Goal: Task Accomplishment & Management: Complete application form

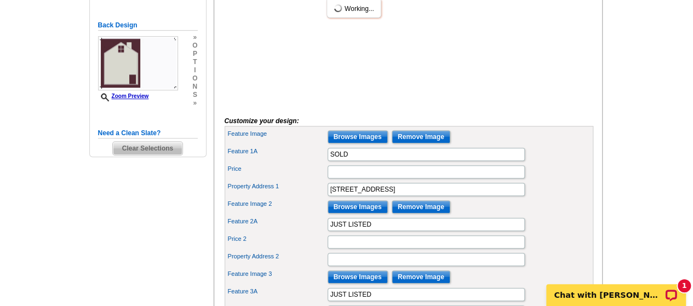
scroll to position [365, 0]
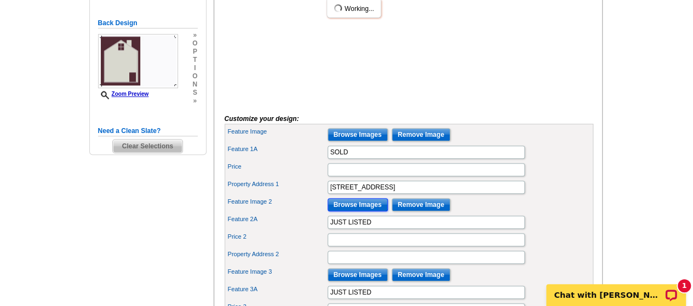
click at [363, 211] on input "Browse Images" at bounding box center [357, 204] width 60 height 13
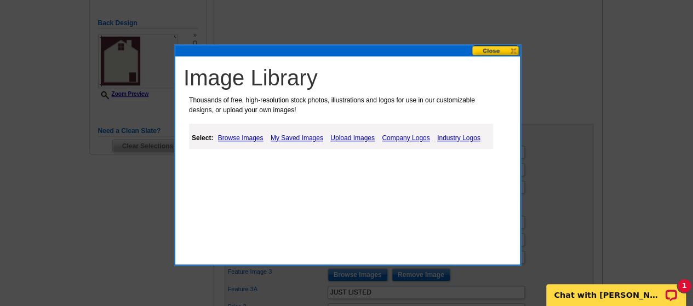
click at [355, 138] on link "Upload Images" at bounding box center [352, 137] width 50 height 13
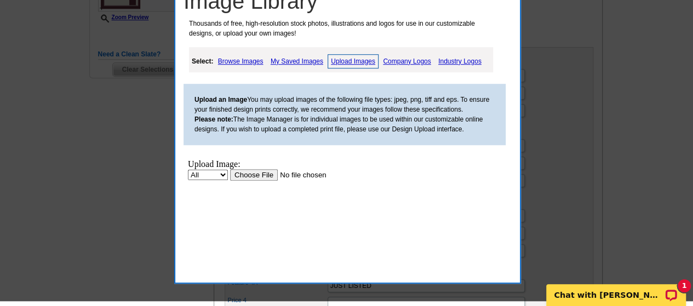
scroll to position [443, 0]
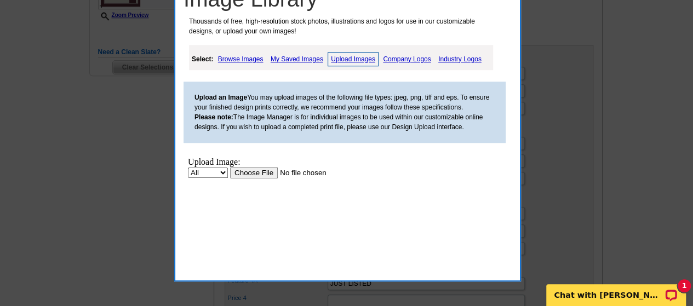
click at [222, 176] on select "All Property" at bounding box center [208, 172] width 40 height 10
select select "10"
click at [188, 167] on select "All Property" at bounding box center [208, 172] width 40 height 10
click at [262, 166] on input "file" at bounding box center [299, 171] width 139 height 11
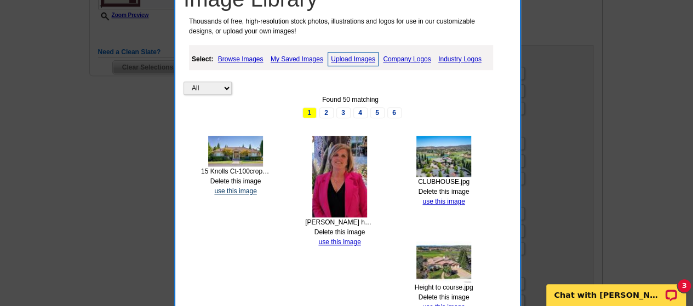
click at [247, 187] on link "use this image" at bounding box center [235, 191] width 42 height 8
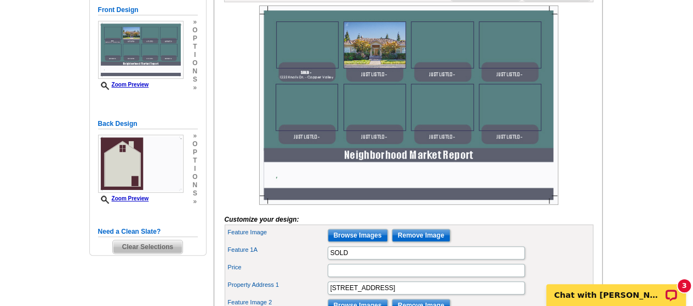
scroll to position [264, 0]
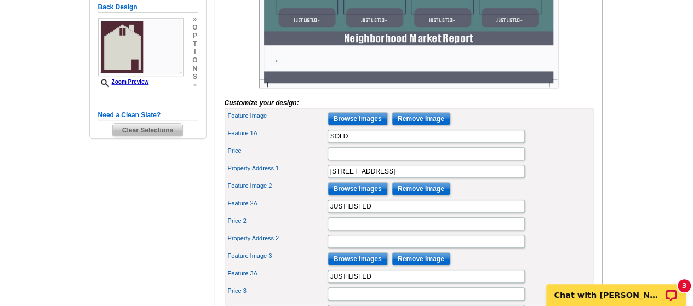
scroll to position [385, 0]
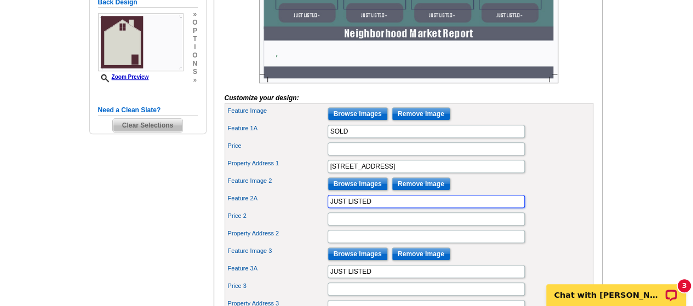
click at [379, 208] on input "JUST LISTED" at bounding box center [425, 201] width 197 height 13
type input "J"
type input "SOLD"
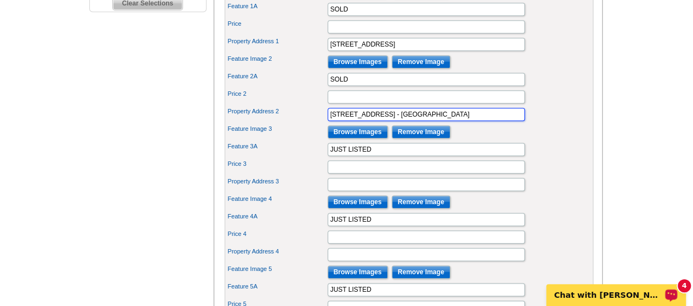
scroll to position [512, 0]
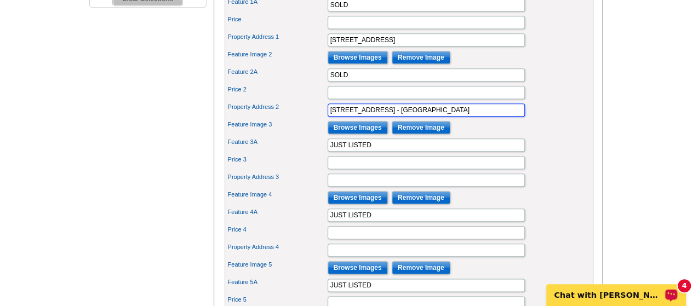
type input "15 Knolls Ct. - Copper Valley"
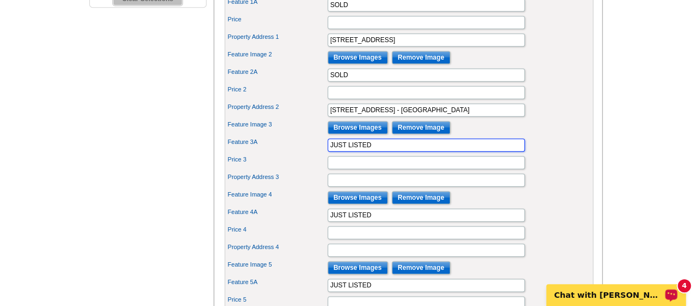
click at [397, 152] on input "JUST LISTED" at bounding box center [425, 145] width 197 height 13
type input "J"
type input "SOLD"
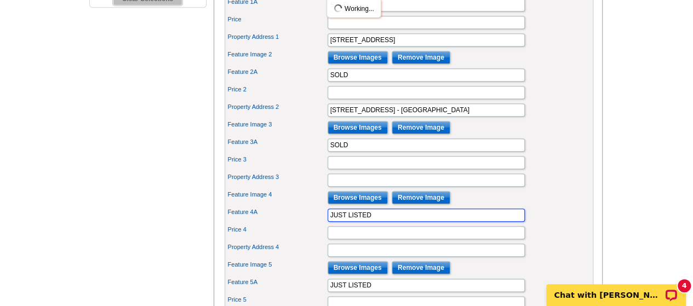
click at [382, 222] on input "JUST LISTED" at bounding box center [425, 215] width 197 height 13
type input "J"
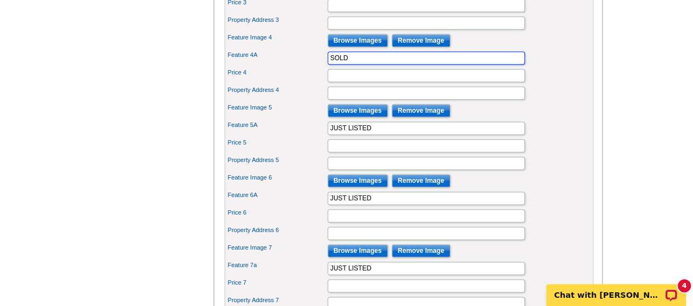
scroll to position [670, 0]
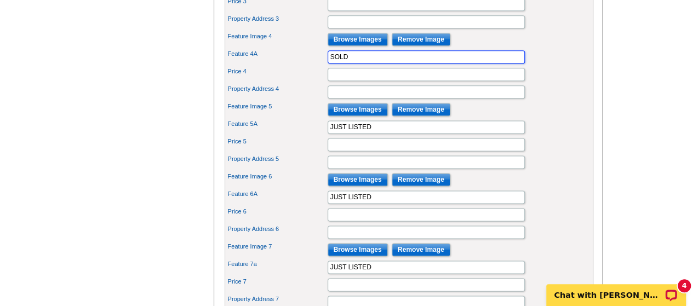
type input "SOLD"
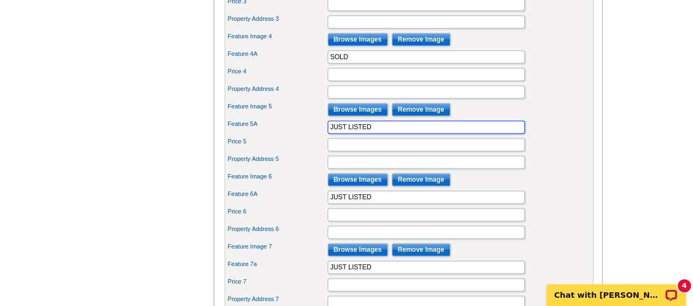
click at [380, 134] on input "JUST LISTED" at bounding box center [425, 126] width 197 height 13
type input "J"
type input "AVAILABLE NOW"
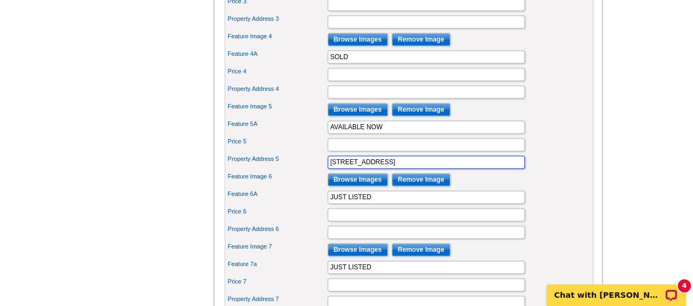
type input "8 Rock Ridge Ct."
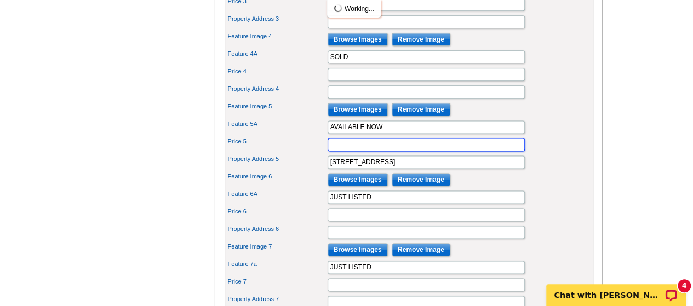
click at [368, 151] on input "Price 5" at bounding box center [425, 144] width 197 height 13
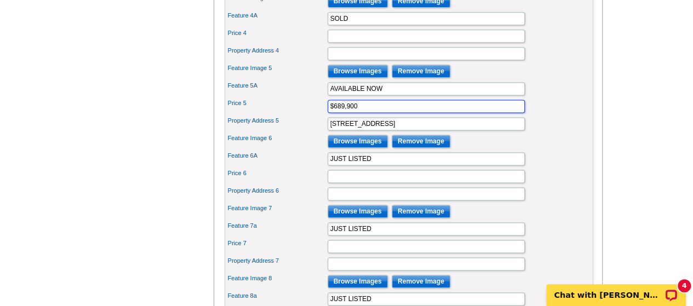
scroll to position [708, 0]
type input "$689,900"
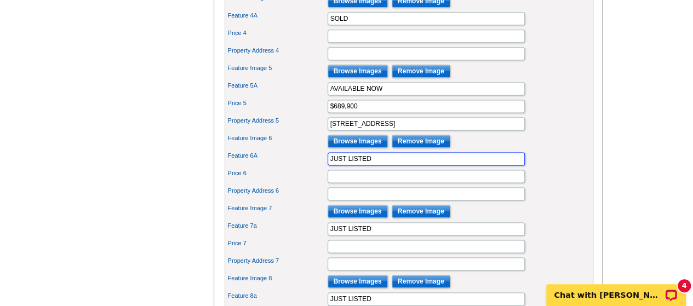
click at [407, 165] on input "JUST LISTED" at bounding box center [425, 158] width 197 height 13
type input "J"
type input "AVAILABLE NOW"
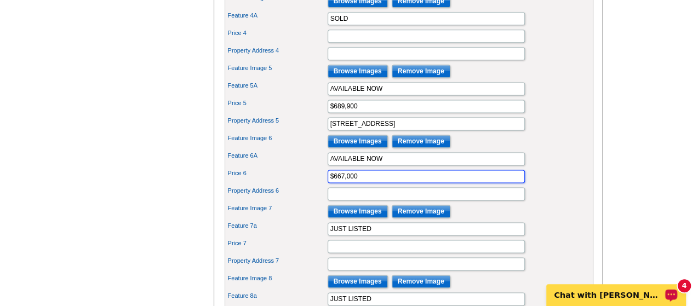
type input "$667,000"
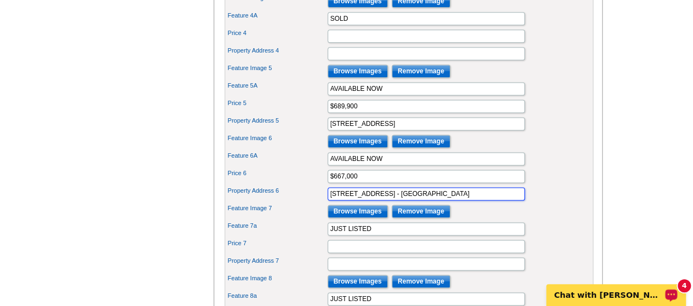
type input "50 Knolls Ct. - Copper Valley"
click at [410, 130] on input "8 Rock Ridge Ct." at bounding box center [425, 123] width 197 height 13
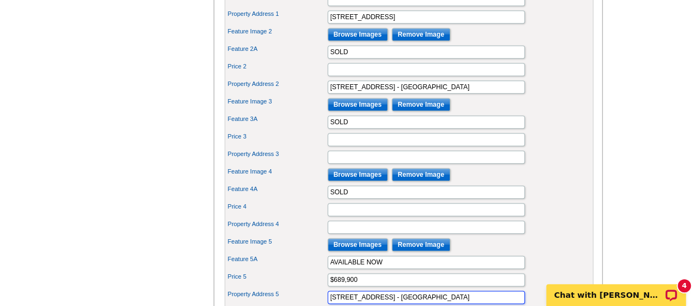
scroll to position [535, 0]
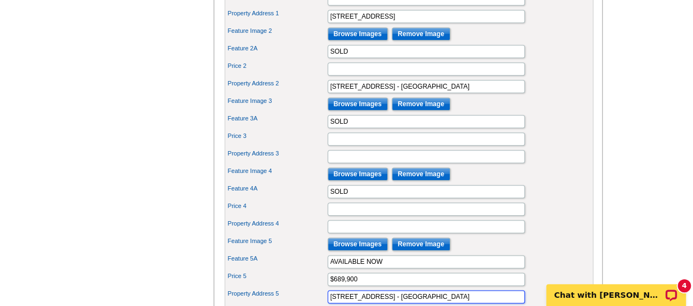
type input "8 Rock Ridge Ct. - Copper Valley"
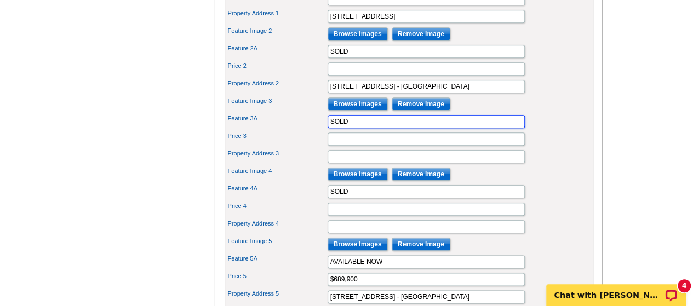
click at [361, 128] on input "SOLD" at bounding box center [425, 121] width 197 height 13
type input "S"
type input "PENDING SALE"
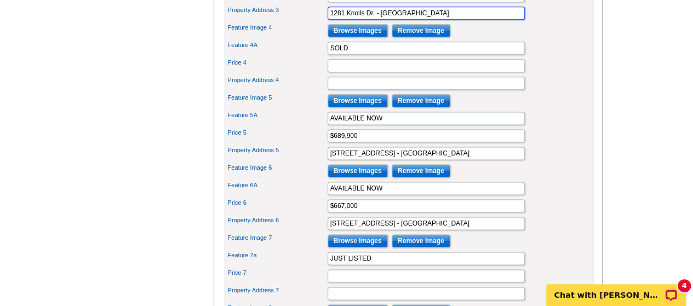
scroll to position [678, 0]
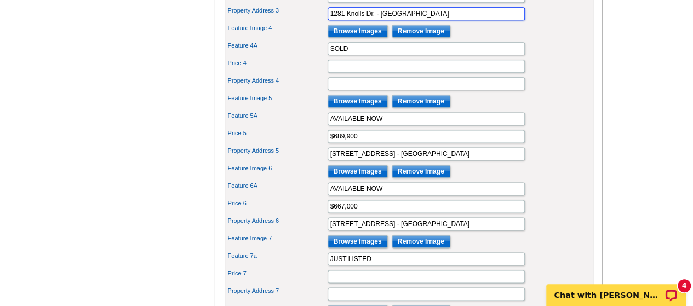
type input "1281 Knolls Dr. - Copper Valley"
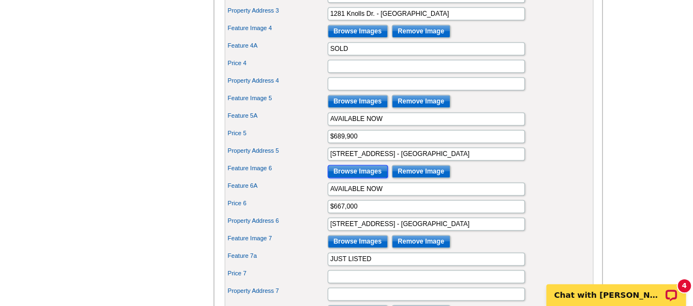
click at [363, 178] on input "Browse Images" at bounding box center [357, 171] width 60 height 13
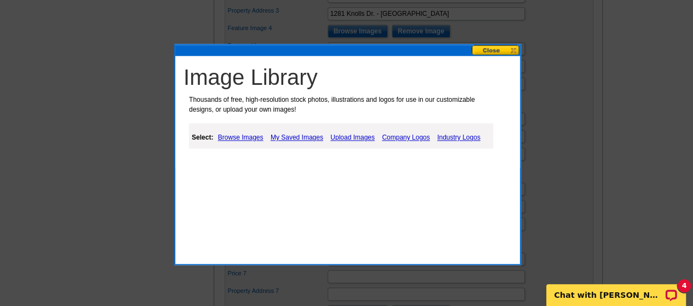
click at [353, 138] on link "Upload Images" at bounding box center [352, 137] width 50 height 13
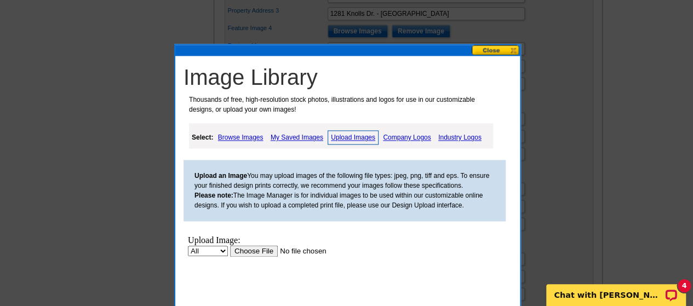
scroll to position [0, 0]
click at [223, 253] on select "All Property" at bounding box center [208, 251] width 40 height 10
click at [359, 135] on link "Upload Images" at bounding box center [352, 137] width 51 height 14
click at [261, 251] on input "file" at bounding box center [299, 250] width 139 height 11
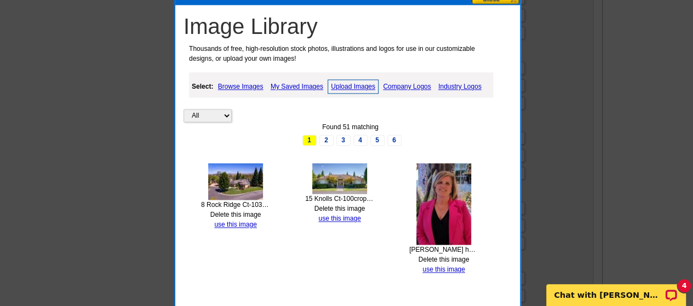
scroll to position [732, 0]
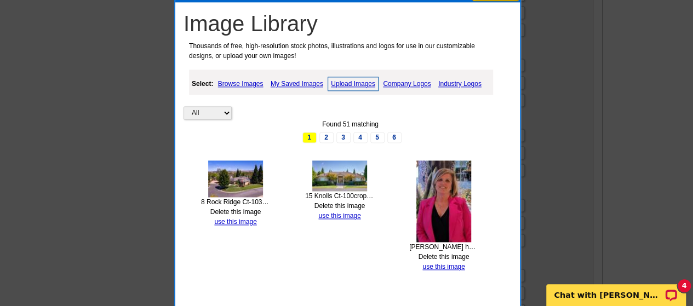
click at [341, 176] on img at bounding box center [339, 175] width 55 height 31
click at [352, 216] on link "use this image" at bounding box center [339, 216] width 42 height 8
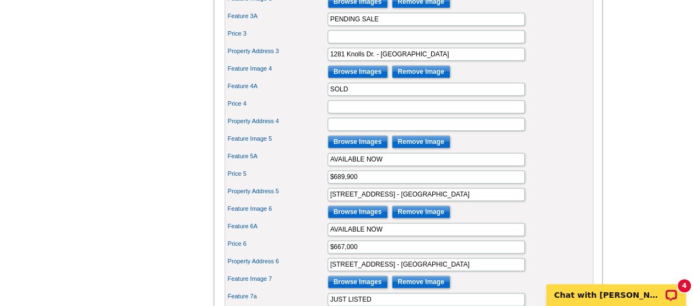
scroll to position [662, 0]
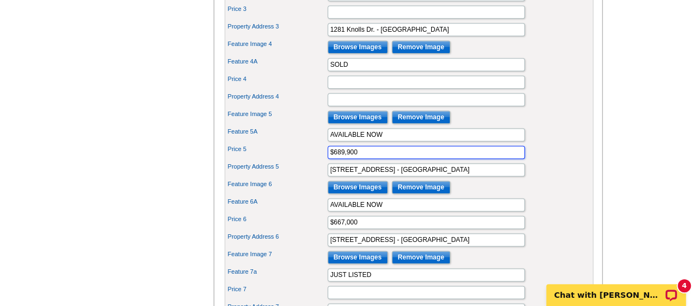
click at [348, 159] on input "$689,900" at bounding box center [425, 152] width 197 height 13
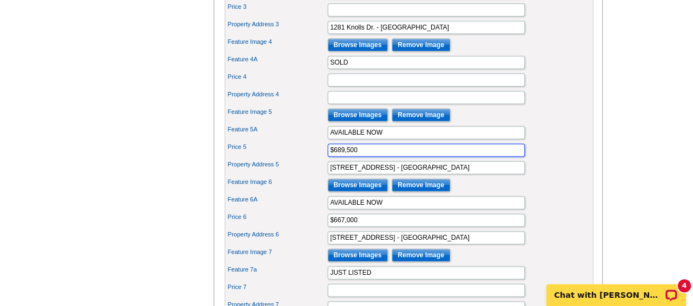
type input "$689,500"
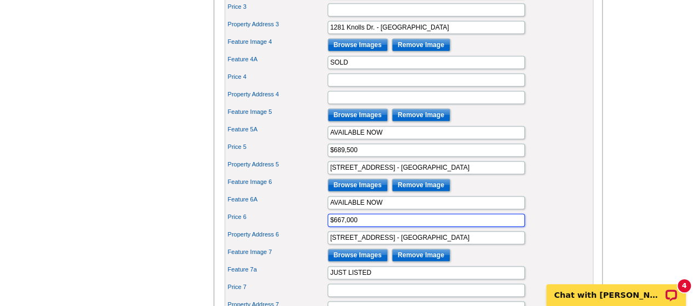
click at [342, 227] on input "$667,000" at bounding box center [425, 220] width 197 height 13
type input "$669,500"
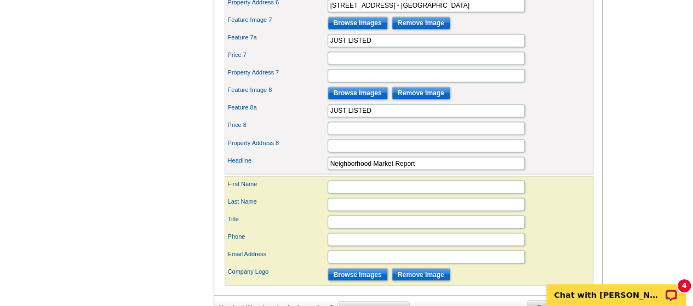
scroll to position [894, 0]
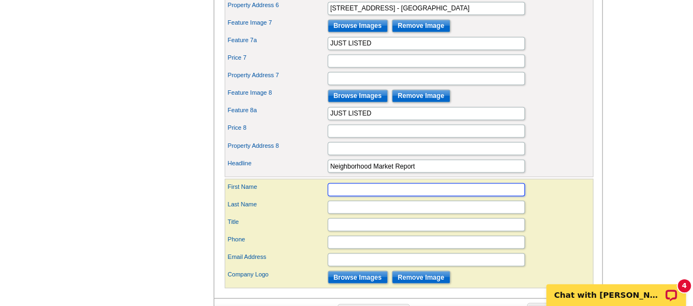
click at [436, 196] on input "First Name" at bounding box center [425, 189] width 197 height 13
type input "[PERSON_NAME]"
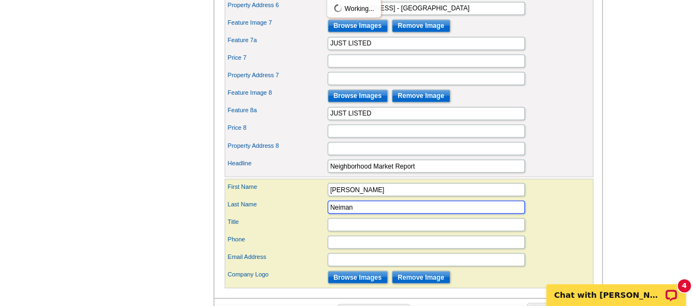
type input "Neiman"
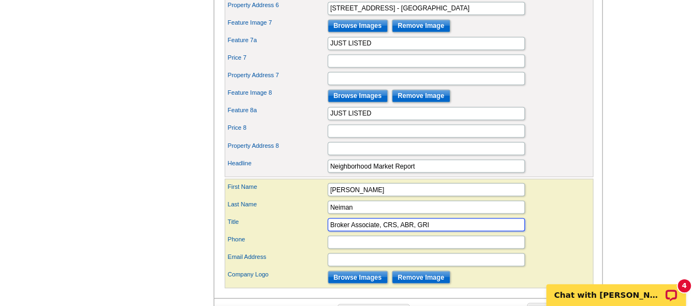
type input "Broker Associate, CRS, ABR, GRI"
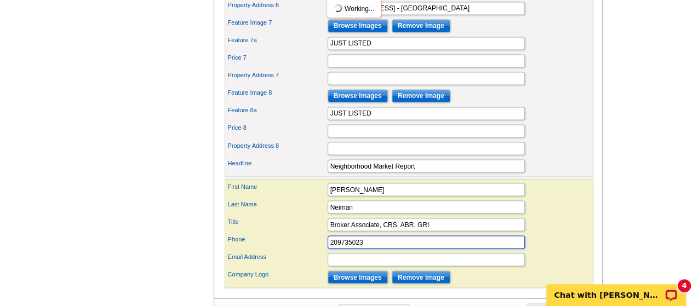
type input "2097350233"
type input "cindyneiman@Gmail.com"
type input "2097350233"
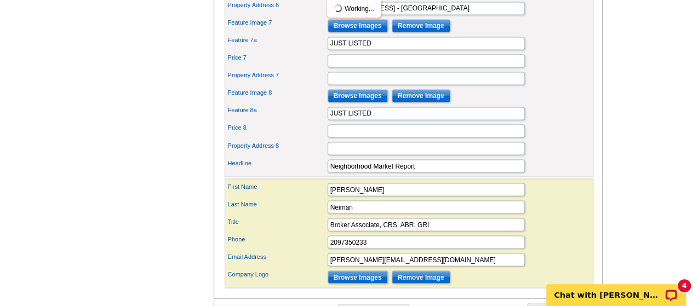
click at [367, 281] on input "Browse Images" at bounding box center [357, 276] width 60 height 13
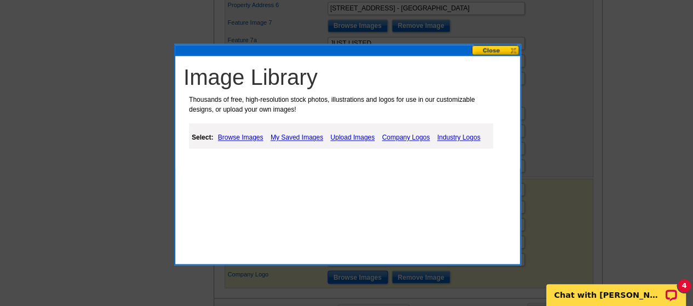
click at [365, 137] on link "Upload Images" at bounding box center [352, 137] width 50 height 13
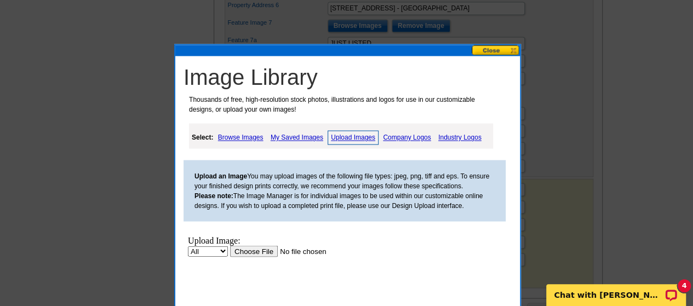
scroll to position [0, 0]
click at [417, 136] on link "Company Logos" at bounding box center [406, 137] width 53 height 13
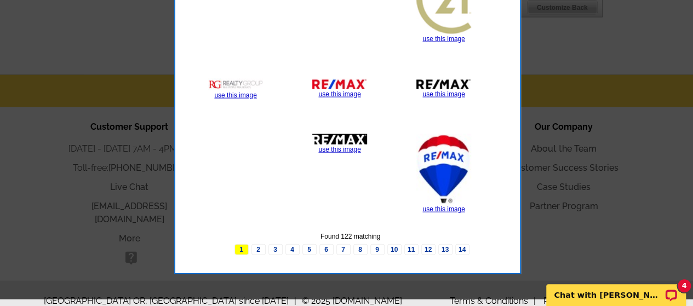
scroll to position [1199, 0]
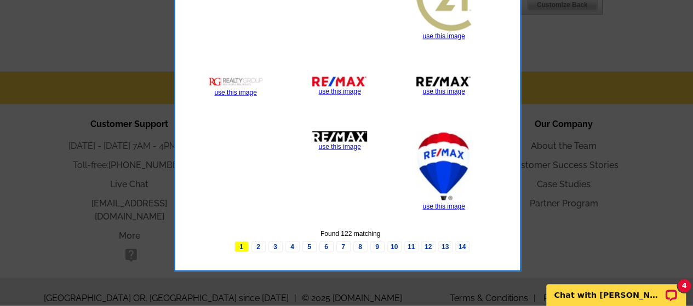
click at [339, 88] on link "use this image" at bounding box center [339, 92] width 42 height 8
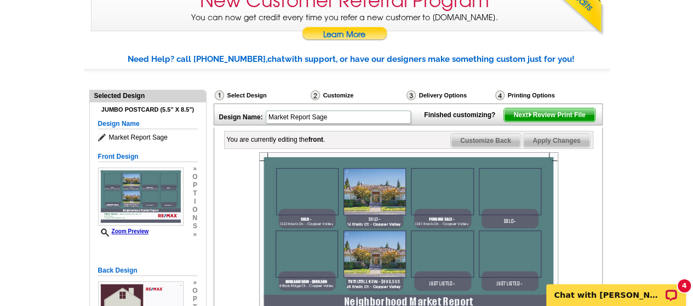
scroll to position [118, 0]
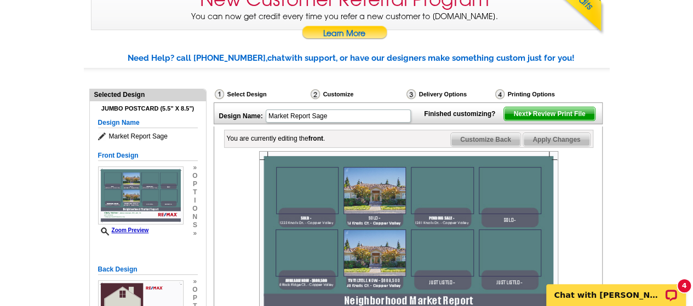
click at [564, 146] on span "Apply Changes" at bounding box center [556, 139] width 66 height 13
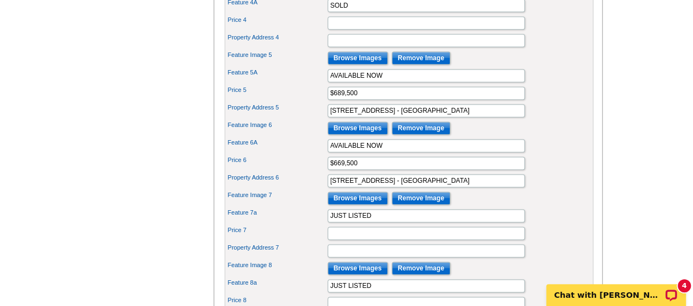
scroll to position [726, 0]
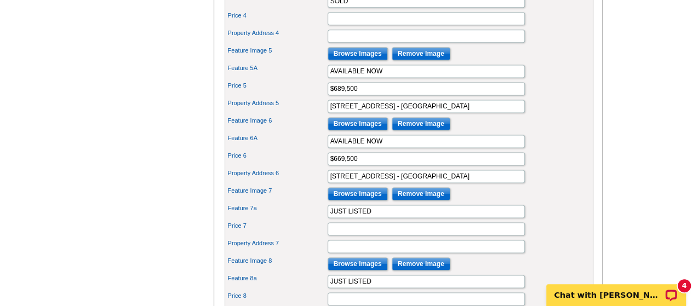
click at [361, 130] on input "Browse Images" at bounding box center [357, 123] width 60 height 13
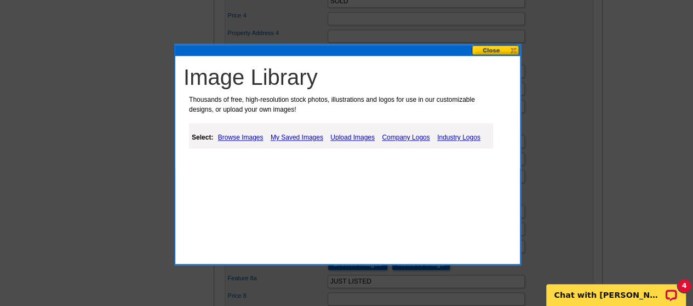
click at [357, 138] on link "Upload Images" at bounding box center [352, 137] width 50 height 13
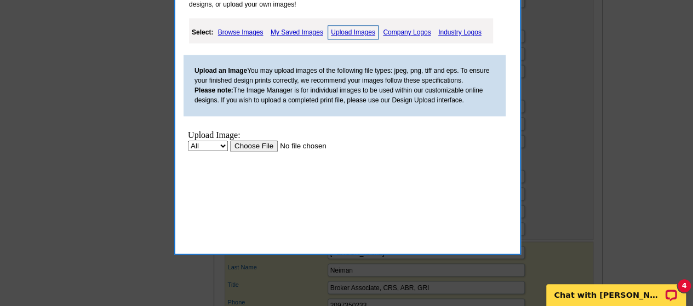
scroll to position [834, 0]
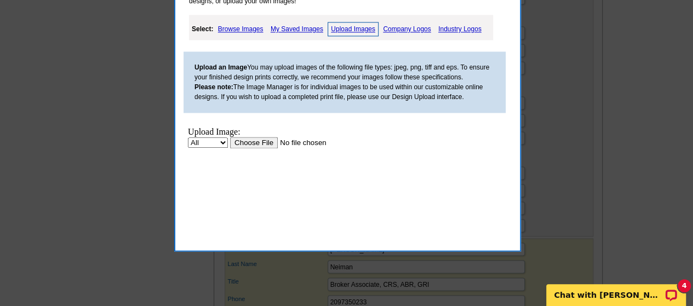
click at [240, 31] on link "Browse Images" at bounding box center [240, 28] width 51 height 13
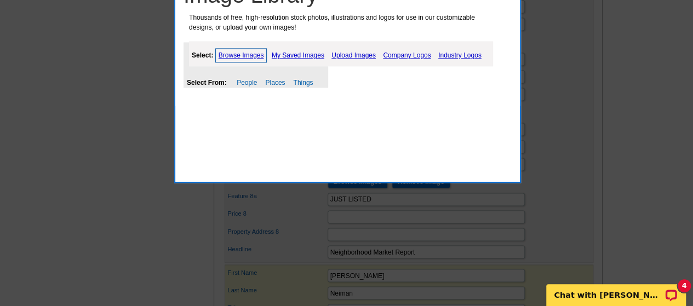
scroll to position [808, 0]
click at [310, 54] on link "My Saved Images" at bounding box center [298, 55] width 58 height 13
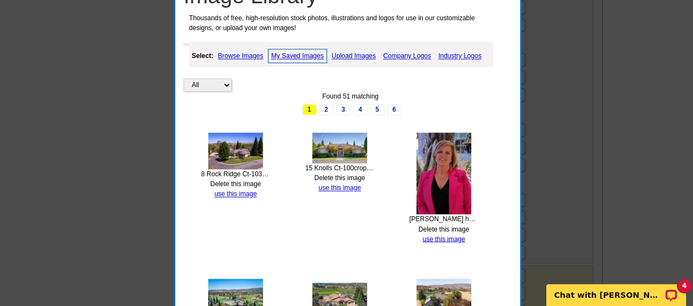
click at [227, 148] on img at bounding box center [235, 150] width 55 height 37
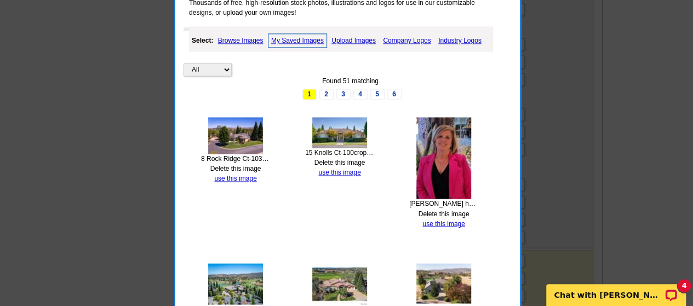
scroll to position [823, 0]
click at [239, 177] on link "use this image" at bounding box center [235, 178] width 42 height 8
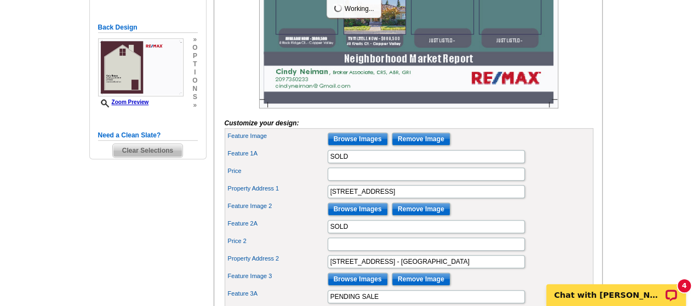
scroll to position [278, 0]
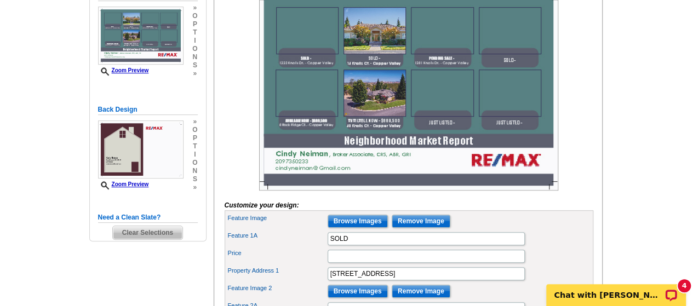
click at [316, 117] on img at bounding box center [408, 90] width 299 height 199
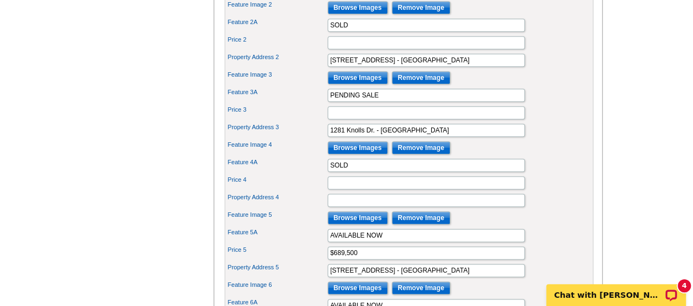
scroll to position [563, 0]
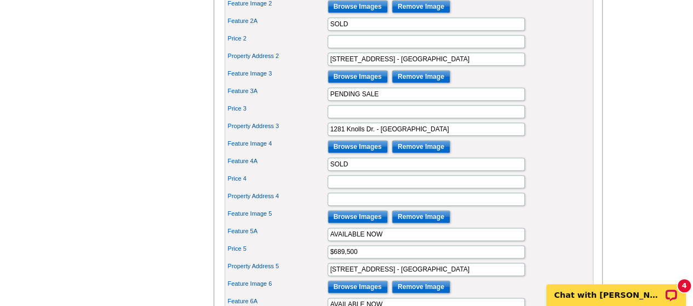
click at [366, 153] on input "Browse Images" at bounding box center [357, 146] width 60 height 13
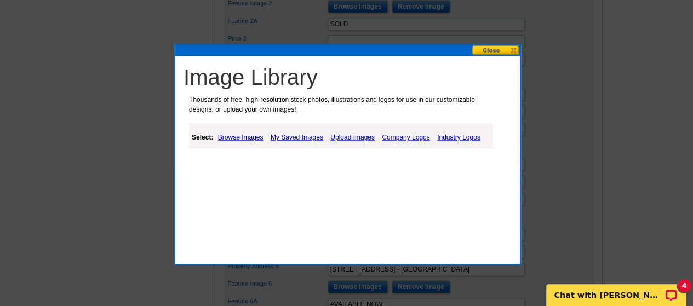
click at [357, 138] on link "Upload Images" at bounding box center [352, 137] width 50 height 13
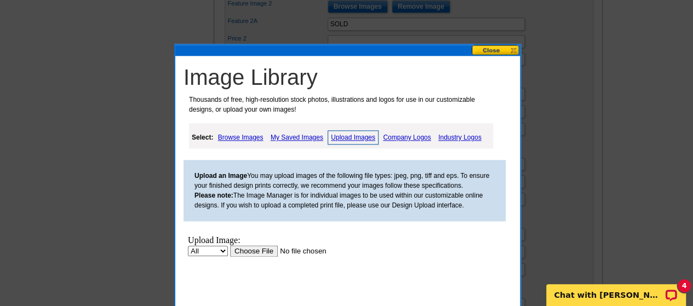
scroll to position [0, 0]
click at [259, 252] on input "file" at bounding box center [299, 250] width 139 height 11
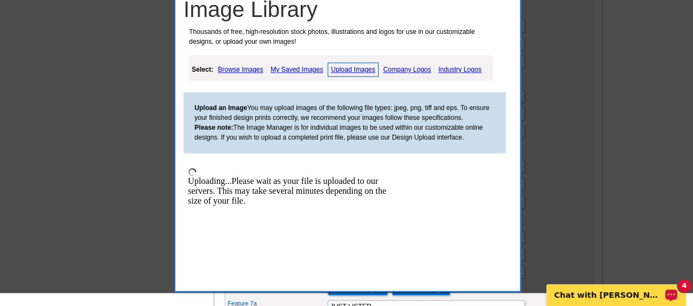
scroll to position [636, 0]
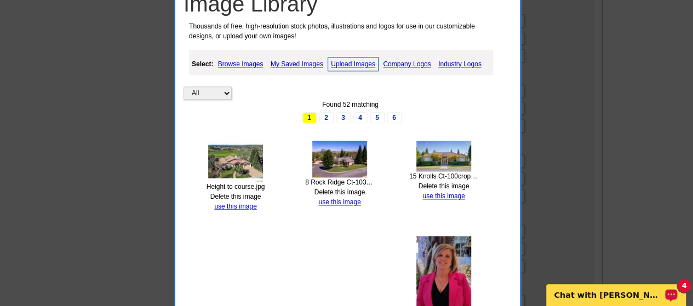
click at [240, 203] on link "use this image" at bounding box center [235, 207] width 42 height 8
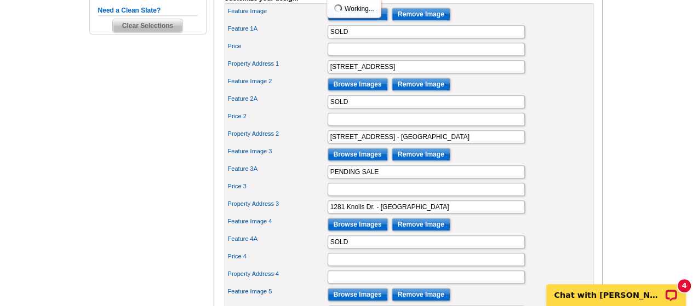
scroll to position [486, 0]
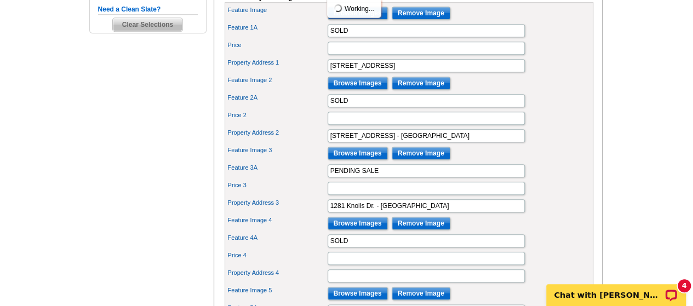
click at [356, 230] on input "Browse Images" at bounding box center [357, 223] width 60 height 13
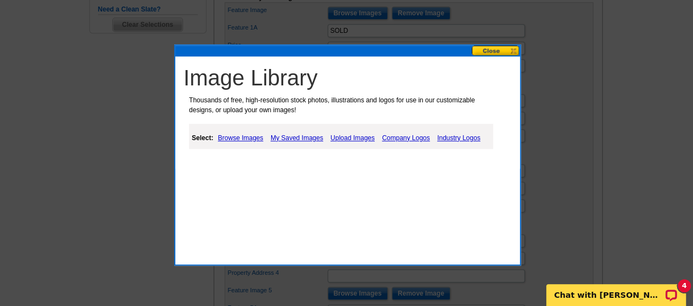
click at [237, 132] on link "Browse Images" at bounding box center [240, 137] width 51 height 13
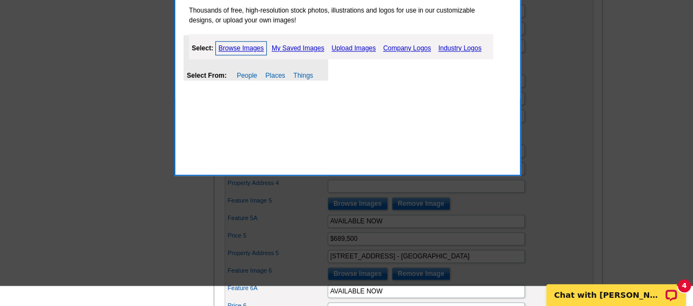
scroll to position [578, 0]
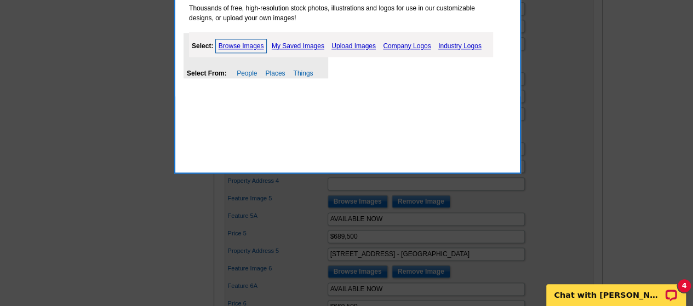
click at [307, 43] on link "My Saved Images" at bounding box center [298, 45] width 58 height 13
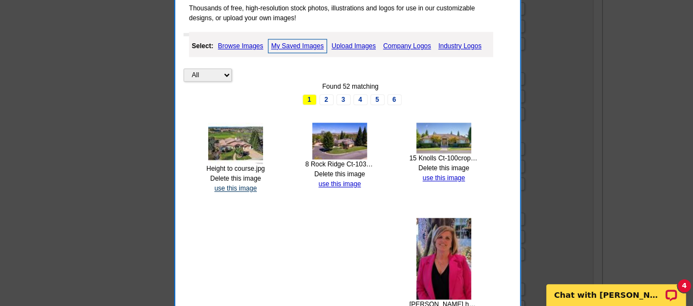
click at [240, 189] on link "use this image" at bounding box center [235, 188] width 42 height 8
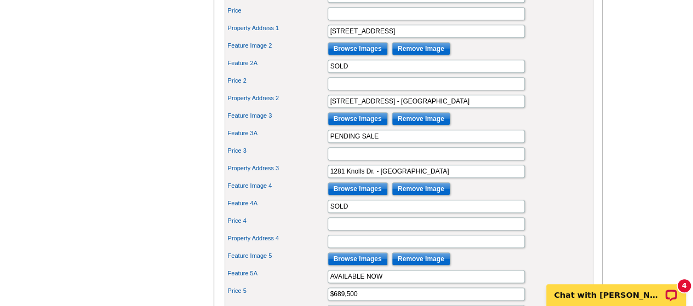
scroll to position [521, 0]
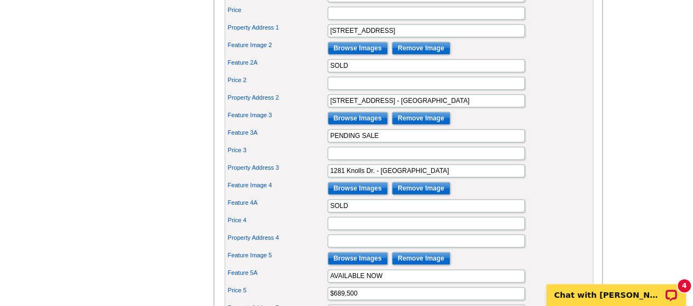
click at [358, 195] on input "Browse Images" at bounding box center [357, 188] width 60 height 13
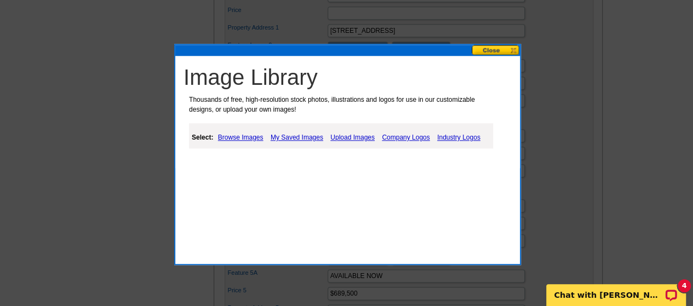
click at [360, 139] on link "Upload Images" at bounding box center [352, 137] width 50 height 13
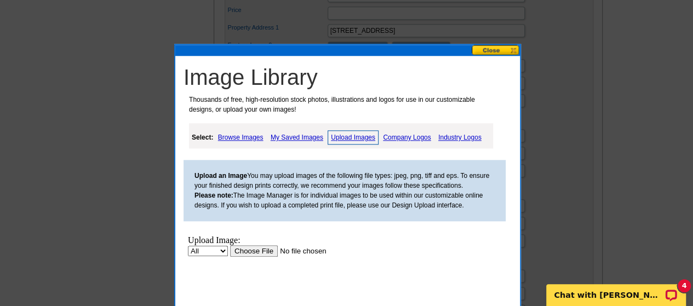
scroll to position [0, 0]
click at [241, 139] on link "Browse Images" at bounding box center [240, 137] width 51 height 13
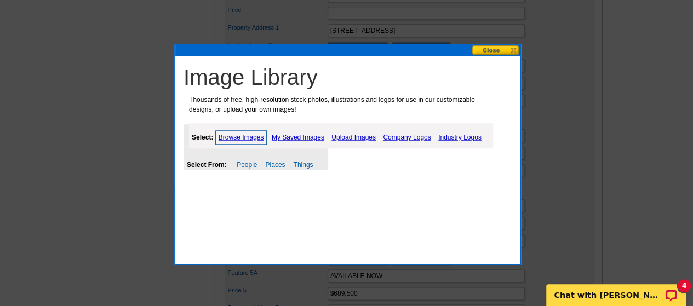
click at [294, 140] on link "My Saved Images" at bounding box center [298, 137] width 58 height 13
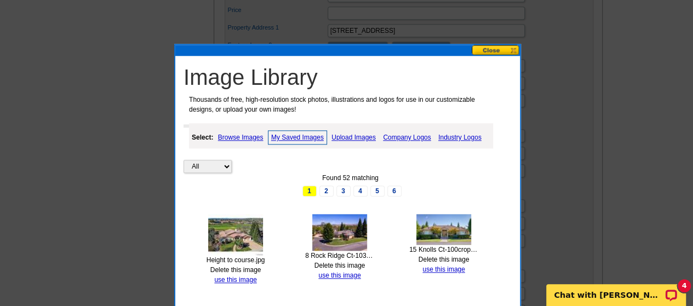
click at [239, 280] on link "use this image" at bounding box center [235, 280] width 42 height 8
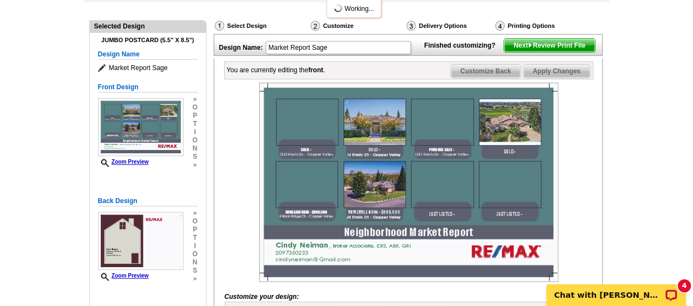
scroll to position [192, 0]
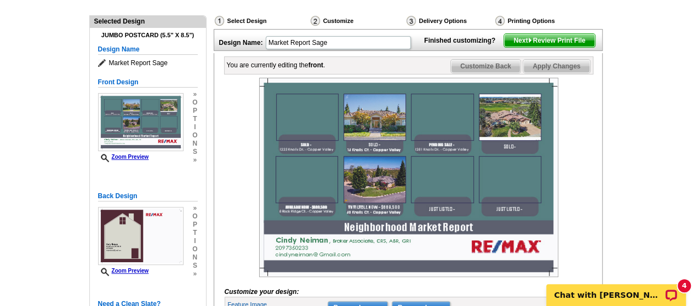
click at [503, 139] on img at bounding box center [408, 177] width 299 height 199
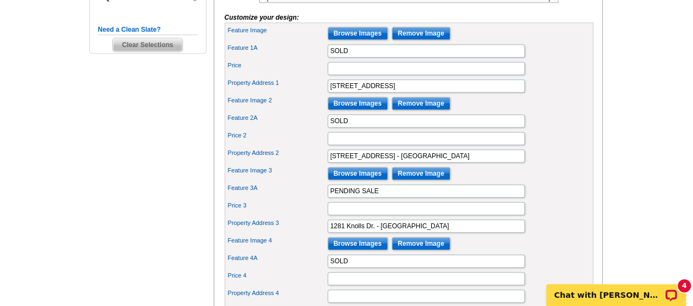
scroll to position [481, 0]
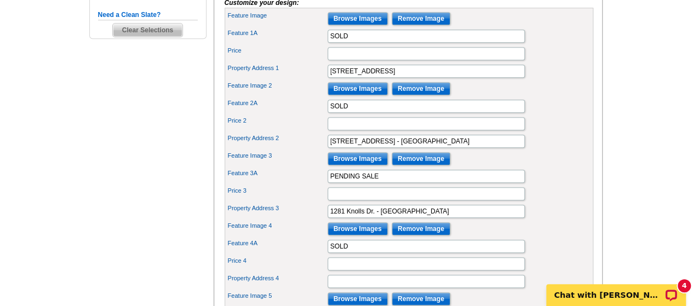
click at [367, 165] on input "Browse Images" at bounding box center [357, 158] width 60 height 13
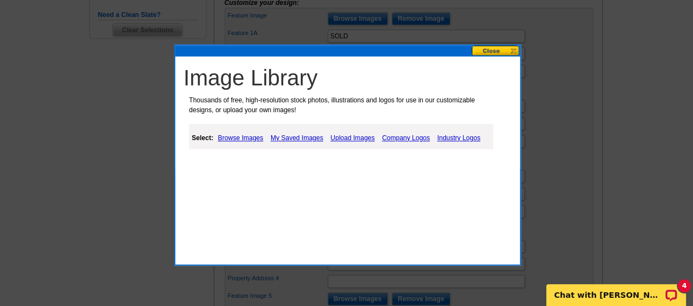
click at [296, 136] on link "My Saved Images" at bounding box center [297, 137] width 58 height 13
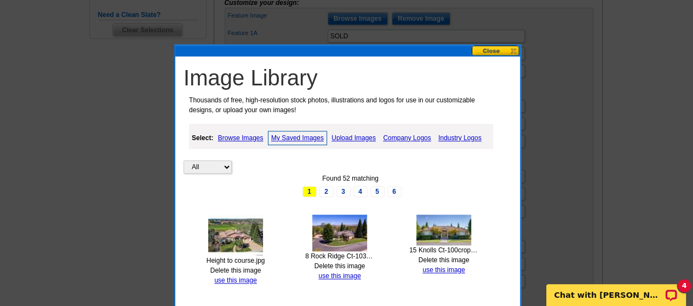
click at [241, 279] on link "use this image" at bounding box center [235, 280] width 42 height 8
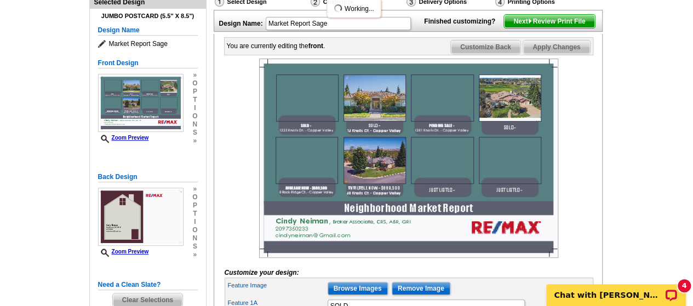
scroll to position [211, 0]
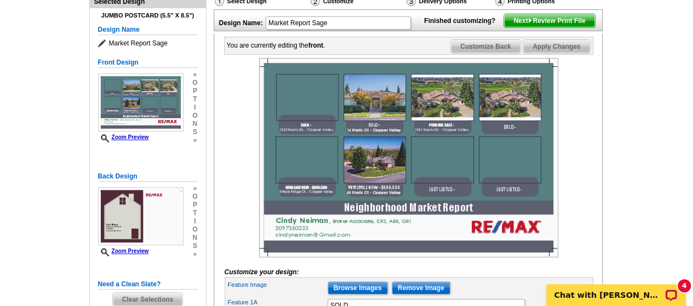
click at [523, 125] on img at bounding box center [408, 157] width 299 height 199
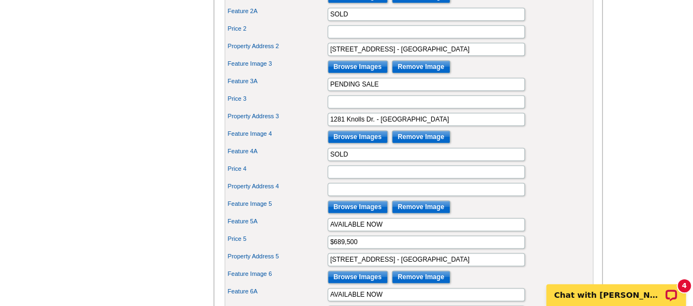
scroll to position [576, 0]
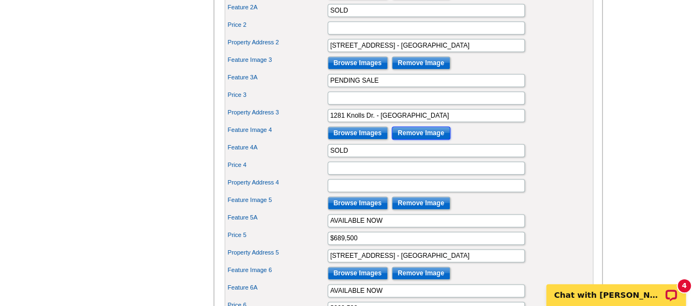
click at [417, 140] on input "Remove Image" at bounding box center [420, 132] width 59 height 13
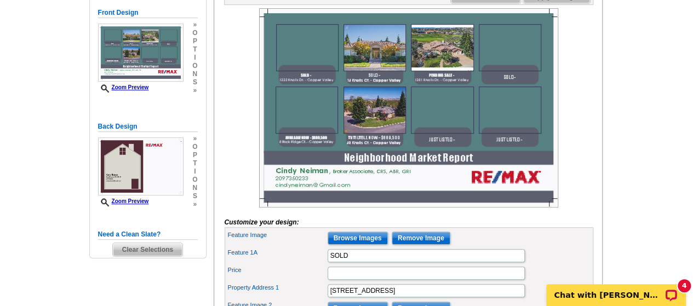
scroll to position [261, 0]
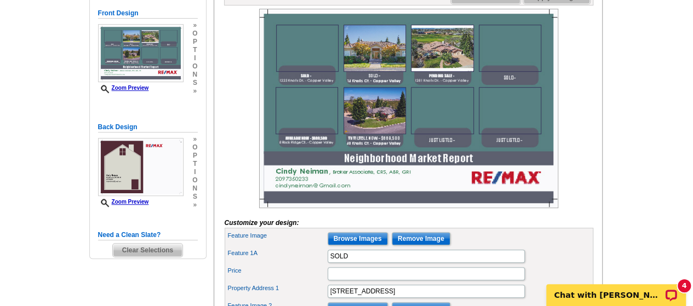
click at [318, 76] on img at bounding box center [408, 108] width 299 height 199
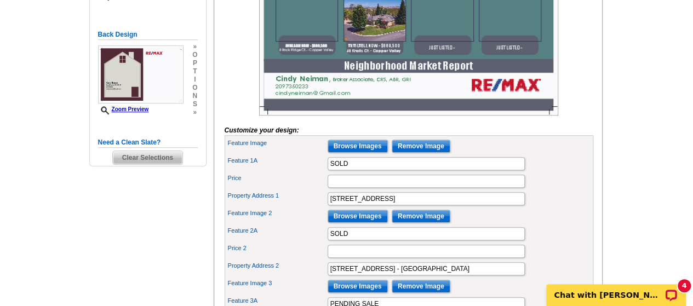
scroll to position [354, 0]
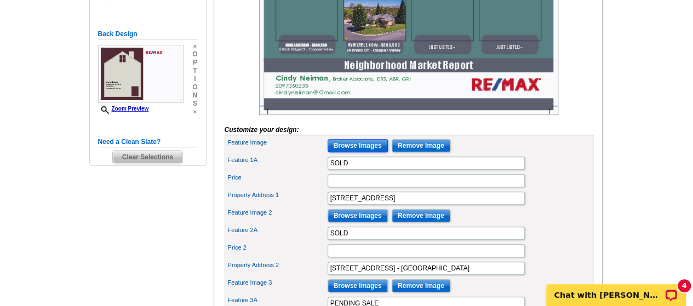
click at [363, 152] on input "Browse Images" at bounding box center [357, 145] width 60 height 13
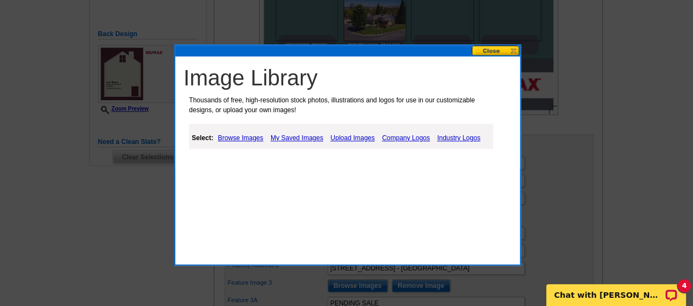
click at [297, 139] on link "My Saved Images" at bounding box center [297, 137] width 58 height 13
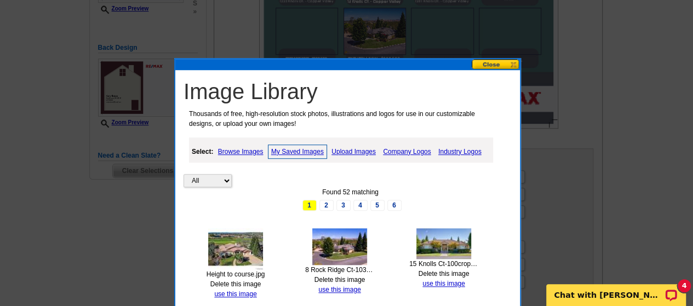
scroll to position [339, 0]
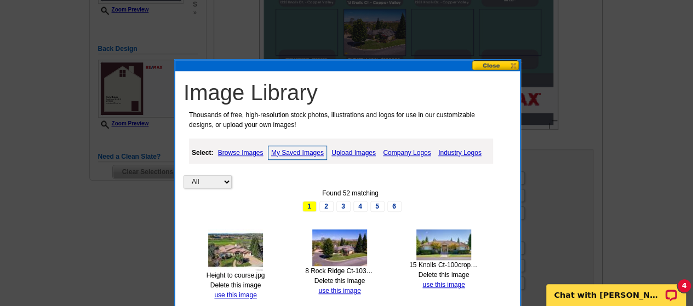
click at [362, 153] on link "Upload Images" at bounding box center [353, 152] width 50 height 13
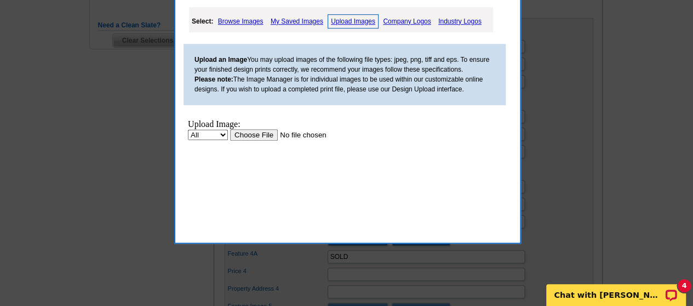
scroll to position [476, 0]
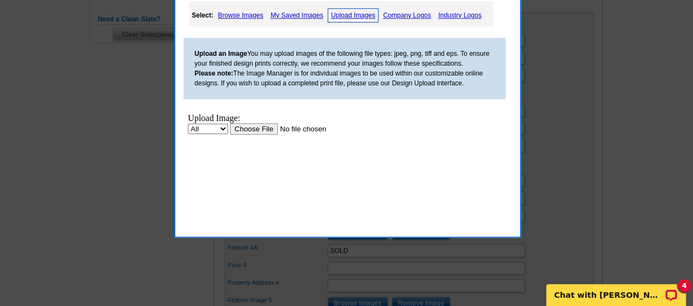
click at [256, 128] on input "file" at bounding box center [299, 128] width 139 height 11
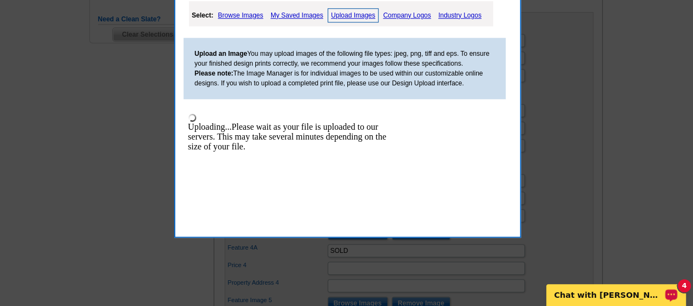
click at [614, 297] on p "Chat with Shonna" at bounding box center [608, 295] width 108 height 9
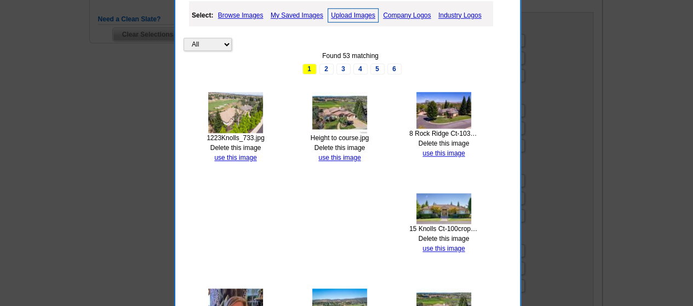
click at [306, 194] on div "All Property Found 53 matching 1 2 3 4 5 6 1223Knolls_733.jpg Delete this image…" at bounding box center [349, 253] width 333 height 504
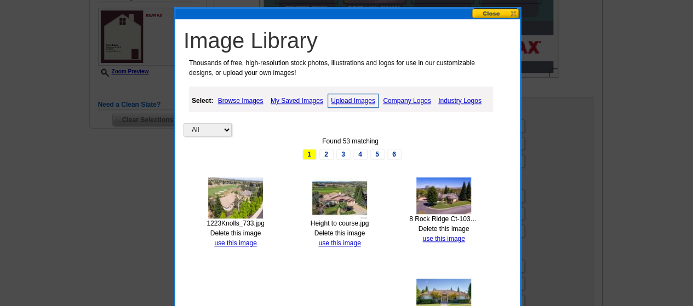
scroll to position [390, 0]
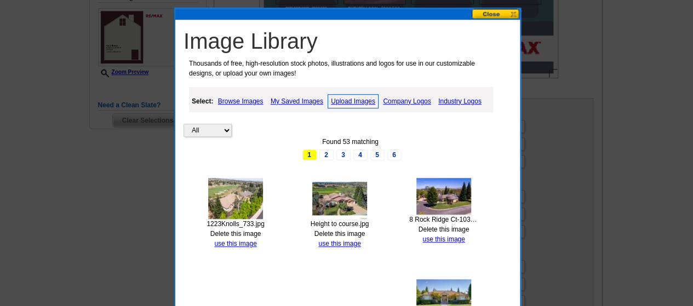
click at [241, 242] on link "use this image" at bounding box center [235, 244] width 42 height 8
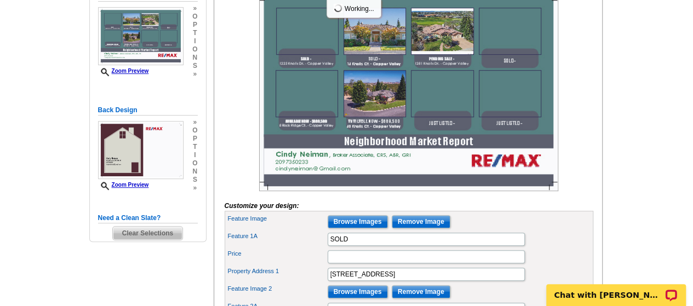
scroll to position [274, 0]
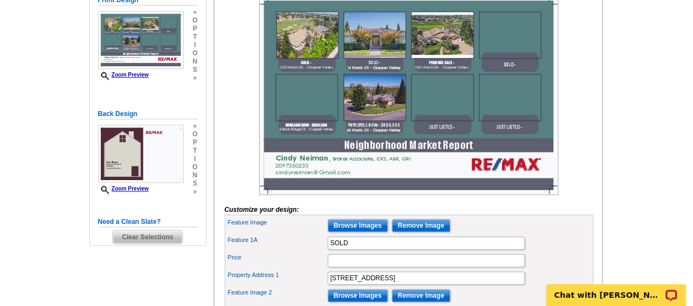
click at [319, 135] on img at bounding box center [408, 95] width 299 height 199
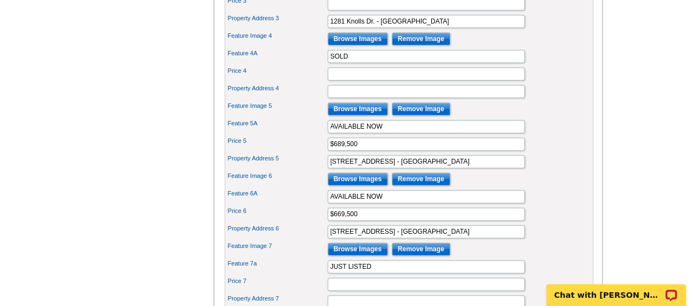
scroll to position [695, 0]
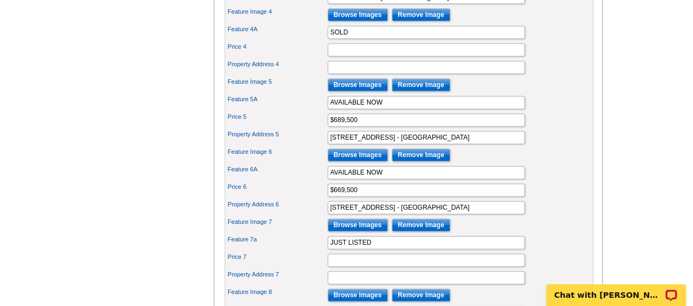
click at [374, 91] on input "Browse Images" at bounding box center [357, 84] width 60 height 13
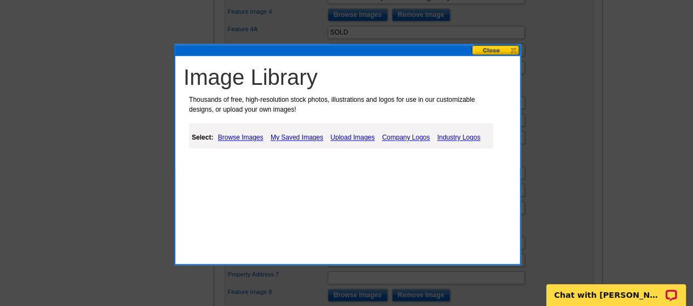
click at [351, 140] on link "Upload Images" at bounding box center [352, 137] width 50 height 13
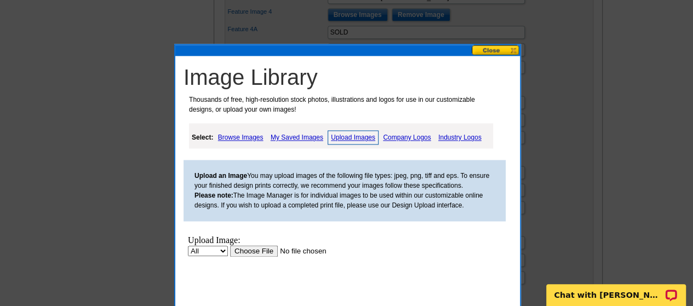
scroll to position [0, 0]
click at [296, 135] on link "My Saved Images" at bounding box center [297, 137] width 58 height 13
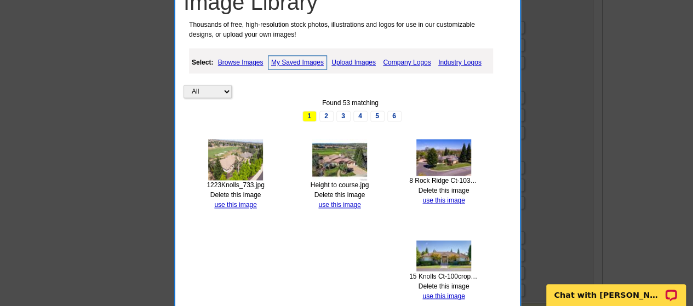
scroll to position [777, 0]
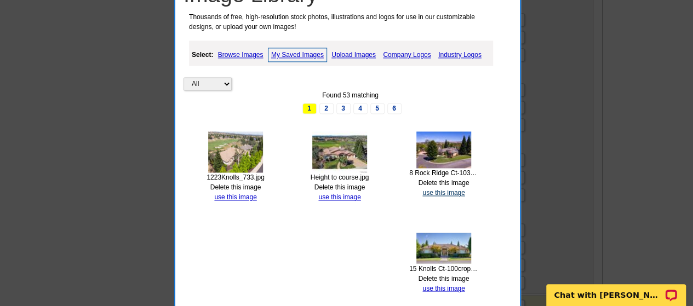
click at [452, 193] on link "use this image" at bounding box center [443, 193] width 42 height 8
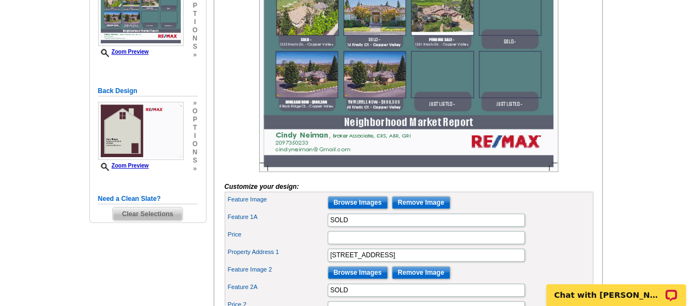
scroll to position [297, 0]
click at [387, 105] on img at bounding box center [408, 72] width 299 height 199
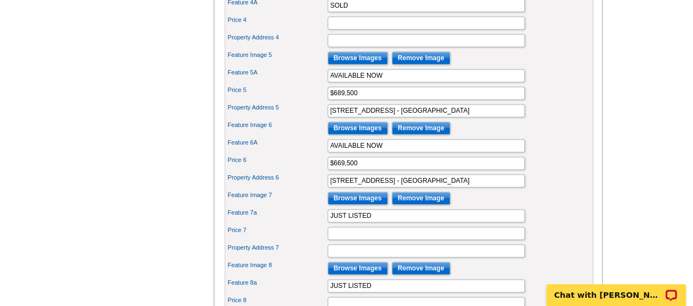
scroll to position [734, 0]
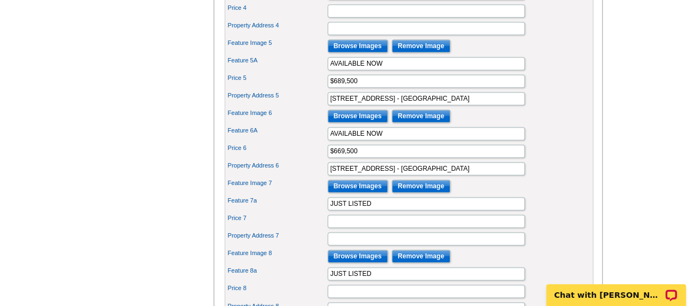
click at [364, 123] on input "Browse Images" at bounding box center [357, 115] width 60 height 13
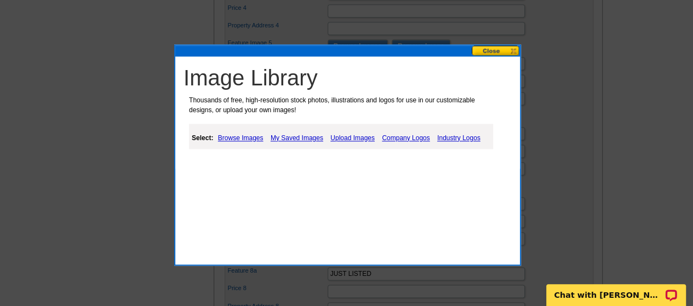
click at [354, 139] on link "Upload Images" at bounding box center [352, 137] width 50 height 13
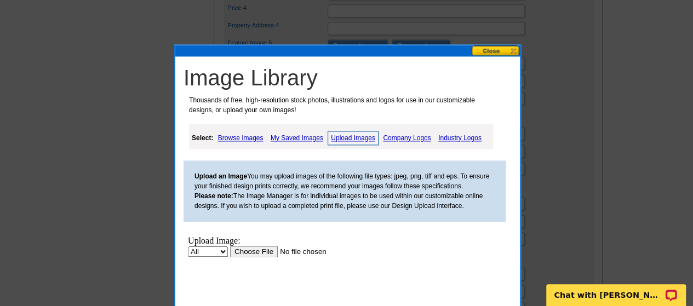
scroll to position [0, 0]
click at [262, 254] on input "file" at bounding box center [299, 250] width 139 height 11
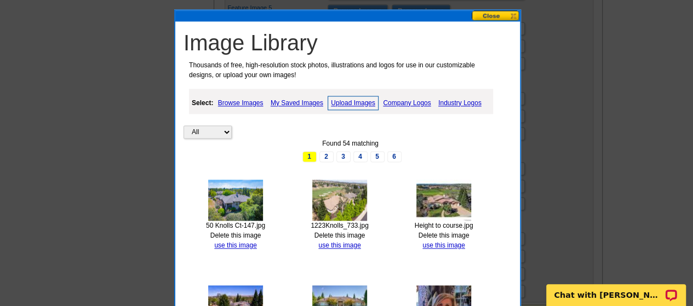
scroll to position [769, 0]
click at [247, 245] on link "use this image" at bounding box center [235, 245] width 42 height 8
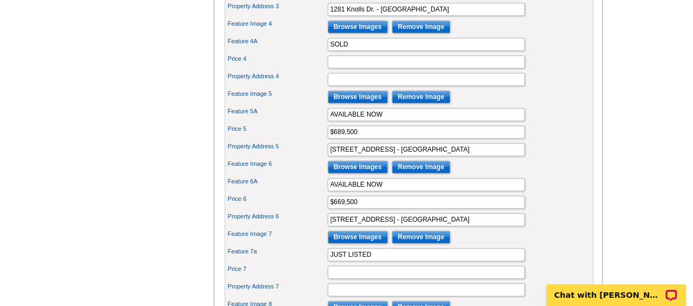
scroll to position [684, 0]
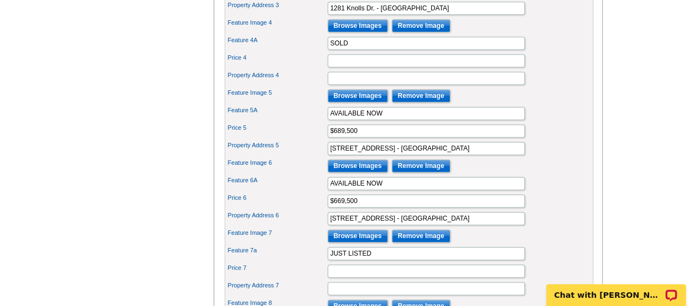
click at [357, 172] on input "Browse Images" at bounding box center [357, 165] width 60 height 13
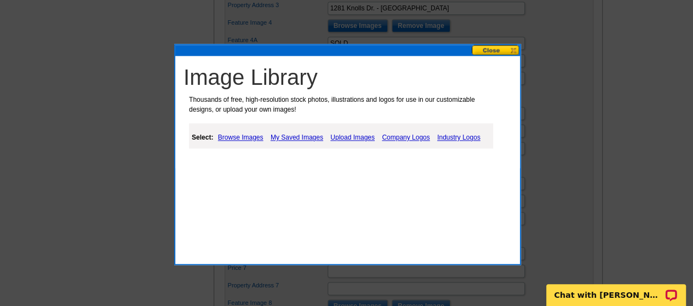
click at [360, 140] on link "Upload Images" at bounding box center [352, 137] width 50 height 13
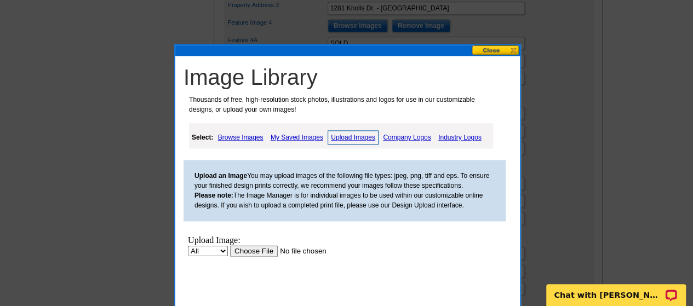
scroll to position [0, 0]
click at [255, 254] on input "file" at bounding box center [299, 250] width 139 height 11
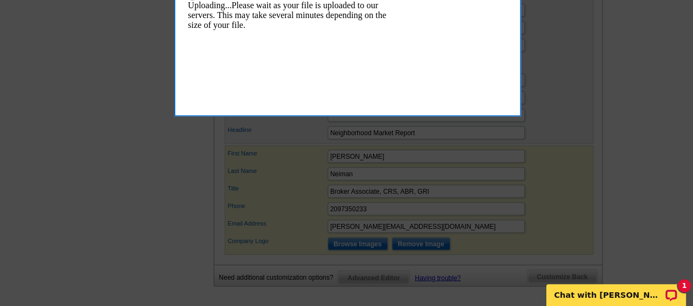
scroll to position [932, 0]
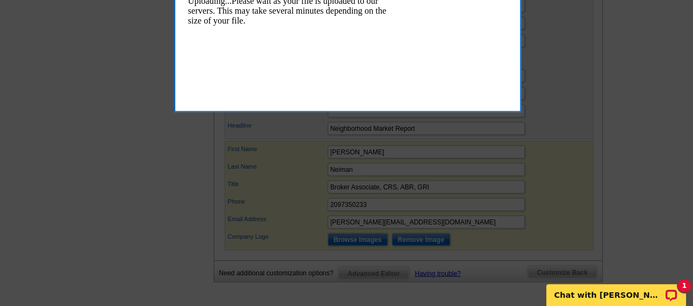
click at [624, 295] on p "Chat with [PERSON_NAME]" at bounding box center [608, 295] width 108 height 9
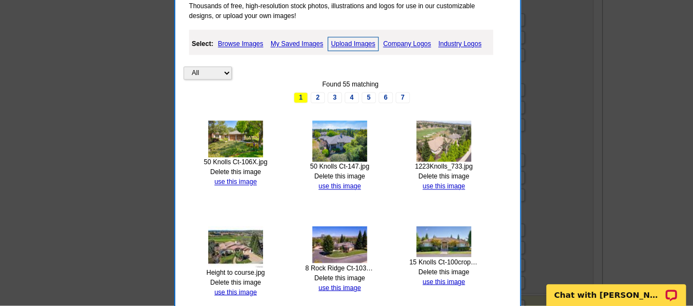
scroll to position [776, 0]
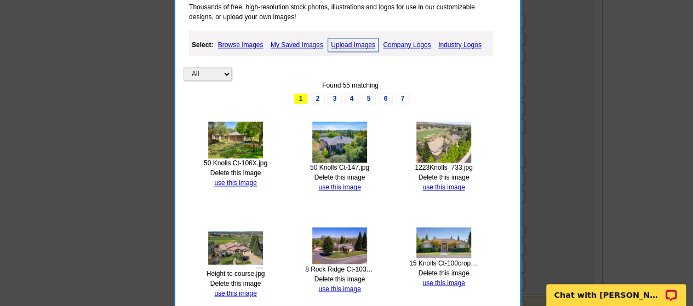
click at [245, 179] on link "use this image" at bounding box center [235, 183] width 42 height 8
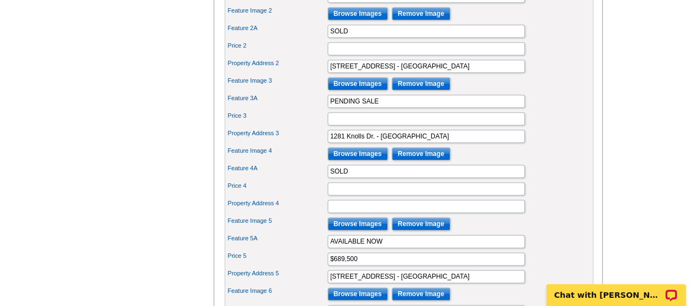
scroll to position [561, 0]
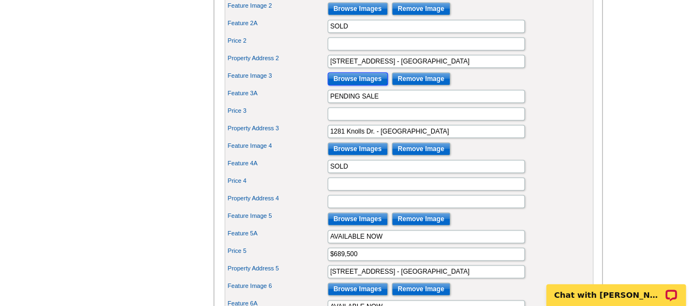
click at [365, 85] on input "Browse Images" at bounding box center [357, 78] width 60 height 13
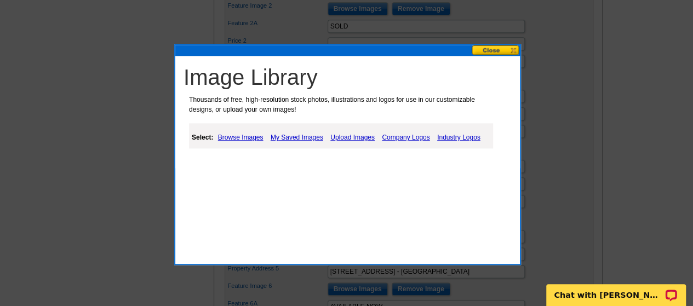
click at [286, 136] on link "My Saved Images" at bounding box center [297, 137] width 58 height 13
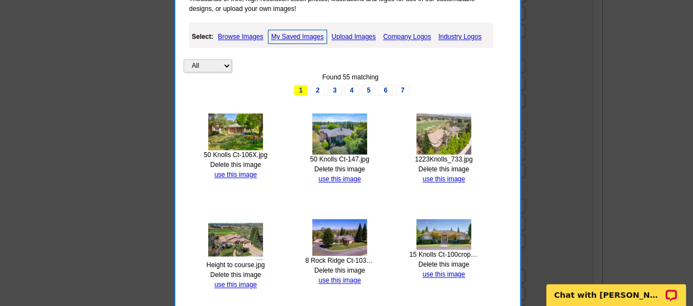
scroll to position [661, 0]
click at [362, 39] on link "Upload Images" at bounding box center [353, 37] width 50 height 13
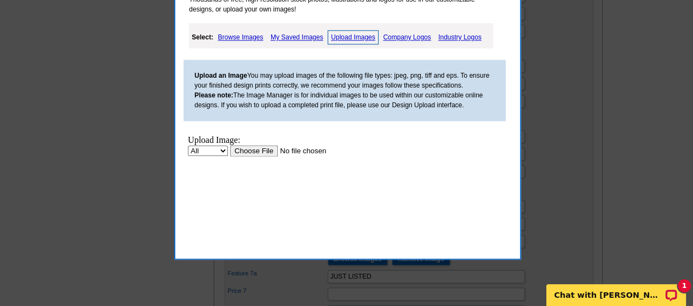
scroll to position [0, 0]
click at [268, 151] on input "file" at bounding box center [299, 150] width 139 height 11
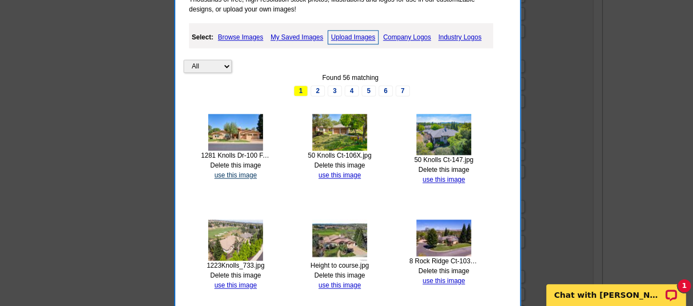
click at [247, 172] on link "use this image" at bounding box center [235, 175] width 42 height 8
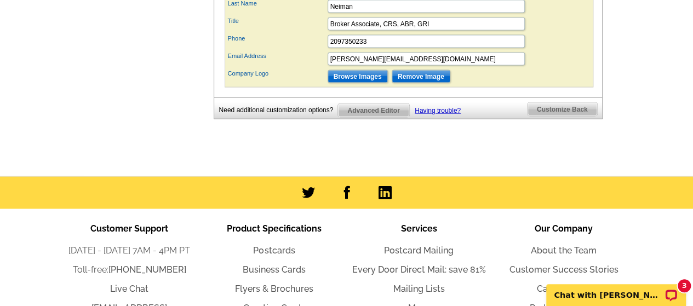
scroll to position [1094, 0]
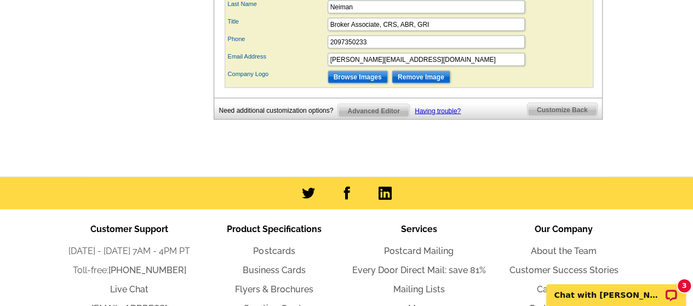
click at [576, 113] on span "Customize Back" at bounding box center [562, 109] width 70 height 13
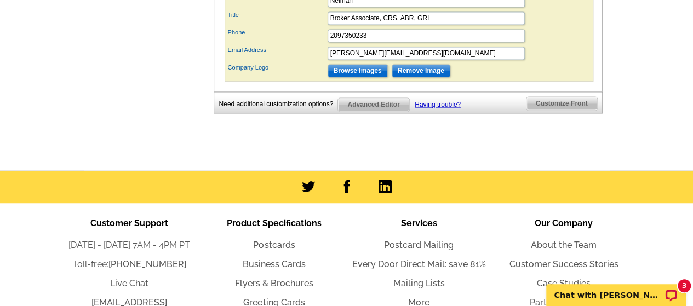
click at [575, 110] on span "Customize Front" at bounding box center [561, 103] width 71 height 13
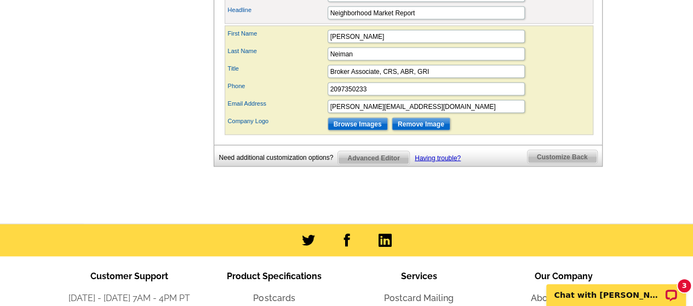
click at [563, 162] on span "Customize Back" at bounding box center [562, 157] width 70 height 13
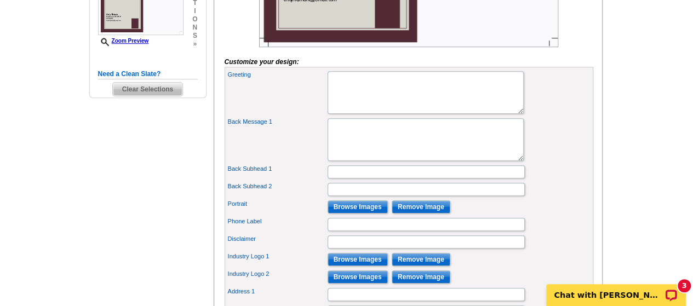
scroll to position [424, 0]
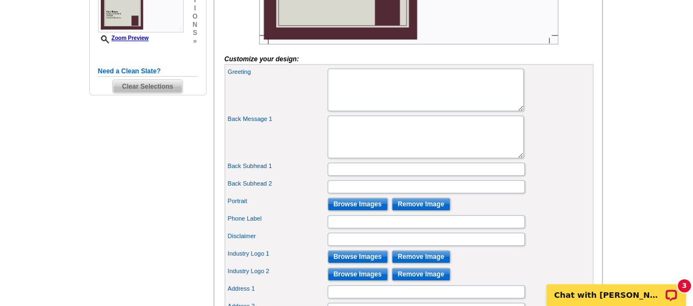
click at [367, 211] on input "Browse Images" at bounding box center [357, 204] width 60 height 13
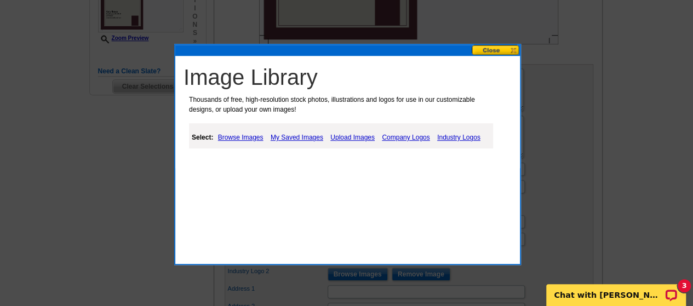
click at [305, 139] on link "My Saved Images" at bounding box center [297, 137] width 58 height 13
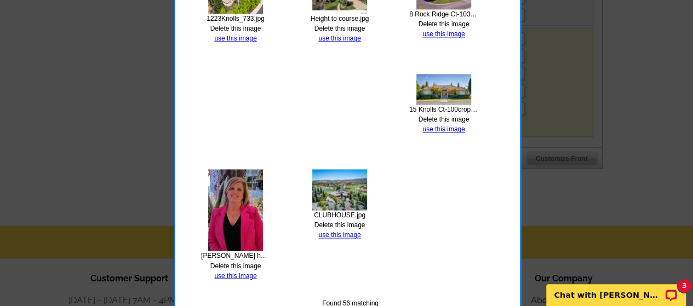
scroll to position [772, 0]
click at [232, 214] on img at bounding box center [235, 210] width 55 height 82
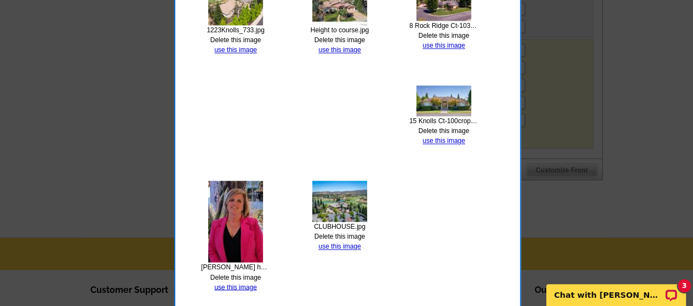
scroll to position [761, 0]
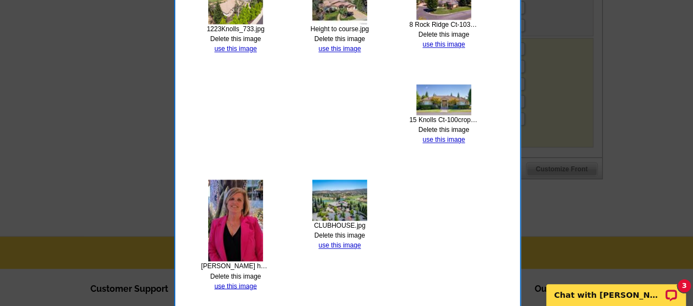
click at [240, 287] on link "use this image" at bounding box center [235, 286] width 42 height 8
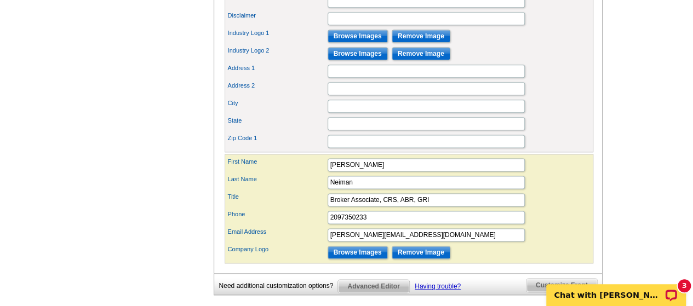
scroll to position [644, 0]
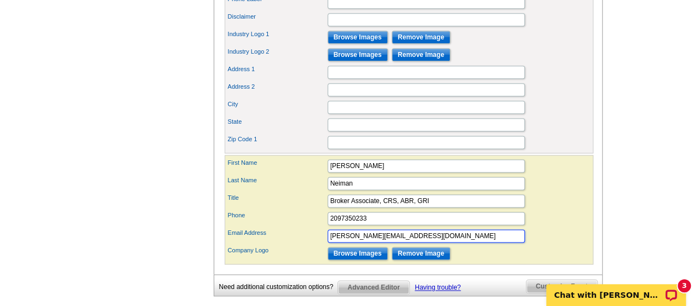
click at [373, 243] on input "cindyneiman@Gmail.com" at bounding box center [425, 235] width 197 height 13
click at [380, 243] on input "cindyneiman@Gmail.com" at bounding box center [425, 235] width 197 height 13
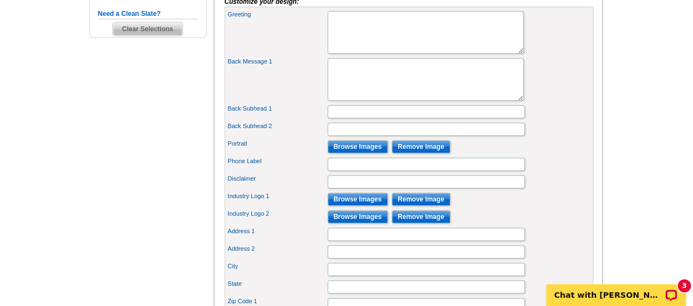
scroll to position [478, 0]
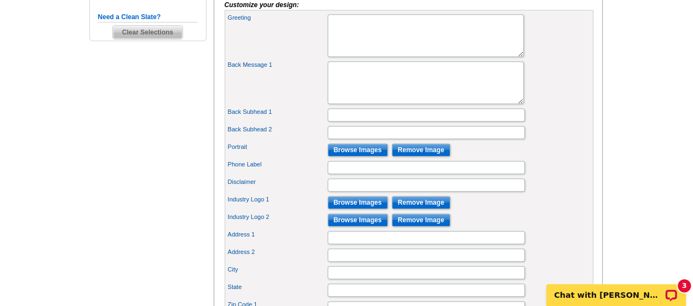
type input "cindyneiman@gmail.com"
click at [457, 122] on input "Back Subhead 1" at bounding box center [425, 114] width 197 height 13
type input "F"
click at [452, 122] on input "18 Homes For Sale In Copper Valley. $535k to" at bounding box center [425, 114] width 197 height 13
type input "18 Homes For Sale In Copper Valley. $525,000 to $1,350,000"
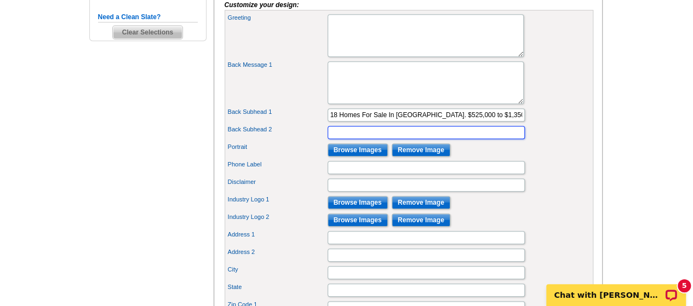
click at [389, 139] on input "Back Subhead 2" at bounding box center [425, 132] width 197 height 13
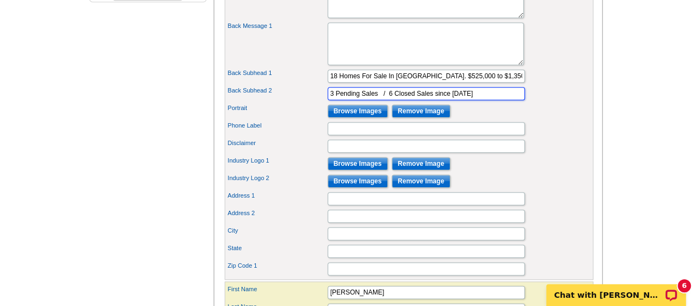
scroll to position [514, 0]
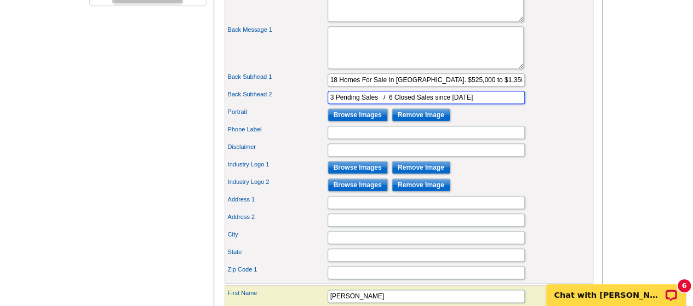
click at [391, 104] on input "3 Pending Sales / 6 Closed Sales since September 1, 2025" at bounding box center [425, 97] width 197 height 13
click at [482, 104] on input "3 Pending Sales / 8 Closed Sales since September 1, 2025" at bounding box center [425, 97] width 197 height 13
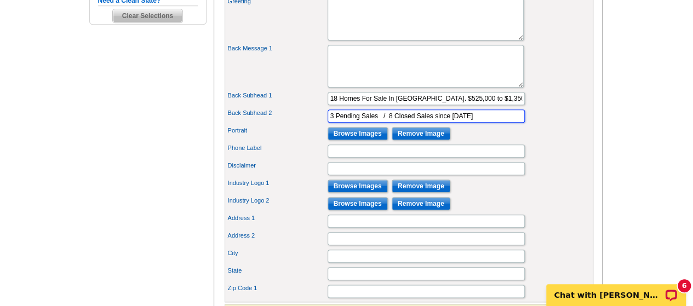
scroll to position [494, 0]
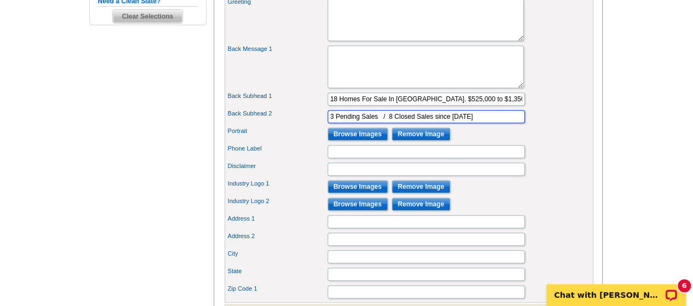
type input "3 Pending Sales / 8 Closed Sales since August 1, 2025"
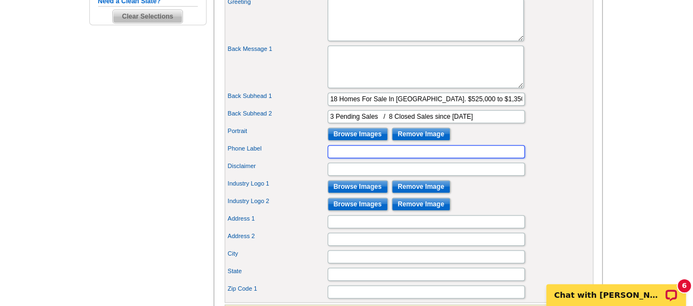
click at [466, 158] on input "Phone Label" at bounding box center [425, 151] width 197 height 13
type input "209-735-0233"
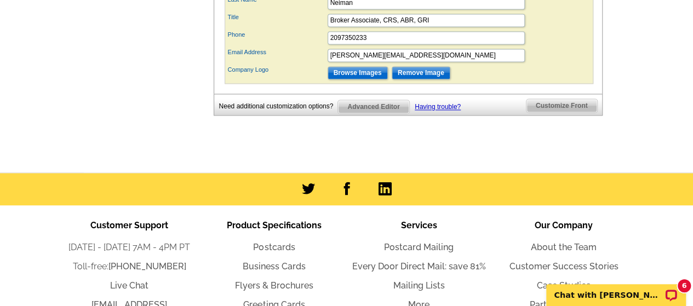
scroll to position [822, 0]
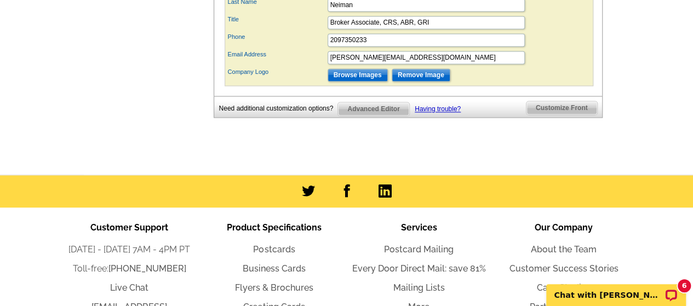
click at [384, 116] on span "Advanced Editor" at bounding box center [373, 108] width 71 height 13
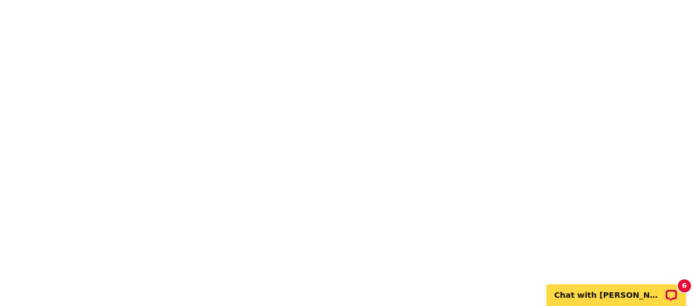
scroll to position [155, 0]
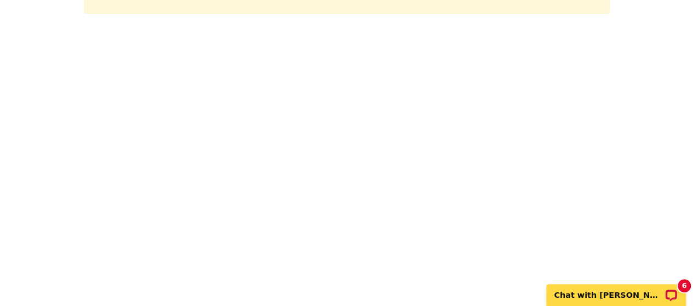
click at [672, 244] on main "Advanced Editor via Flash will no longer operate on your computer after 12/31. …" at bounding box center [346, 213] width 693 height 593
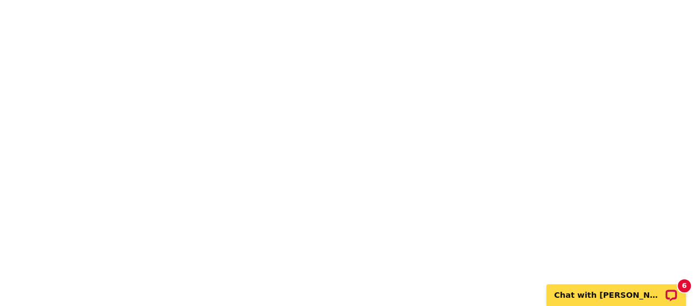
scroll to position [214, 0]
click at [648, 190] on main "Advanced Editor via Flash will no longer operate on your computer after 12/31. …" at bounding box center [346, 155] width 693 height 593
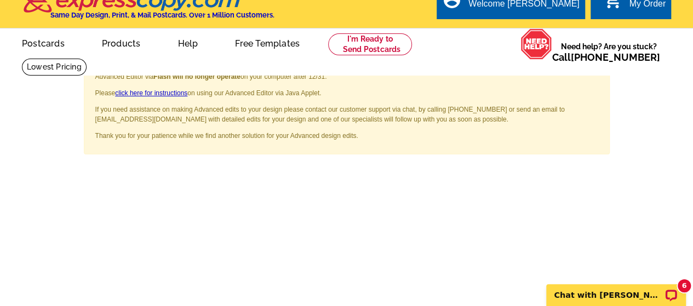
scroll to position [0, 0]
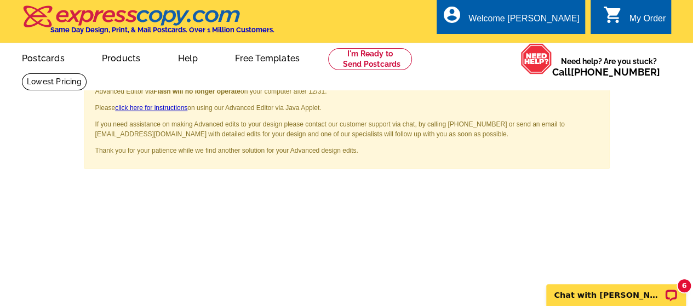
click at [259, 59] on link "Free Templates" at bounding box center [267, 57] width 100 height 26
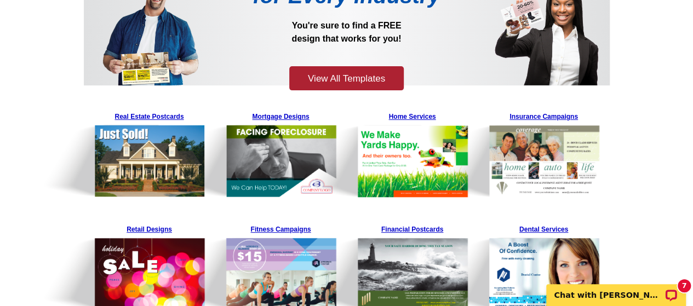
scroll to position [142, 0]
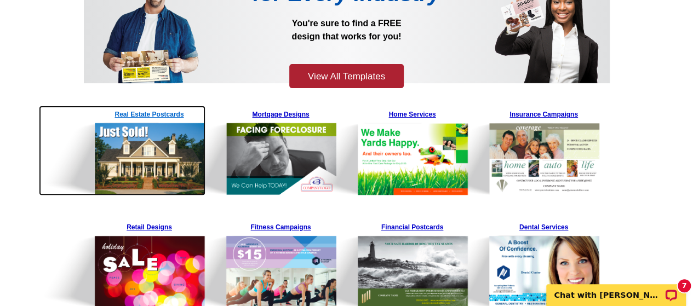
click at [153, 114] on img at bounding box center [122, 151] width 167 height 90
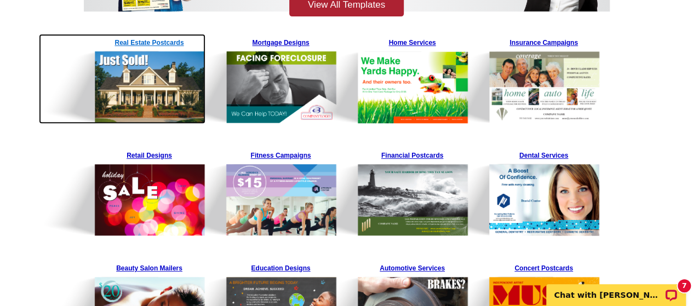
scroll to position [212, 0]
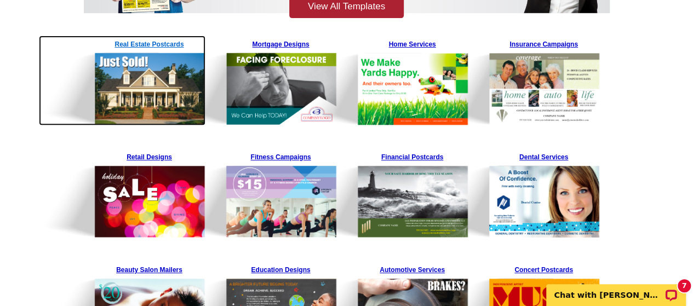
click at [160, 79] on img at bounding box center [122, 81] width 167 height 90
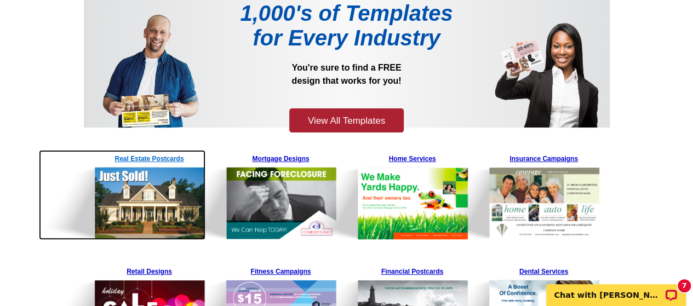
scroll to position [96, 0]
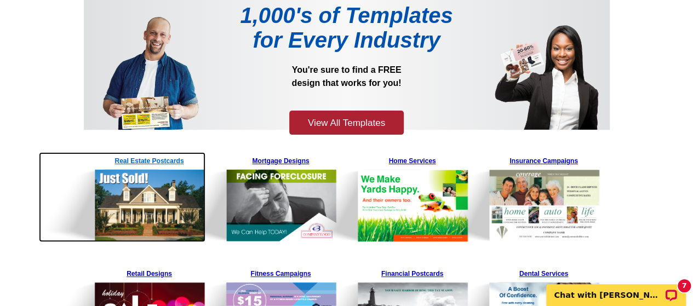
click at [163, 168] on img at bounding box center [122, 197] width 167 height 90
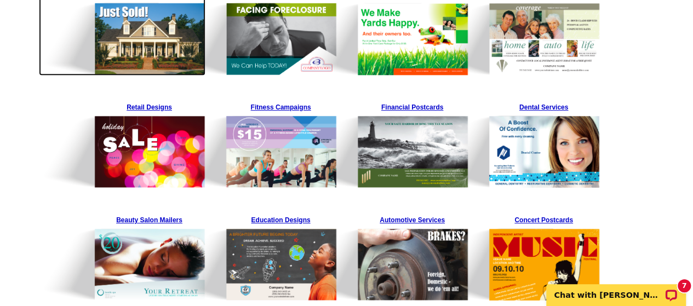
scroll to position [264, 0]
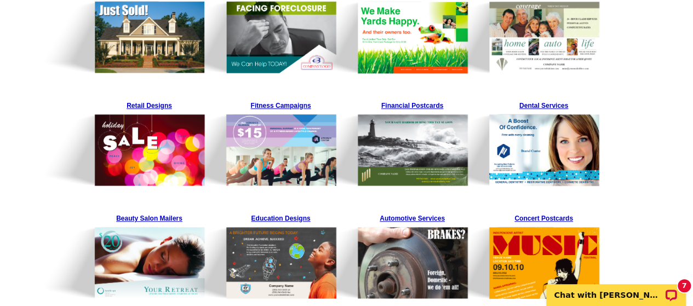
click at [593, 302] on div "7 Chat with Shonna" at bounding box center [616, 295] width 140 height 22
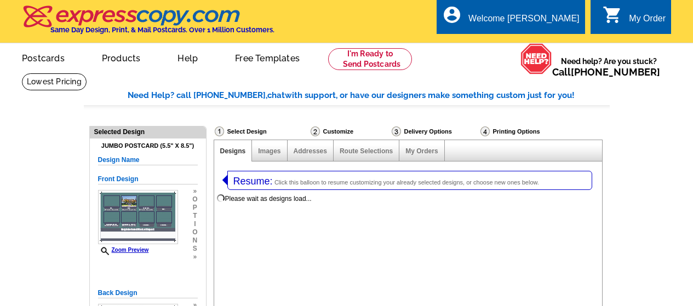
select select "1"
select select "2"
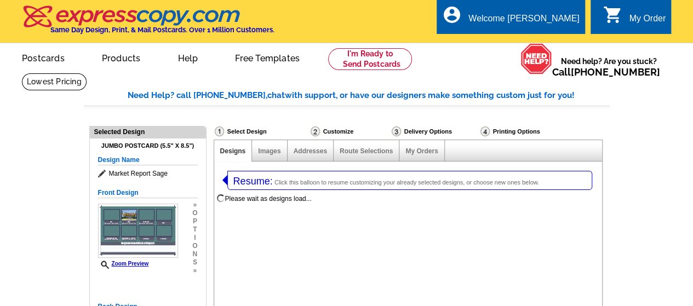
select select "785"
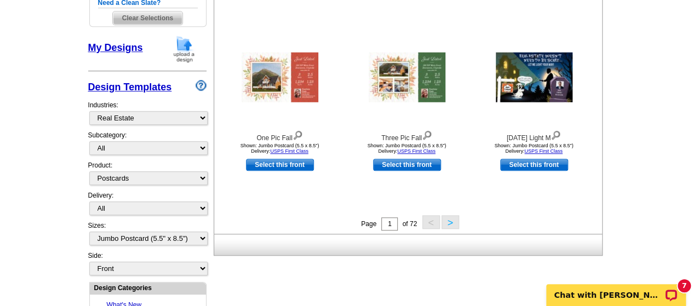
scroll to position [412, 0]
click at [195, 147] on select "All RE/MAX® Referrals Keller Williams® Berkshire Hathaway Home Services Century…" at bounding box center [148, 148] width 118 height 14
select select "791"
click at [89, 141] on select "All RE/MAX® Referrals Keller Williams® Berkshire Hathaway Home Services Century…" at bounding box center [148, 148] width 118 height 14
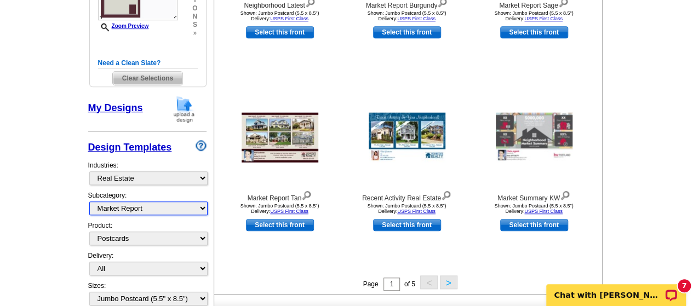
scroll to position [351, 0]
click at [450, 286] on button ">" at bounding box center [449, 282] width 18 height 14
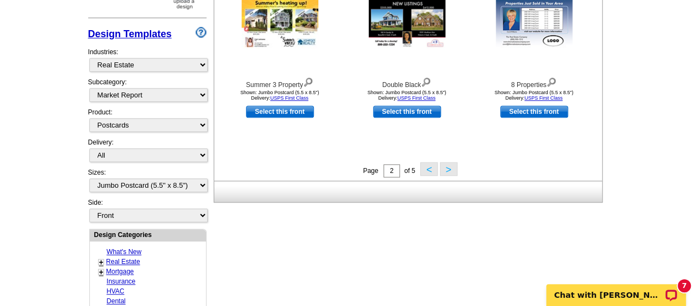
scroll to position [477, 0]
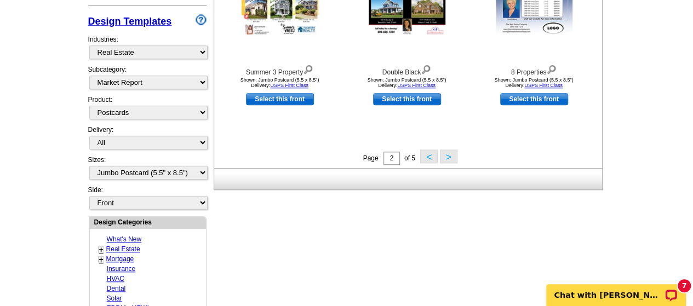
click at [444, 157] on button ">" at bounding box center [449, 156] width 18 height 14
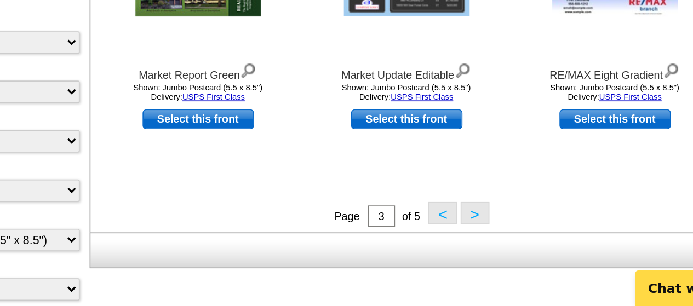
scroll to position [384, 0]
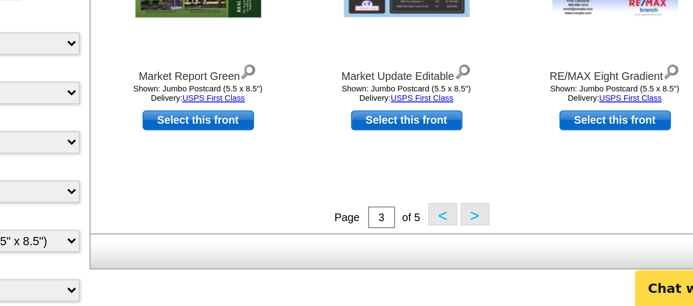
click at [454, 251] on button ">" at bounding box center [449, 250] width 18 height 14
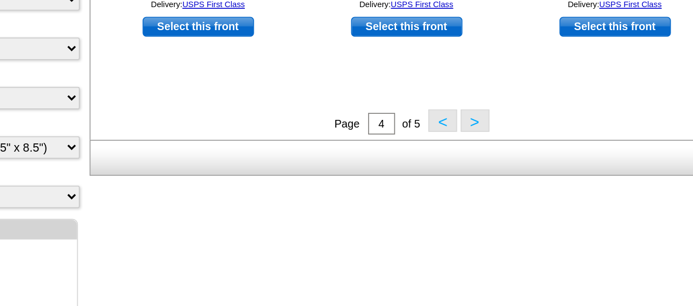
scroll to position [543, 0]
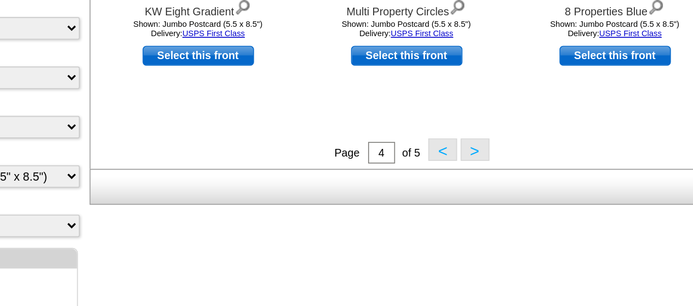
click at [448, 91] on button ">" at bounding box center [449, 91] width 18 height 14
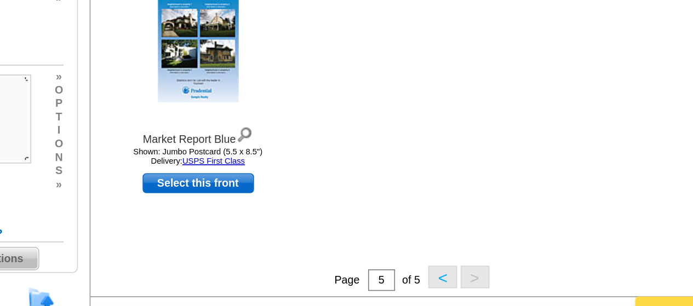
scroll to position [169, 0]
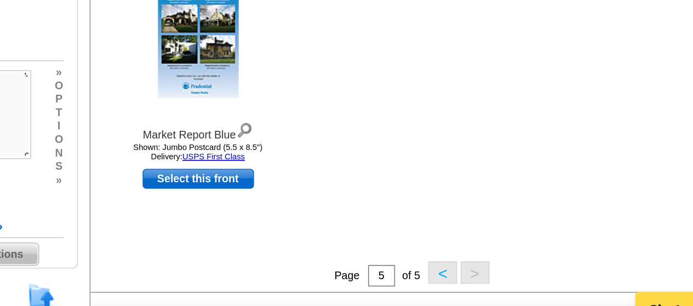
click at [427, 275] on button "<" at bounding box center [429, 273] width 18 height 14
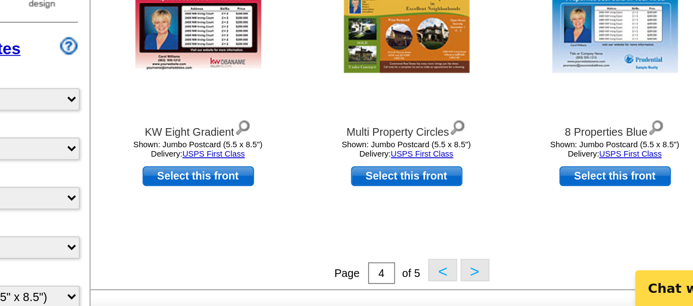
scroll to position [351, 0]
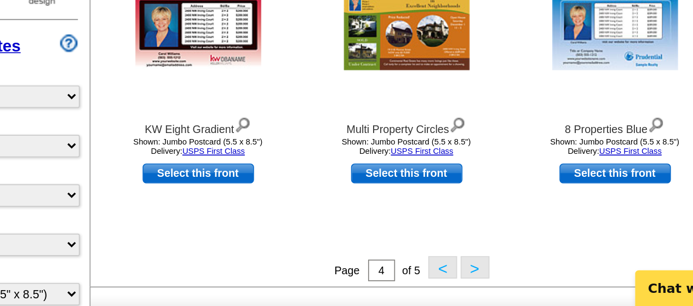
click at [425, 285] on button "<" at bounding box center [429, 282] width 18 height 14
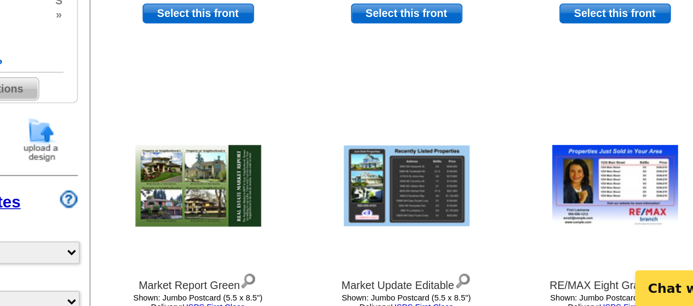
scroll to position [257, 0]
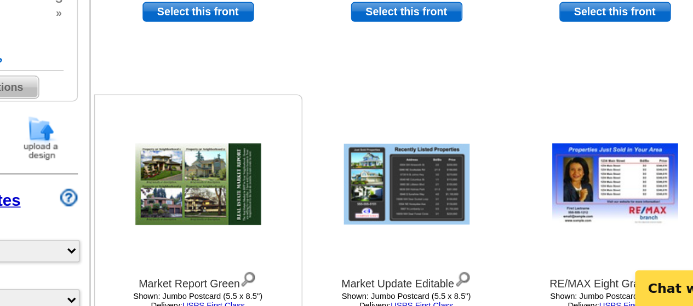
click at [285, 228] on img at bounding box center [279, 232] width 77 height 50
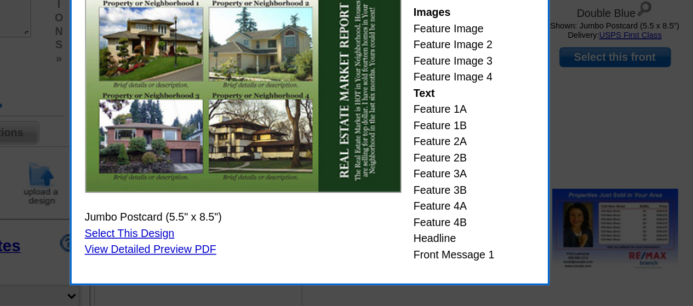
scroll to position [348, 0]
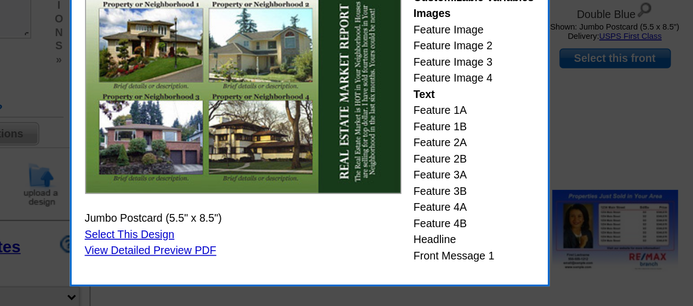
click at [218, 143] on link "Select This Design" at bounding box center [238, 143] width 55 height 8
select select "back"
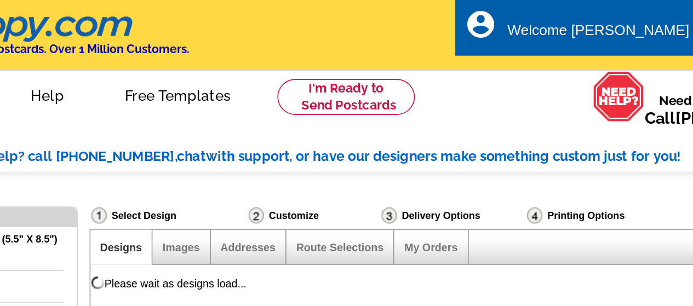
scroll to position [0, 0]
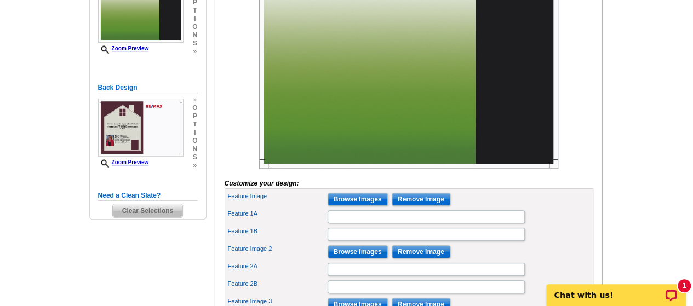
scroll to position [220, 0]
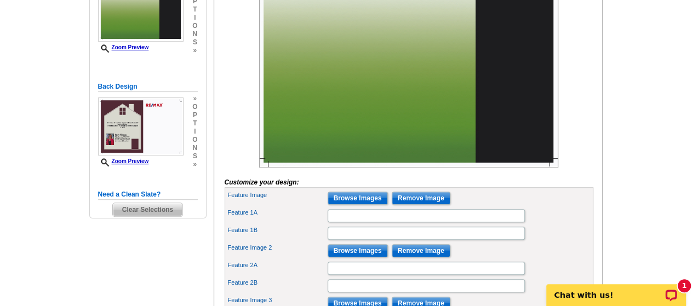
click at [366, 205] on input "Browse Images" at bounding box center [357, 198] width 60 height 13
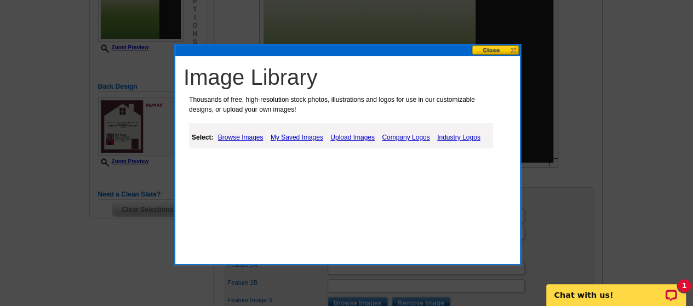
click at [291, 140] on link "My Saved Images" at bounding box center [297, 137] width 58 height 13
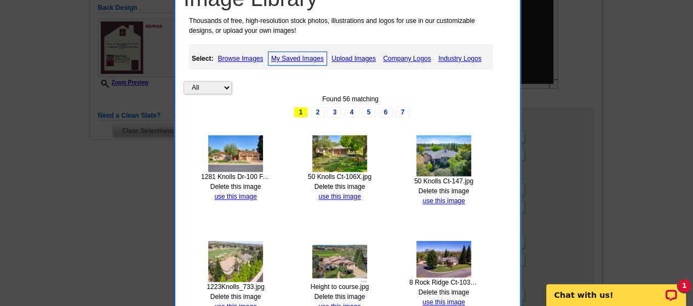
scroll to position [300, 0]
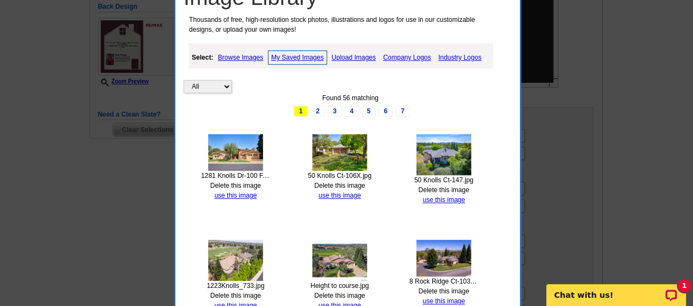
click at [348, 157] on img at bounding box center [339, 152] width 55 height 37
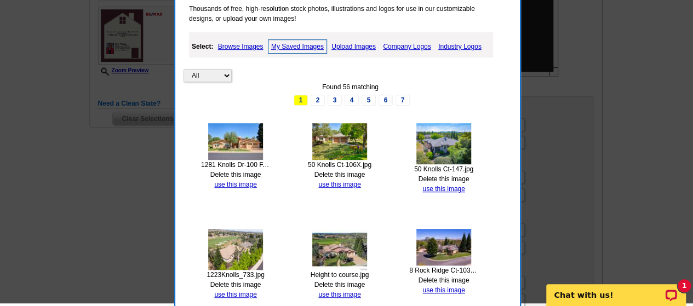
scroll to position [308, 0]
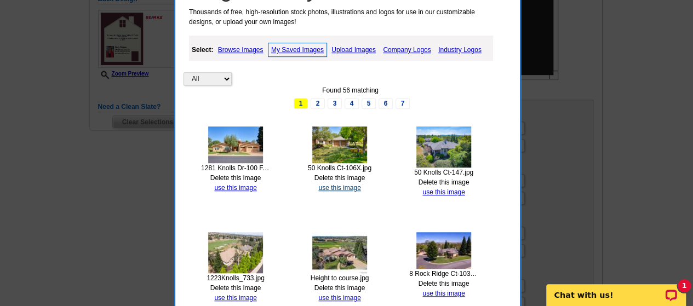
click at [342, 187] on link "use this image" at bounding box center [339, 188] width 42 height 8
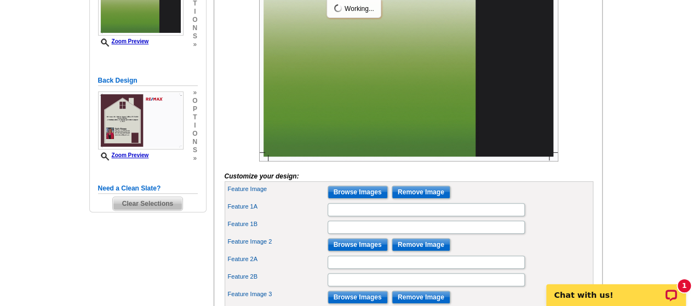
scroll to position [228, 0]
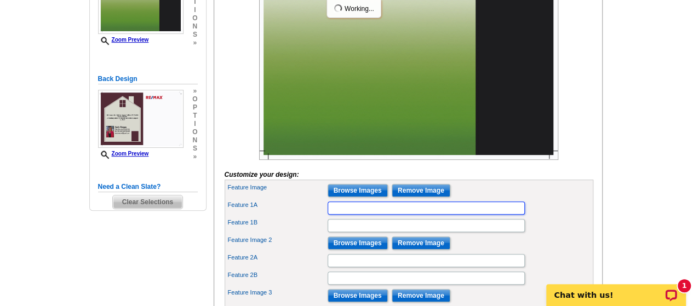
click at [406, 215] on input "Feature 1A" at bounding box center [425, 207] width 197 height 13
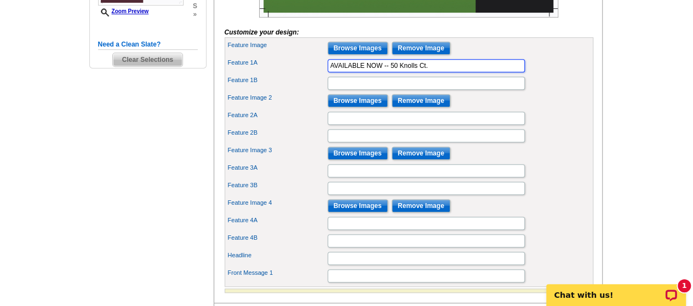
scroll to position [369, 0]
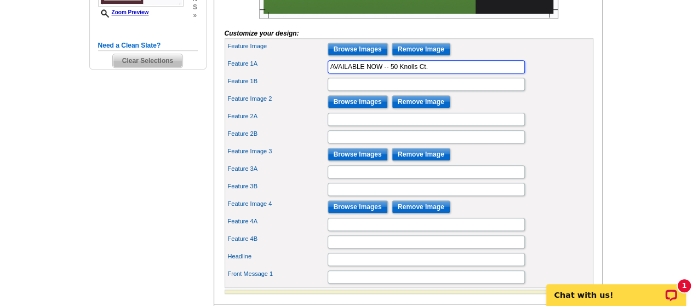
type input "AVAILABLE NOW -- 50 Knolls Ct."
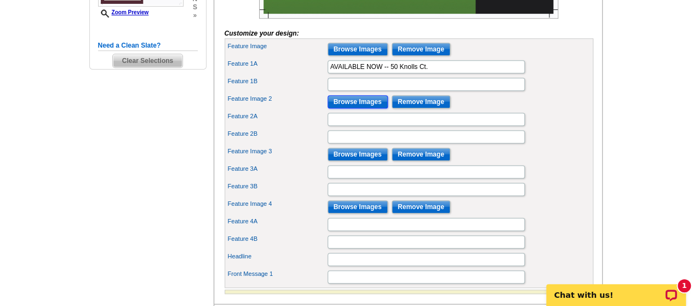
click at [368, 108] on input "Browse Images" at bounding box center [357, 101] width 60 height 13
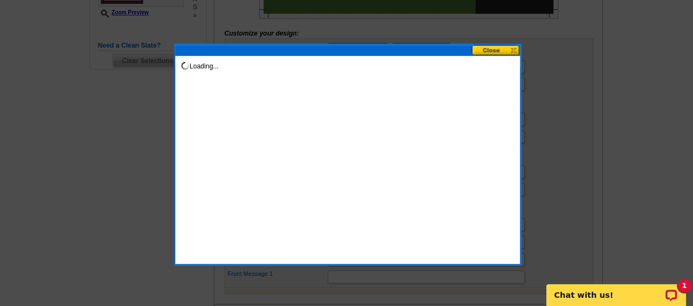
scroll to position [0, 0]
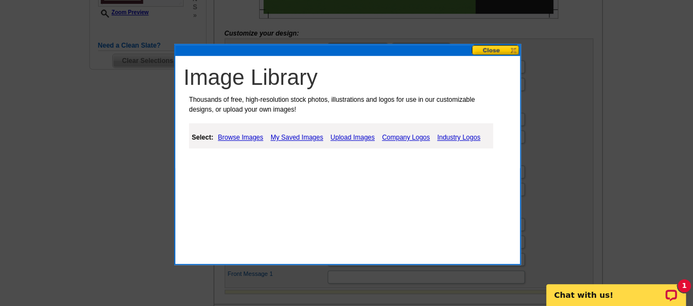
click at [298, 138] on link "My Saved Images" at bounding box center [297, 137] width 58 height 13
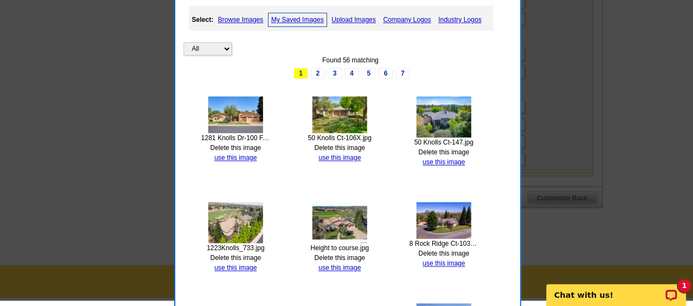
scroll to position [489, 0]
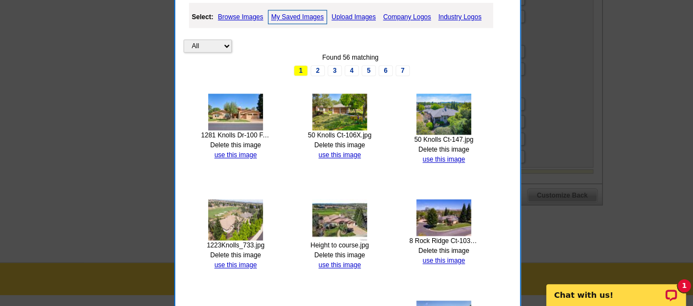
click at [454, 223] on img at bounding box center [443, 217] width 55 height 37
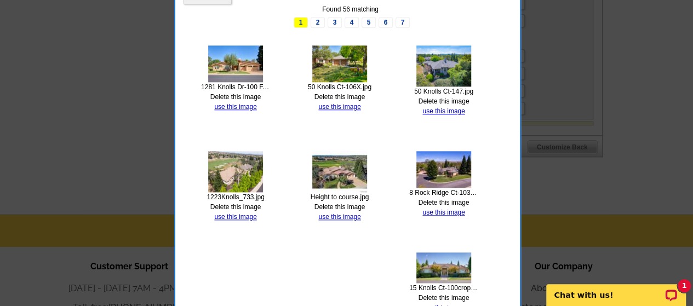
scroll to position [563, 0]
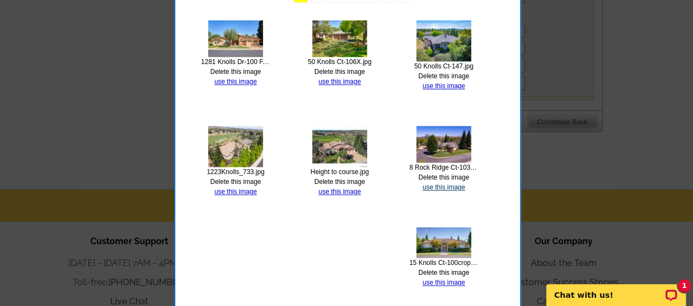
click at [452, 186] on link "use this image" at bounding box center [443, 187] width 42 height 8
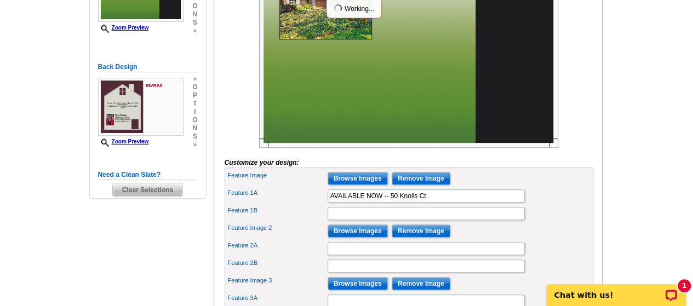
scroll to position [245, 0]
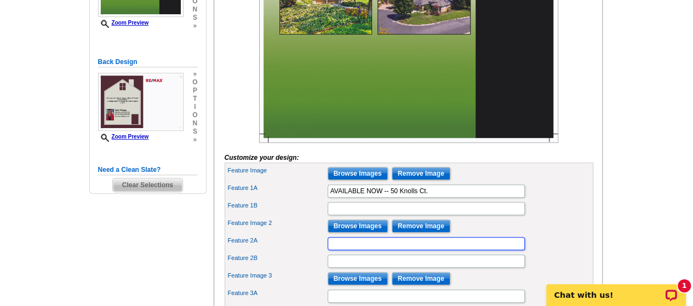
click at [415, 250] on input "Feature 2A" at bounding box center [425, 243] width 197 height 13
type input "AVAILABLE FOR SALE"
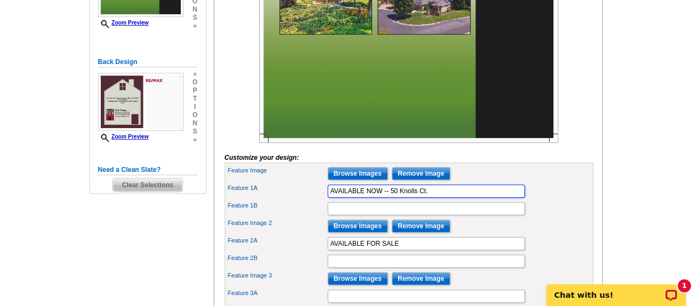
click at [380, 198] on input "AVAILABLE NOW -- 50 Knolls Ct." at bounding box center [425, 190] width 197 height 13
type input "AVAILABLE FOR SALE -- 50 Knolls Ct."
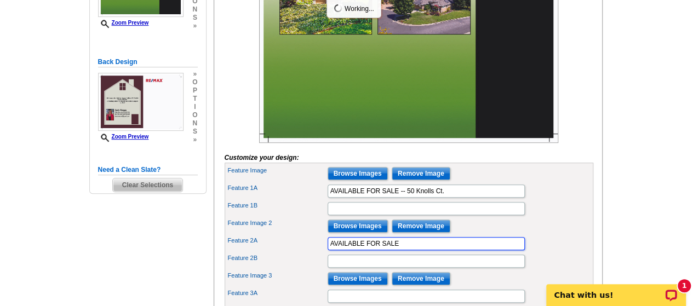
click at [417, 250] on input "AVAILABLE FOR SALE" at bounding box center [425, 243] width 197 height 13
type input "AVAILABLE FOR SALE - 8 Rock Ridge Ct. Copper Valley"
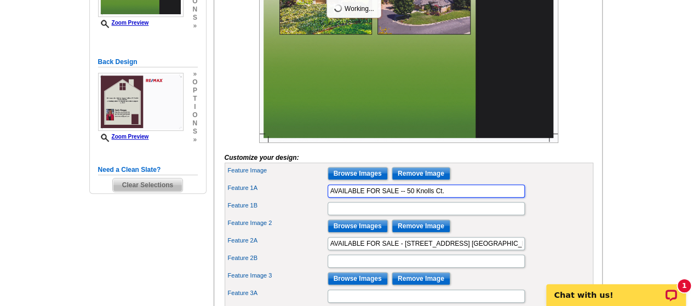
click at [476, 198] on input "AVAILABLE FOR SALE -- 50 Knolls Ct." at bounding box center [425, 190] width 197 height 13
type input "AVAILABLE FOR SALE -- 50 Knolls Ct. Copper Valley (Copperopolis CA)"
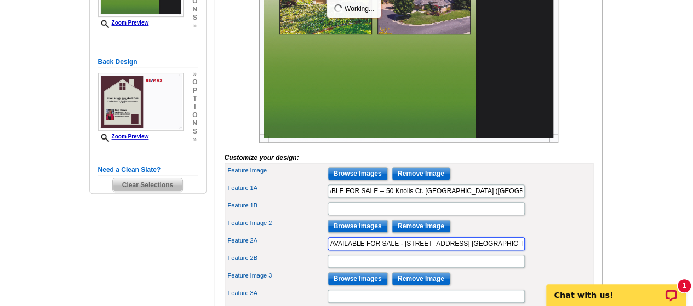
click at [504, 250] on input "AVAILABLE FOR SALE - 8 Rock Ridge Ct. Copper Valley" at bounding box center [425, 243] width 197 height 13
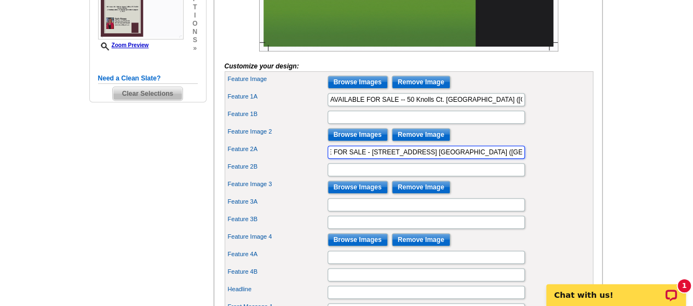
scroll to position [339, 0]
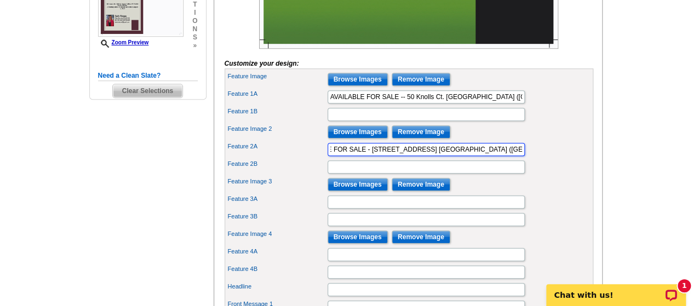
type input "AVAILABLE FOR SALE - 8 Rock Ridge Ct. Copper Valley (Copperopolis, CA)"
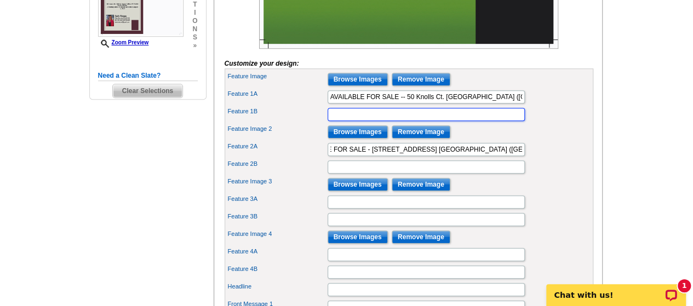
click at [491, 121] on input "Feature 1B" at bounding box center [425, 114] width 197 height 13
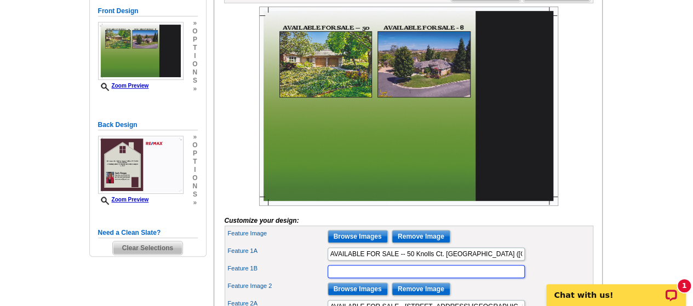
scroll to position [189, 0]
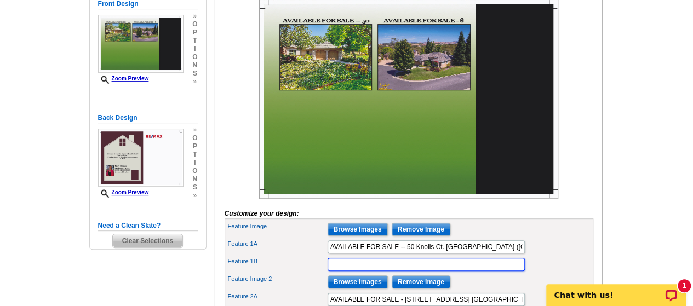
click at [371, 236] on input "Browse Images" at bounding box center [357, 229] width 60 height 13
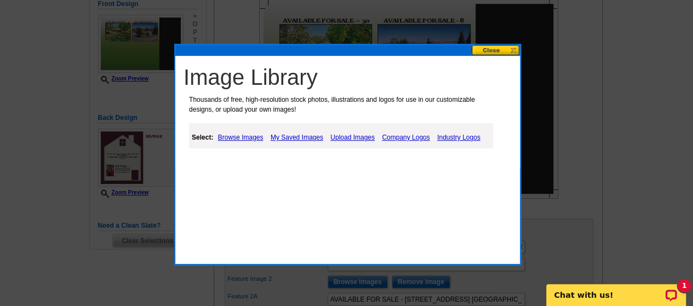
click at [351, 140] on link "Upload Images" at bounding box center [352, 137] width 50 height 13
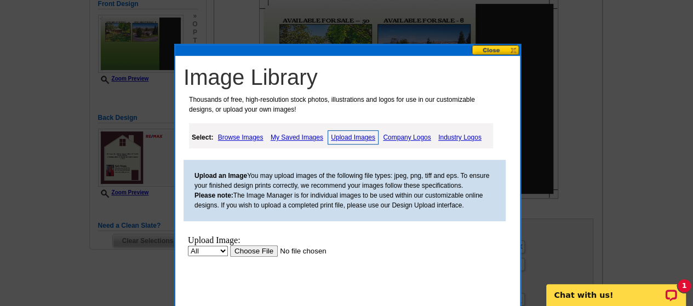
scroll to position [0, 0]
click at [263, 245] on input "file" at bounding box center [299, 250] width 139 height 11
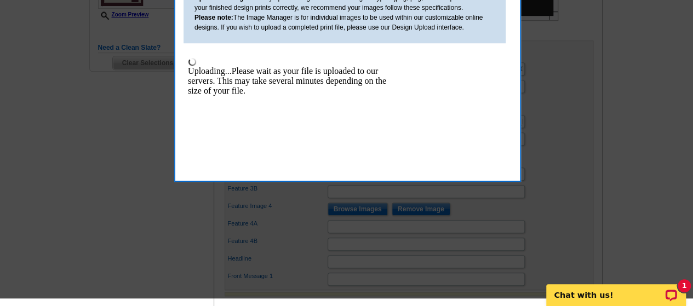
scroll to position [367, 0]
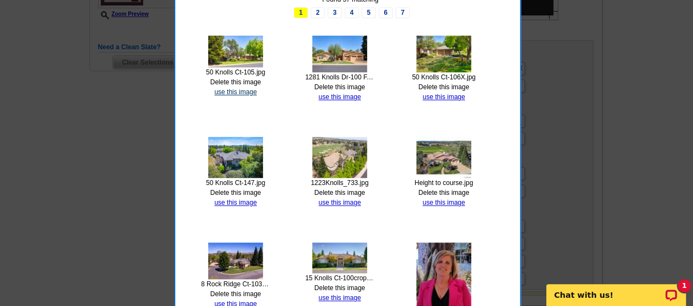
click at [250, 91] on link "use this image" at bounding box center [235, 92] width 42 height 8
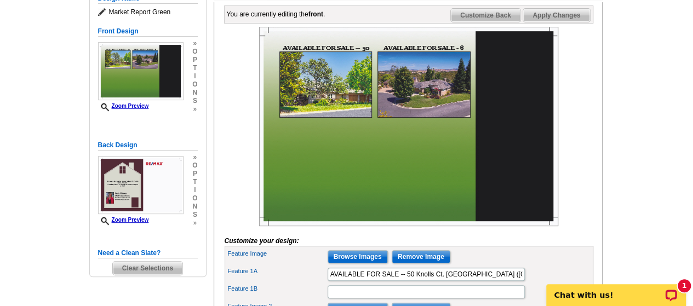
scroll to position [163, 0]
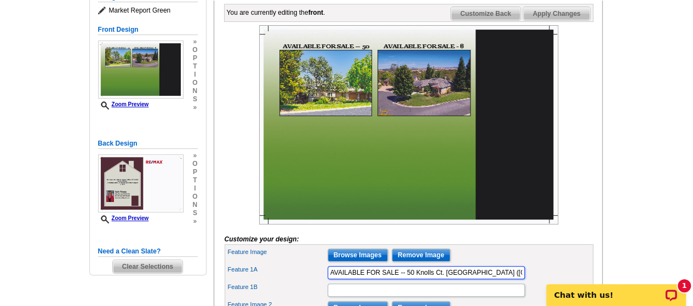
click at [406, 279] on input "AVAILABLE FOR SALE -- 50 Knolls Ct. Copper Valley (Copperopolis CA)" at bounding box center [425, 272] width 197 height 13
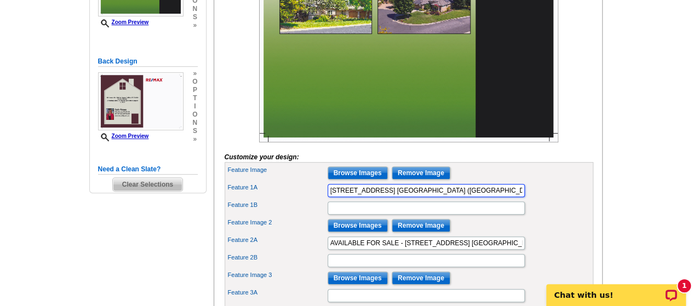
scroll to position [263, 0]
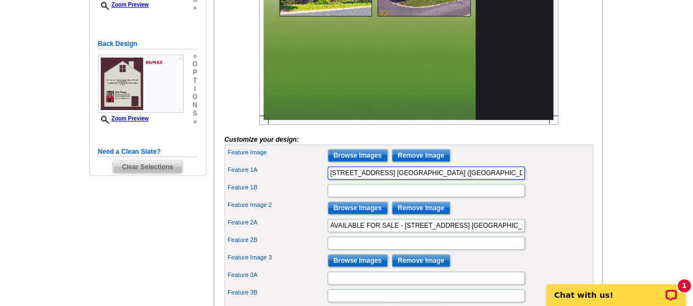
type input "50 Knolls Ct. Copper Valley (Copperopolis CA)"
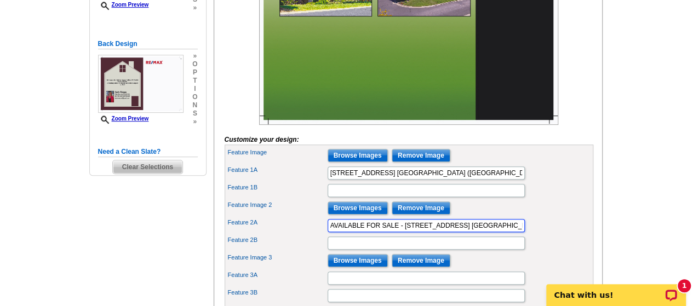
click at [399, 232] on input "AVAILABLE FOR SALE - 8 Rock Ridge Ct. Copper Valley (Copperopolis, CA)" at bounding box center [425, 225] width 197 height 13
click at [406, 232] on input "AVAILABLE FOR SALE - 8 Rock Ridge Ct. Copper Valley (Copperopolis, CA)" at bounding box center [425, 225] width 197 height 13
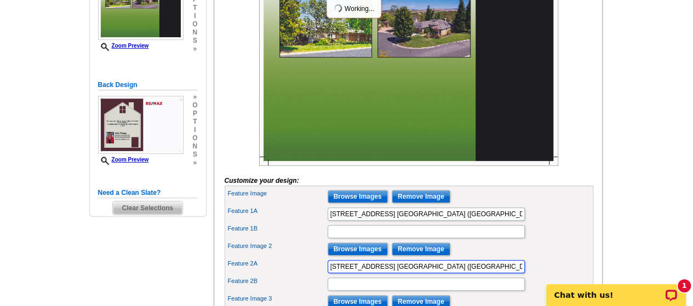
scroll to position [224, 0]
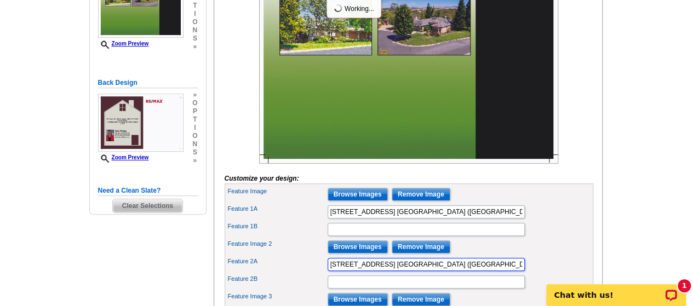
type input "8 Rock Ridge Ct. Copper Valley (Copperopolis, CA)"
click at [600, 217] on div "You are currently editing the front . Customize Front Customize Back Apply Chan…" at bounding box center [408, 194] width 389 height 509
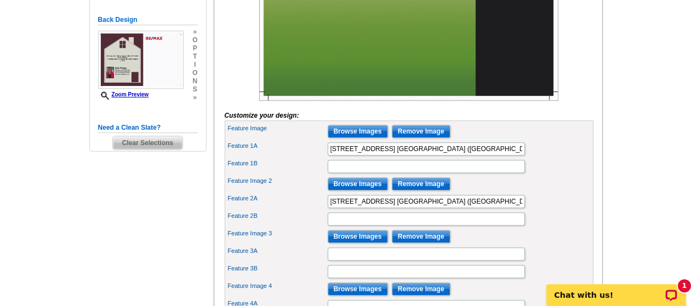
scroll to position [287, 0]
click at [496, 173] on input "Feature 1B" at bounding box center [425, 166] width 197 height 13
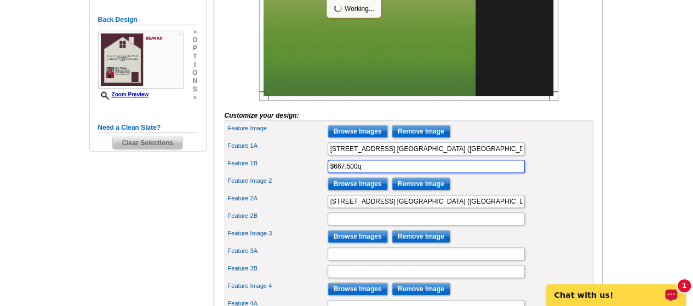
click at [385, 173] on input "$667,500q" at bounding box center [425, 166] width 197 height 13
type input "$667,500"
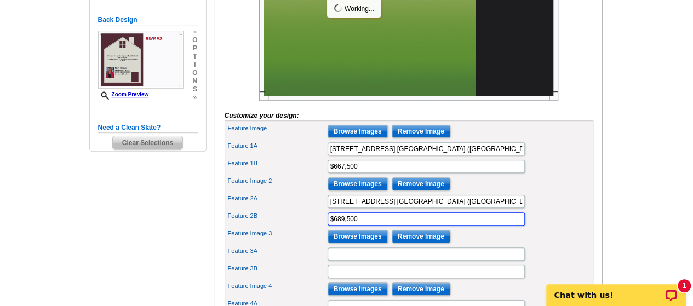
type input "$689,500"
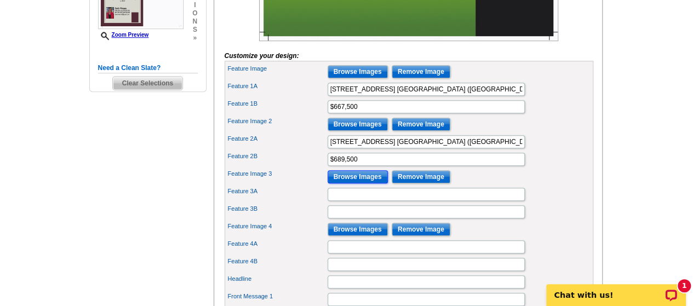
scroll to position [353, 0]
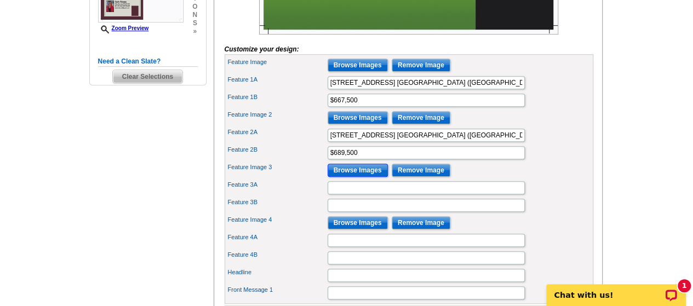
click at [367, 177] on input "Browse Images" at bounding box center [357, 170] width 60 height 13
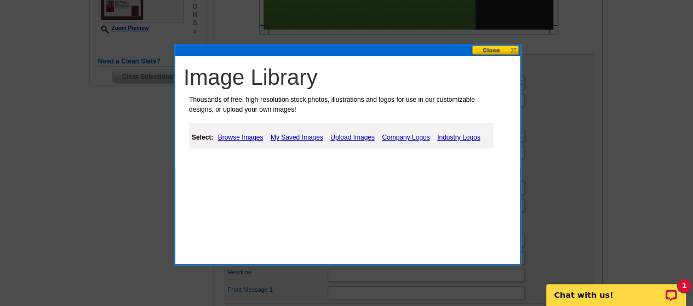
click at [303, 139] on link "My Saved Images" at bounding box center [297, 137] width 58 height 13
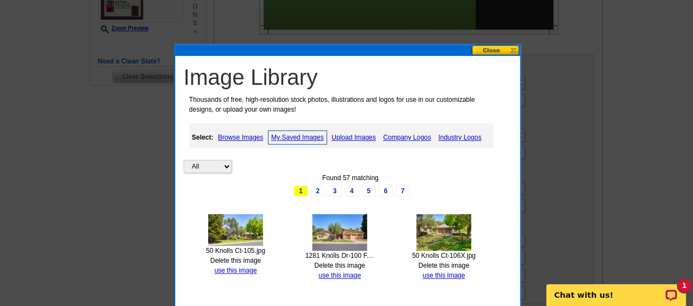
click at [351, 239] on img at bounding box center [339, 232] width 55 height 37
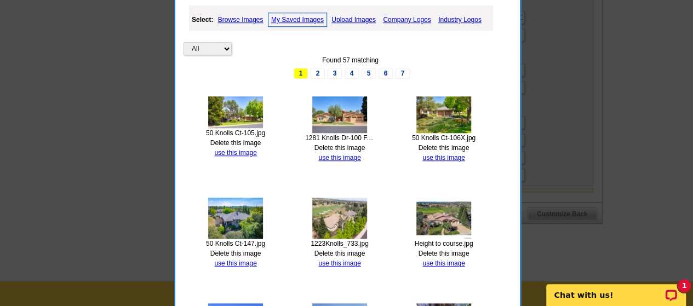
scroll to position [472, 0]
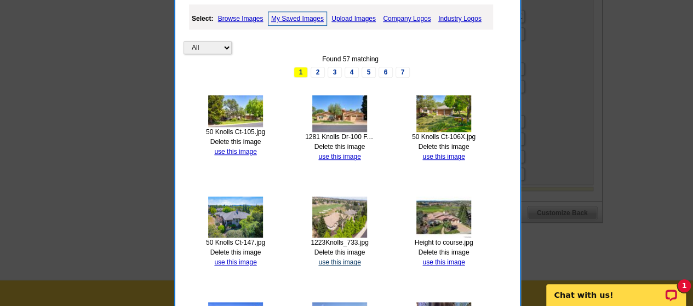
click at [351, 263] on link "use this image" at bounding box center [339, 262] width 42 height 8
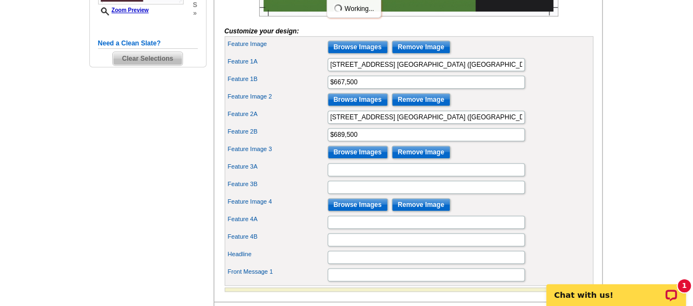
scroll to position [377, 0]
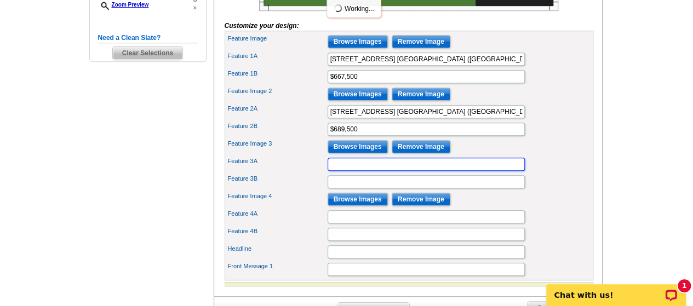
click at [420, 171] on input "Feature 3A" at bounding box center [425, 164] width 197 height 13
type input "1223 Knolls Dr. Copper Valley ( Copperopolis, CA)"
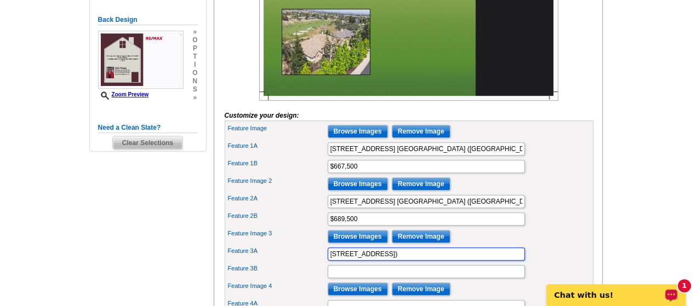
scroll to position [296, 0]
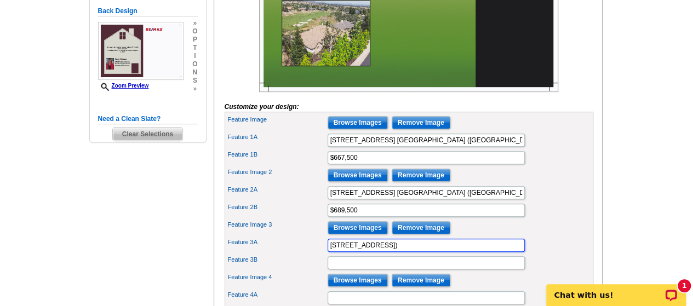
drag, startPoint x: 488, startPoint y: 259, endPoint x: 296, endPoint y: 252, distance: 192.8
click at [296, 252] on div "Feature 3A 1223 Knolls Dr. Copper Valley ( Copperopolis, CA)" at bounding box center [409, 246] width 364 height 18
type input "SOLD"
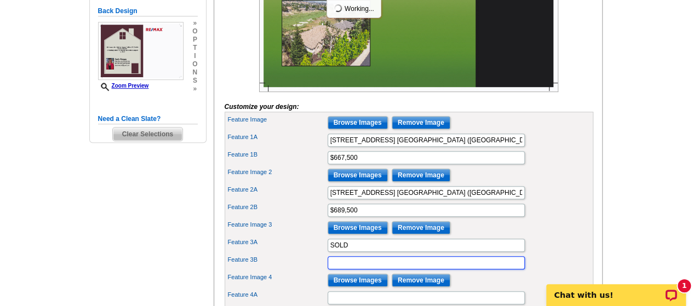
paste input "1223 Knolls Dr. Copper Valley ( Copperopolis, CA)"
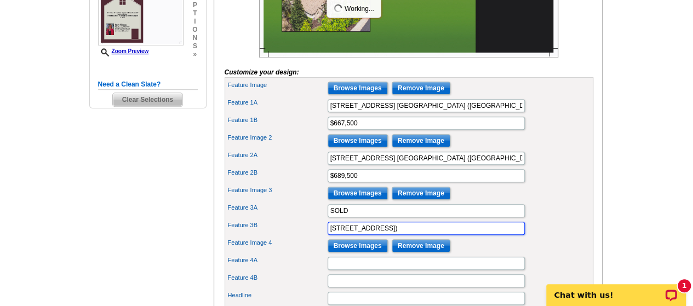
scroll to position [332, 0]
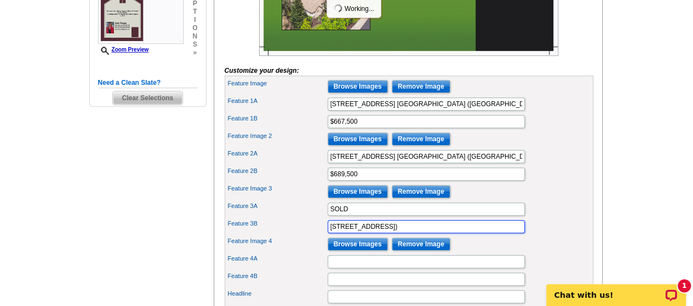
type input "1223 Knolls Dr. Copper Valley ( Copperopolis, CA)"
click at [356, 251] on input "Browse Images" at bounding box center [357, 244] width 60 height 13
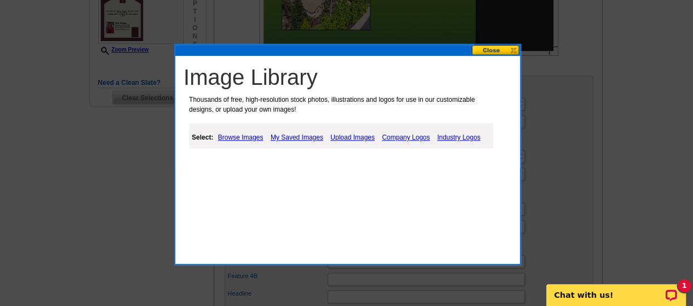
click at [348, 140] on link "Upload Images" at bounding box center [352, 137] width 50 height 13
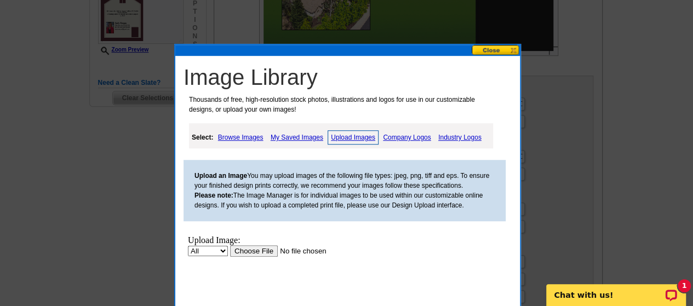
scroll to position [0, 0]
click at [256, 251] on input "file" at bounding box center [299, 250] width 139 height 11
click at [299, 139] on link "My Saved Images" at bounding box center [297, 137] width 58 height 13
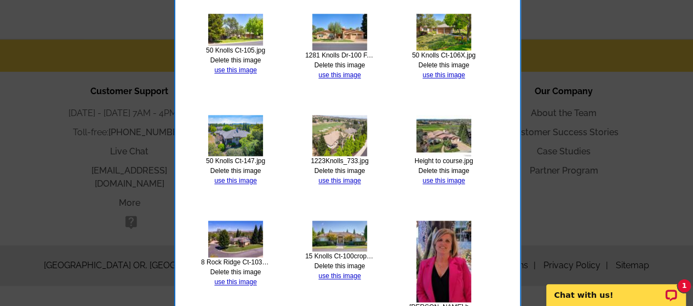
scroll to position [713, 0]
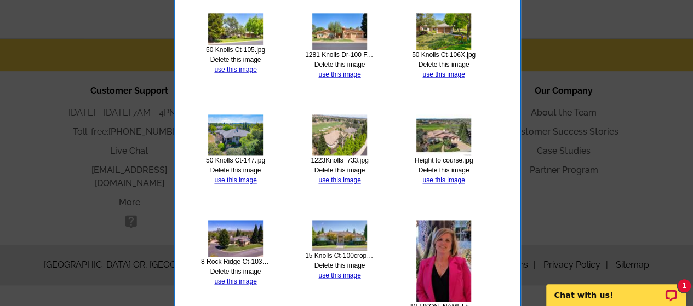
click at [348, 275] on link "use this image" at bounding box center [339, 276] width 42 height 8
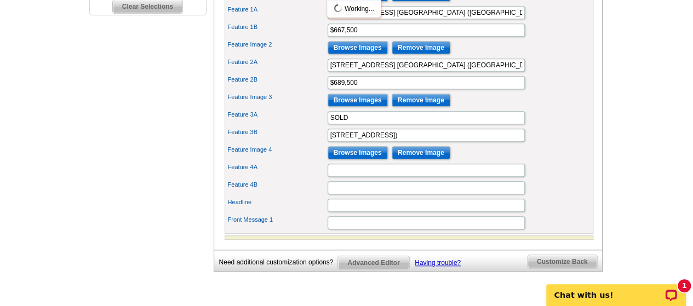
scroll to position [429, 0]
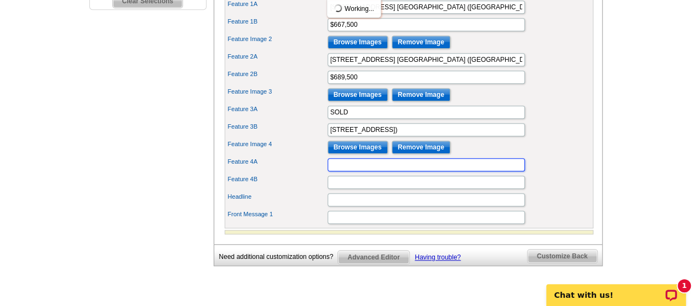
click at [388, 171] on input "Feature 4A" at bounding box center [425, 164] width 197 height 13
type input "S"
type input "THIS ONE IS SOLD"
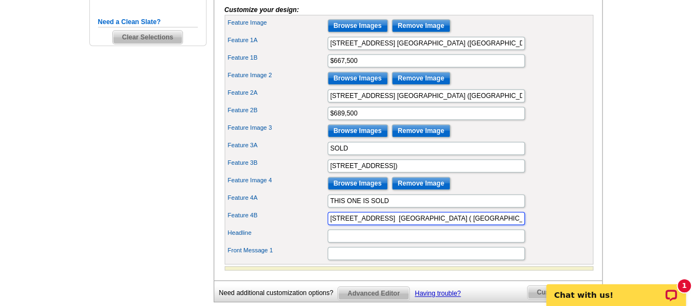
scroll to position [404, 0]
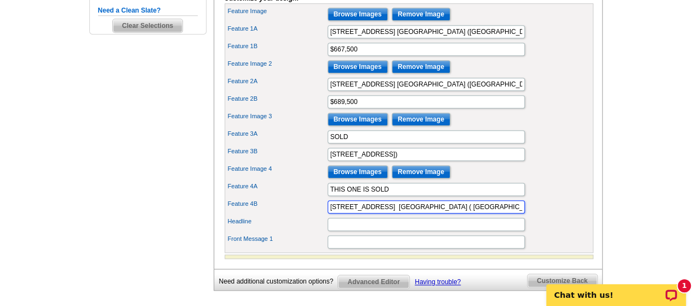
type input "15 Knolls Ct. Copper Valley ( Copperopolis, CA)"
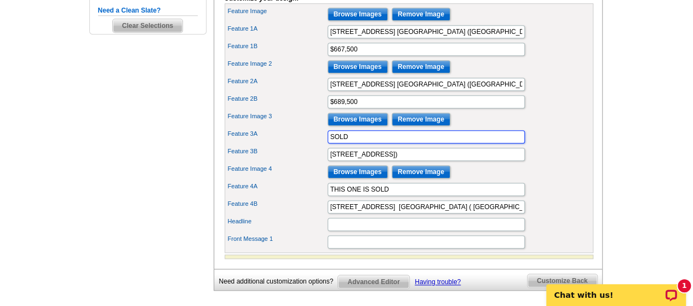
click at [365, 143] on input "SOLD" at bounding box center [425, 136] width 197 height 13
type input "S"
type input "THIS ONE IS SOLD"
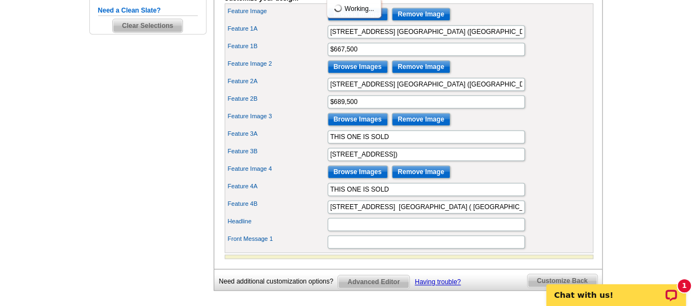
click at [546, 198] on div "Feature 4A THIS ONE IS SOLD" at bounding box center [409, 190] width 364 height 18
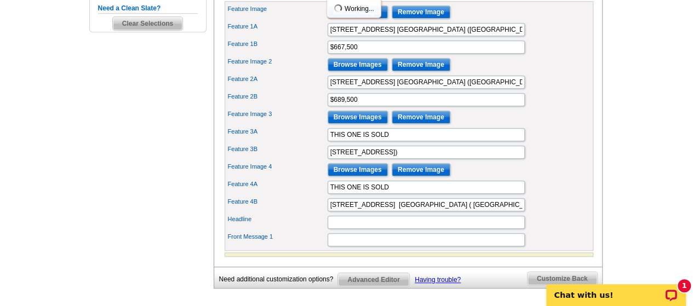
scroll to position [408, 0]
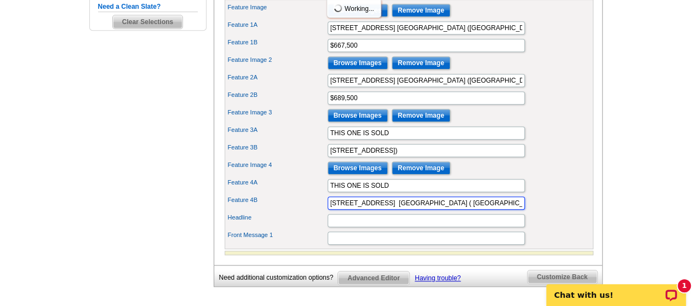
click at [491, 210] on input "15 Knolls Ct. Copper Valley ( Copperopolis, CA)" at bounding box center [425, 203] width 197 height 13
type input "[STREET_ADDRESS] [GEOGRAPHIC_DATA]"
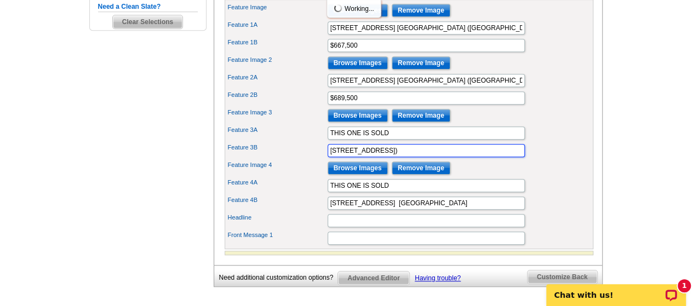
click at [491, 157] on input "1223 Knolls Dr. Copper Valley ( Copperopolis, CA)" at bounding box center [425, 150] width 197 height 13
type input "[STREET_ADDRESS]"
click at [582, 194] on div "Feature 4A THIS ONE IS SOLD" at bounding box center [409, 186] width 364 height 18
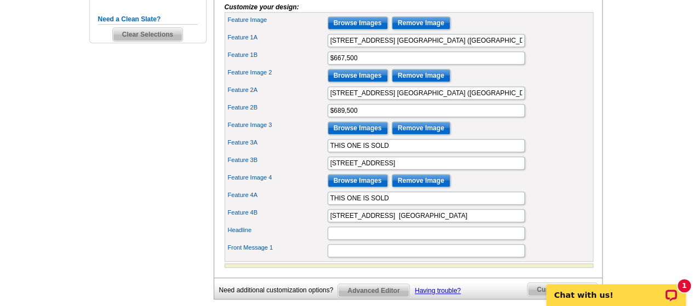
scroll to position [399, 0]
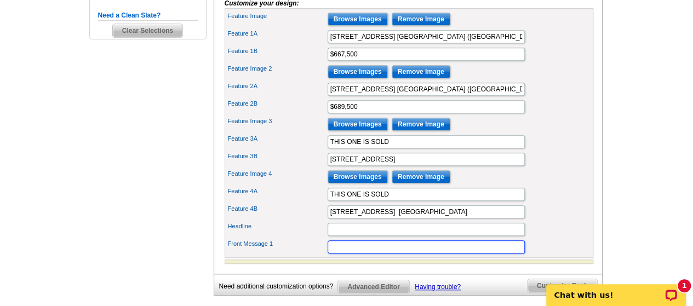
click at [443, 253] on input "Front Message 1" at bounding box center [425, 246] width 197 height 13
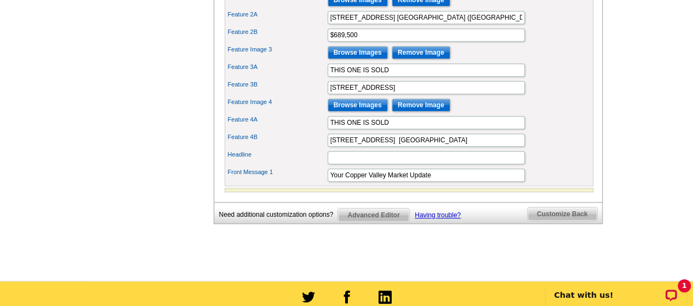
scroll to position [471, 0]
click at [445, 182] on input "Your Copper Valley Market Update" at bounding box center [425, 175] width 197 height 13
type input "Y"
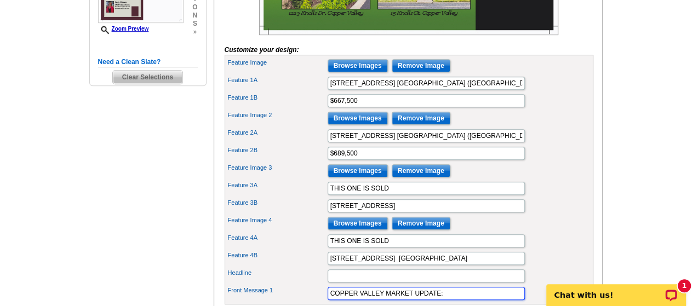
scroll to position [360, 0]
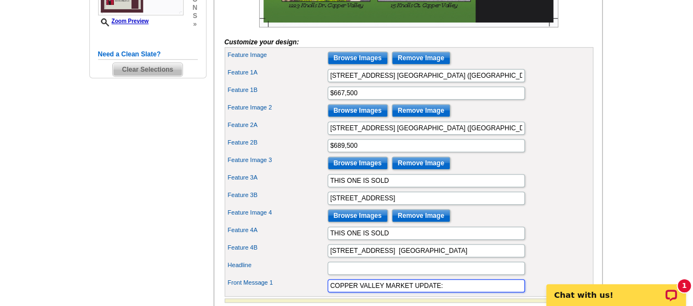
click at [460, 292] on input "COPPER VALLEY MARKET UPDATE:" at bounding box center [425, 285] width 197 height 13
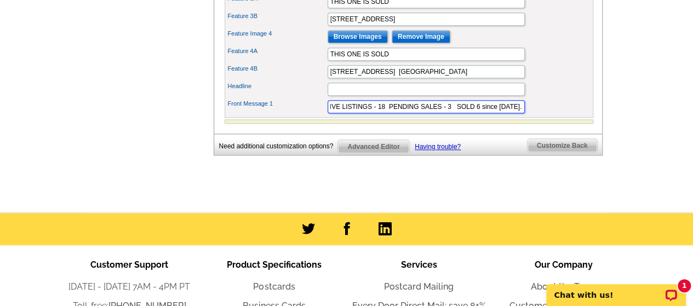
scroll to position [535, 0]
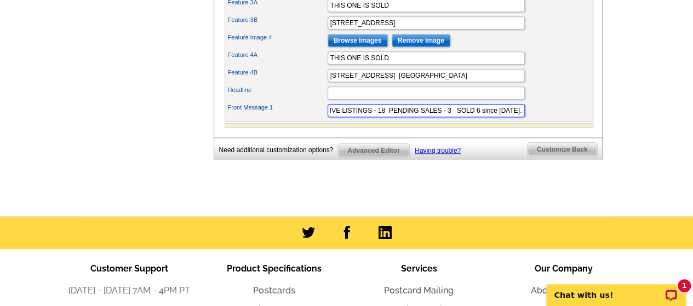
click at [459, 117] on input "COPPER VALLEY MARKET UPDATE: ACTIVE LISTINGS - 18 PENDING SALES - 3 SOLD 6 sinc…" at bounding box center [425, 110] width 197 height 13
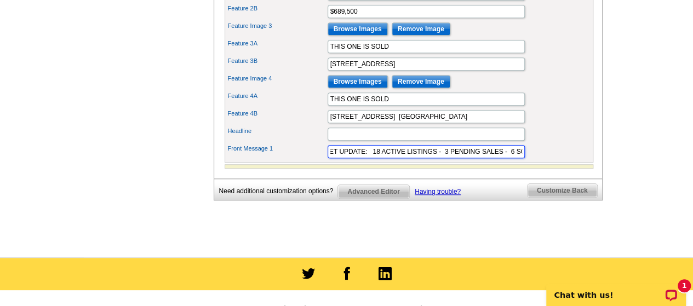
scroll to position [496, 0]
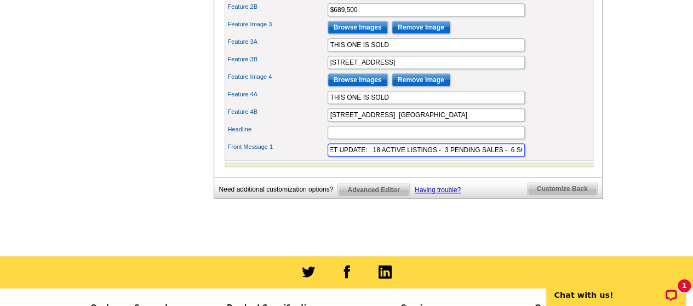
click at [371, 157] on input "COPPER VALLEY MARKET UPDATE: 18 ACTIVE LISTINGS - 3 PENDING SALES - 6 SOLD sinc…" at bounding box center [425, 149] width 197 height 13
type input "COPPER VALLEY MARKET UPDATE: 18 ACTIVE LISTINGS - 3 PENDING SALES - 6 SOLD sinc…"
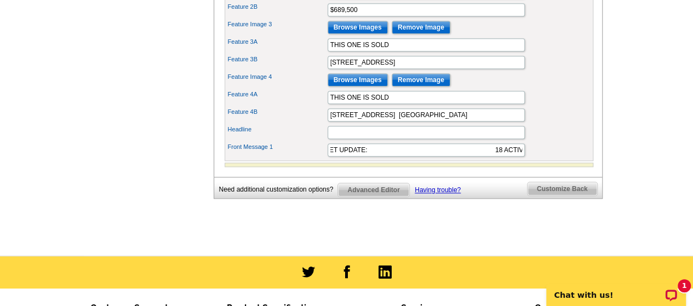
click at [582, 159] on div "Front Message 1 COPPER VALLEY MARKET UPDATE: 18 ACTIVE LISTINGS - 3 PENDING SAL…" at bounding box center [409, 150] width 364 height 18
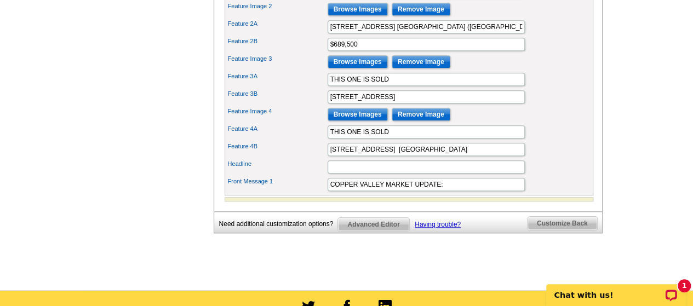
scroll to position [462, 0]
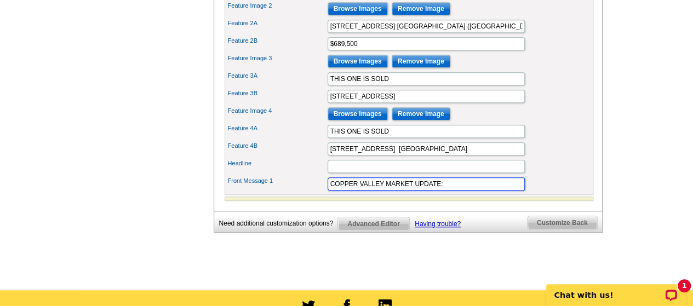
click at [496, 191] on input "COPPER VALLEY MARKET UPDATE: 18 ACTIVE LISTINGS - 3 PENDING SALES - 6 SOLD sinc…" at bounding box center [425, 183] width 197 height 13
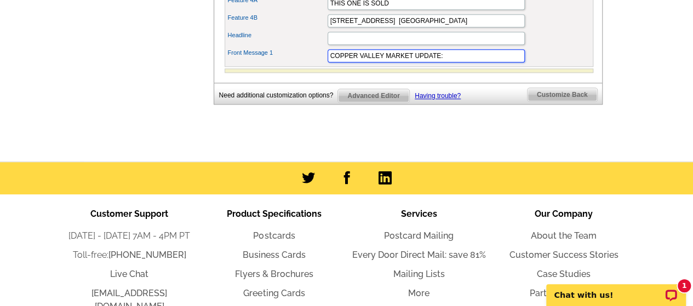
scroll to position [611, 0]
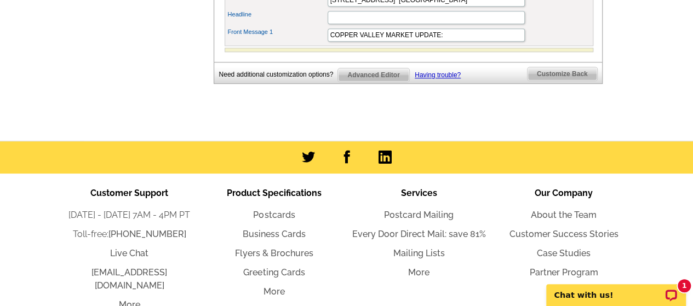
click at [380, 82] on span "Advanced Editor" at bounding box center [373, 74] width 71 height 13
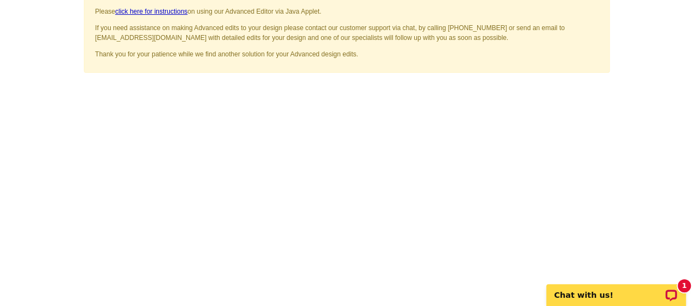
scroll to position [95, 0]
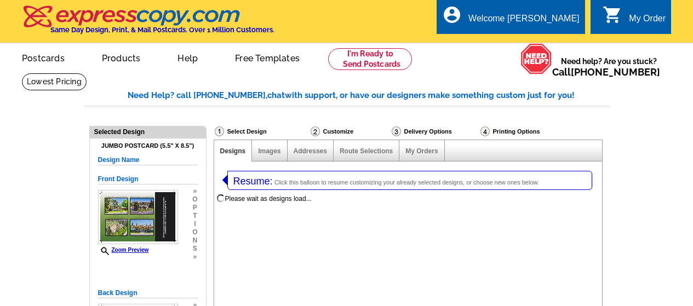
select select "1"
select select "2"
select select "785"
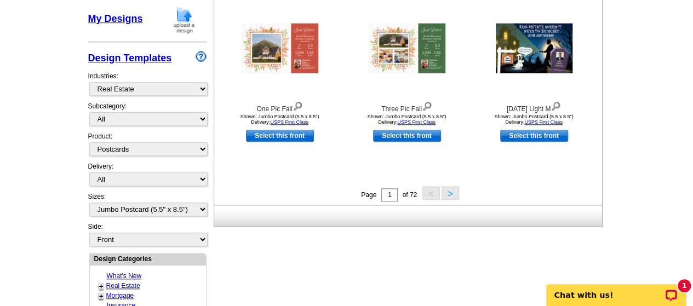
scroll to position [440, 0]
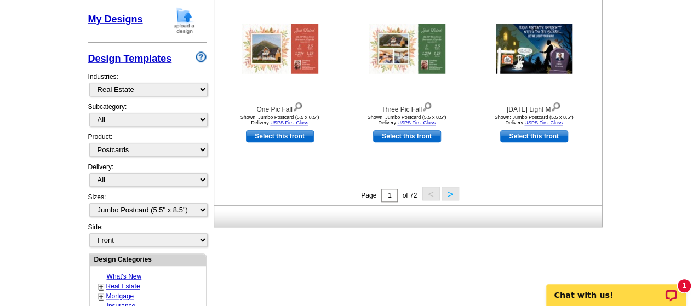
click at [454, 195] on button ">" at bounding box center [450, 194] width 18 height 14
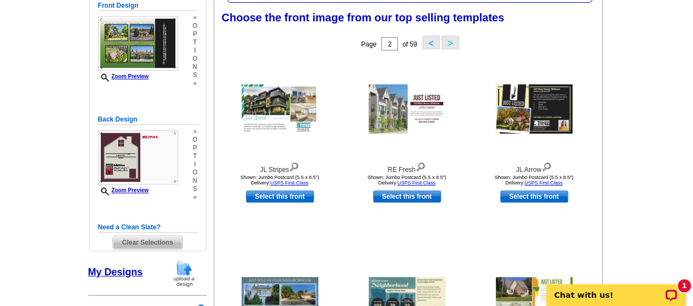
scroll to position [186, 0]
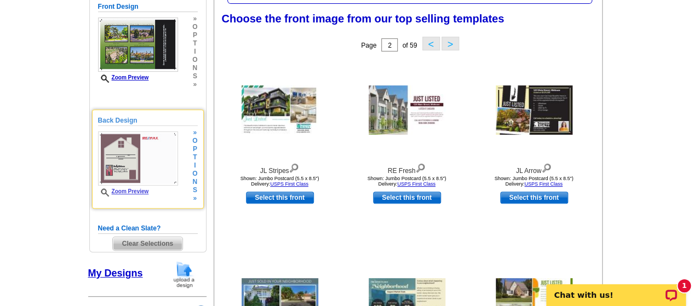
click at [122, 124] on h5 "Back Design" at bounding box center [148, 121] width 100 height 10
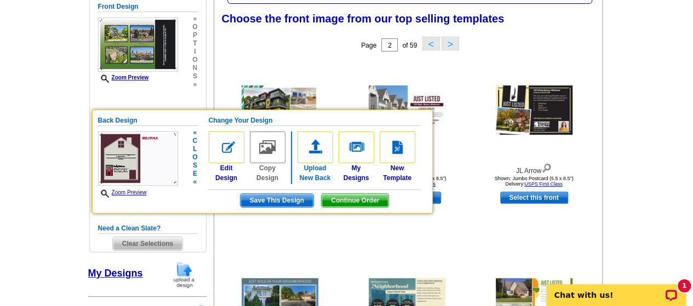
click at [313, 151] on img at bounding box center [315, 147] width 36 height 32
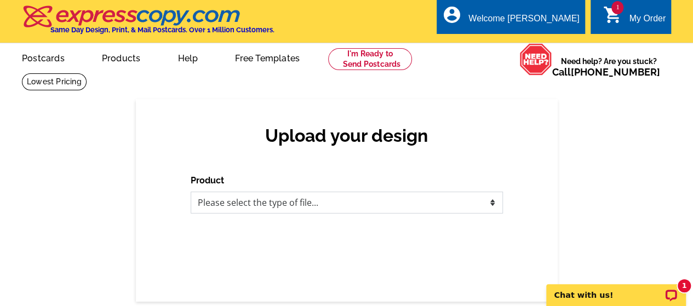
click at [492, 206] on select "Please select the type of file... Postcards Business Cards Letters and flyers G…" at bounding box center [347, 203] width 312 height 22
select select "1"
click at [191, 192] on select "Please select the type of file... Postcards Business Cards Letters and flyers G…" at bounding box center [347, 203] width 312 height 22
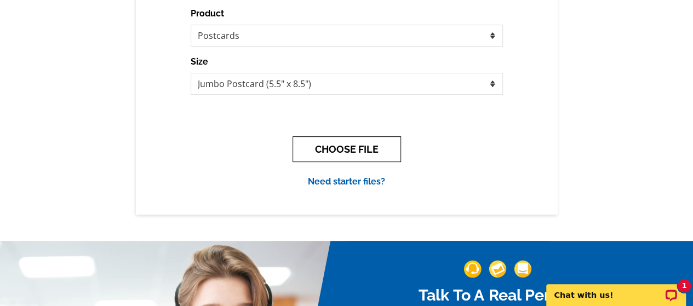
click at [368, 158] on button "CHOOSE FILE" at bounding box center [346, 149] width 108 height 26
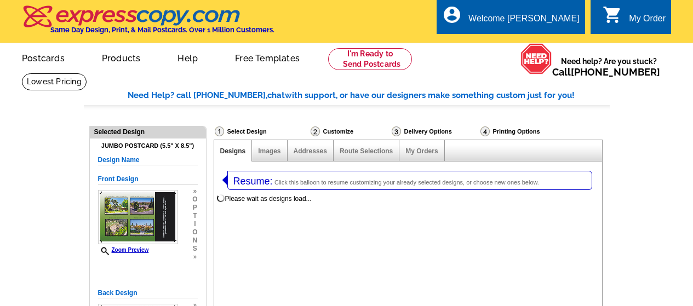
select select "1"
select select "2"
select select "785"
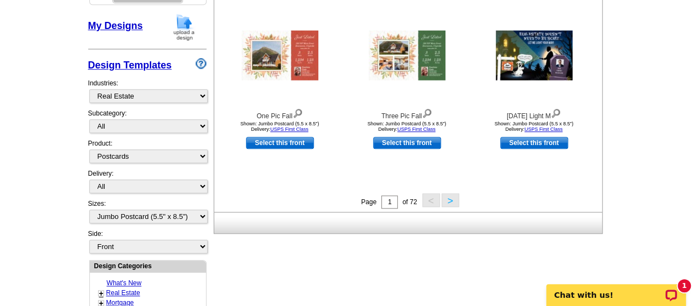
scroll to position [437, 0]
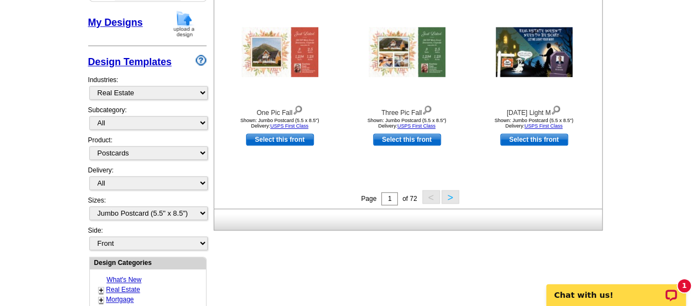
click at [449, 197] on button ">" at bounding box center [450, 197] width 18 height 14
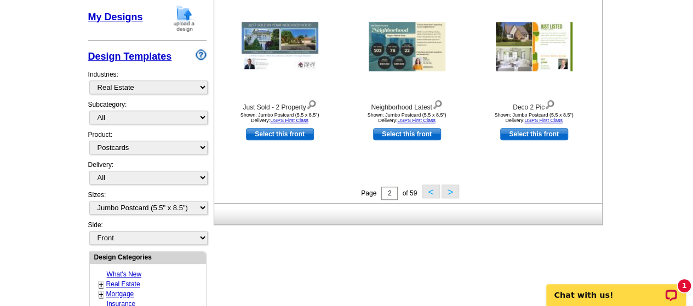
click at [450, 191] on button ">" at bounding box center [450, 191] width 18 height 14
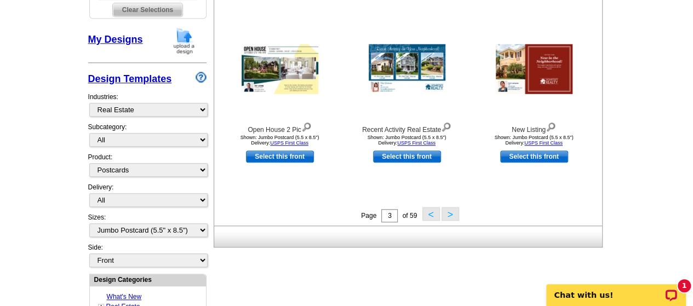
scroll to position [425, 0]
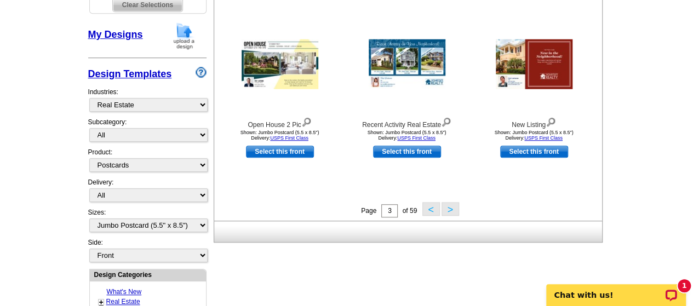
click at [446, 212] on button ">" at bounding box center [450, 209] width 18 height 14
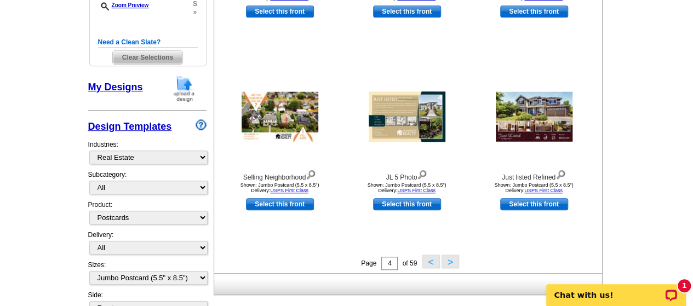
scroll to position [376, 0]
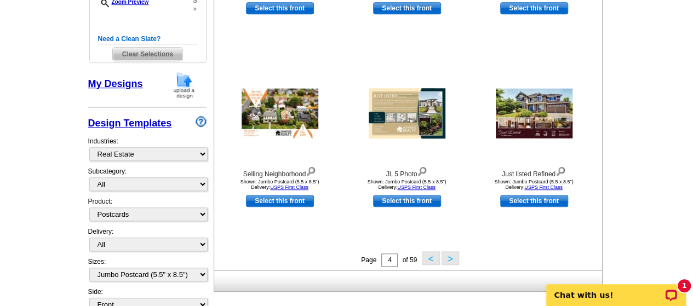
click at [450, 259] on button ">" at bounding box center [450, 258] width 18 height 14
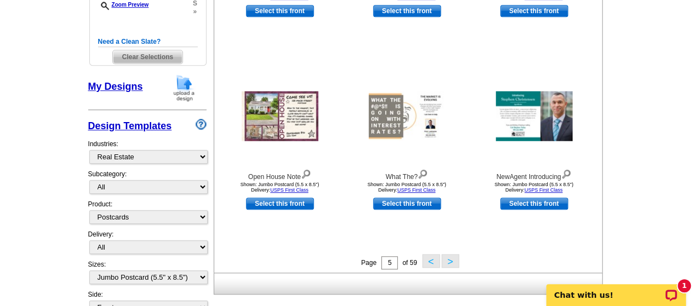
scroll to position [373, 0]
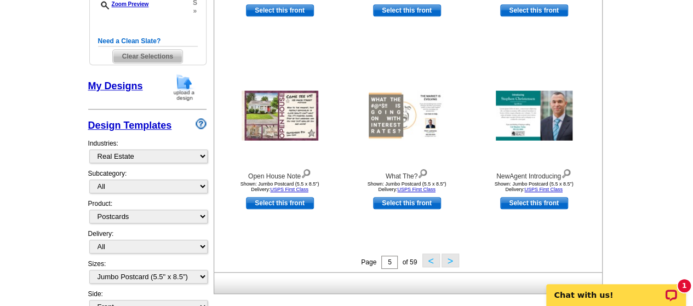
click at [454, 263] on button ">" at bounding box center [450, 260] width 18 height 14
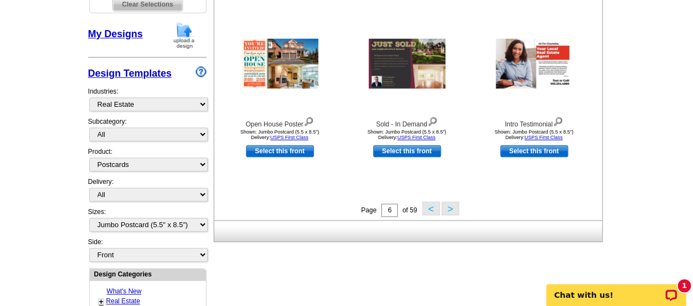
scroll to position [430, 0]
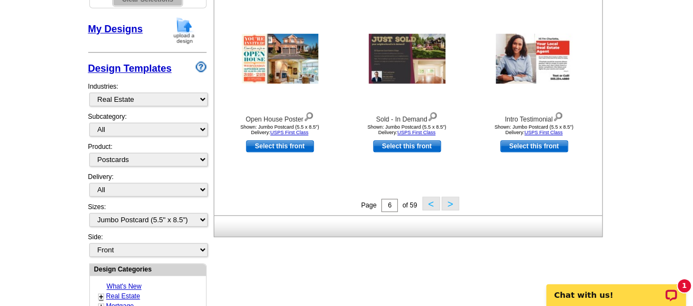
click at [445, 206] on button ">" at bounding box center [450, 204] width 18 height 14
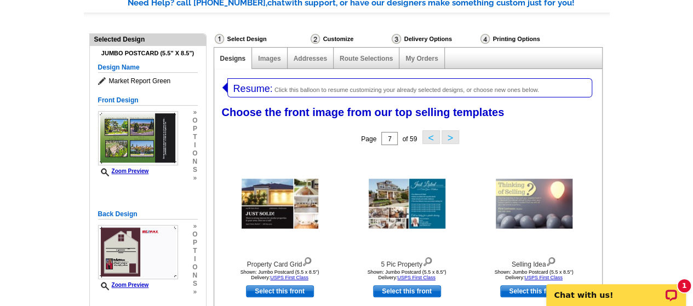
scroll to position [90, 0]
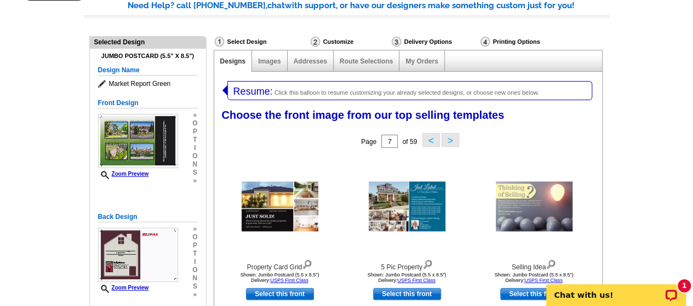
click at [445, 142] on button ">" at bounding box center [450, 140] width 18 height 14
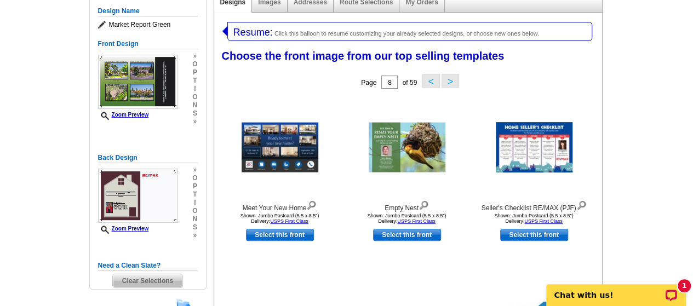
scroll to position [151, 0]
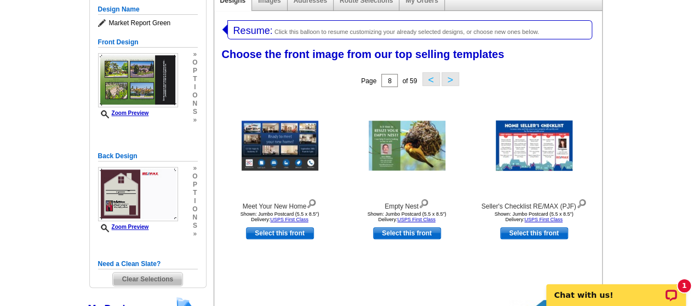
click at [193, 217] on span "n" at bounding box center [194, 218] width 5 height 8
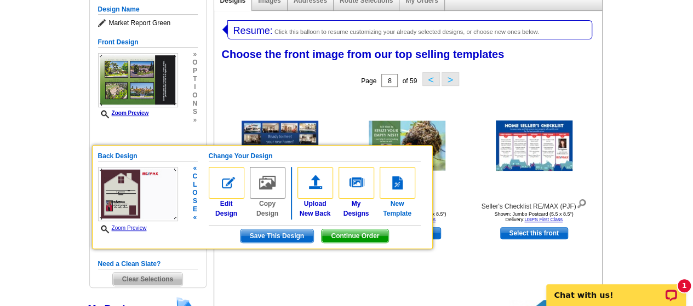
click at [395, 185] on img at bounding box center [397, 183] width 36 height 32
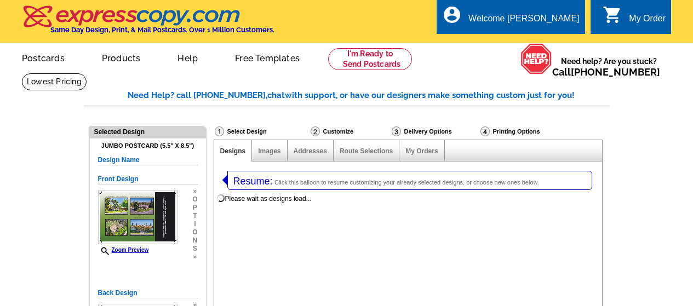
select select "1"
select select "2"
select select "back"
select select "785"
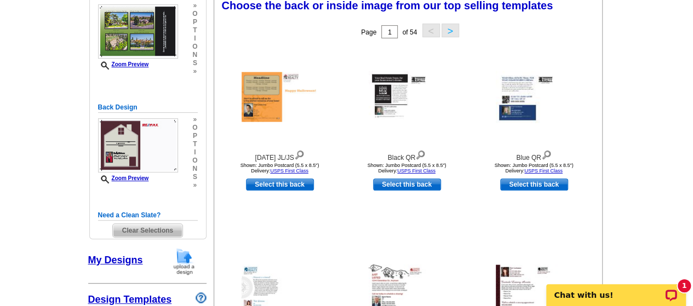
scroll to position [201, 0]
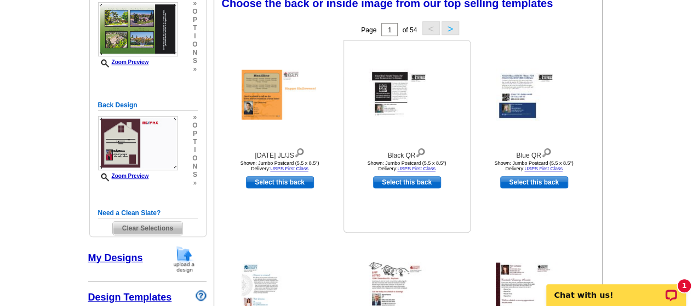
click at [424, 183] on link "Select this back" at bounding box center [407, 182] width 68 height 12
select select "front"
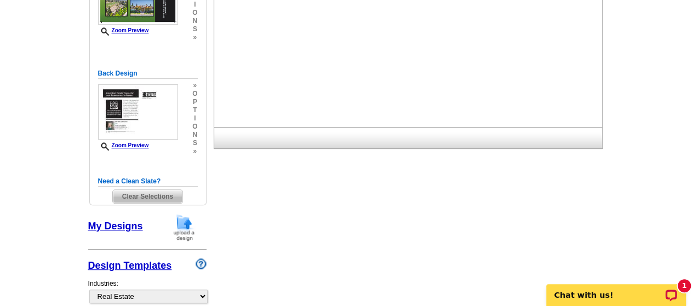
scroll to position [216, 0]
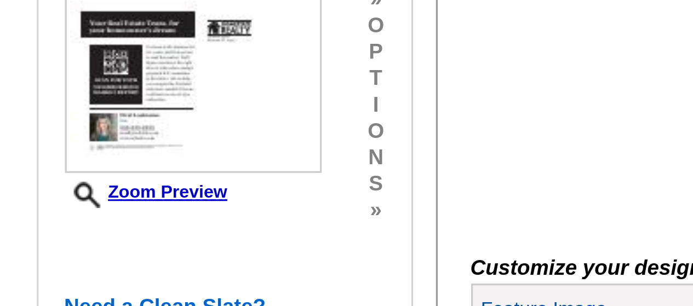
scroll to position [258, 0]
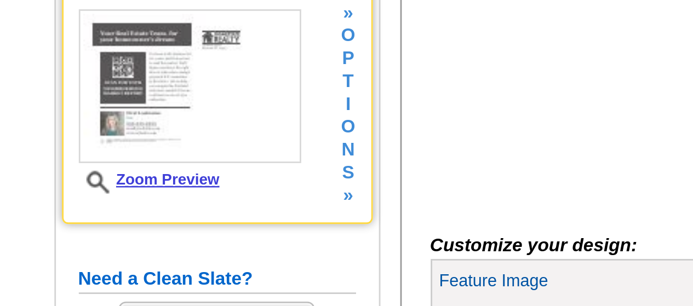
click at [137, 121] on link "Zoom Preview" at bounding box center [123, 120] width 51 height 6
click at [102, 119] on icon at bounding box center [106, 121] width 11 height 8
click at [104, 119] on icon at bounding box center [106, 121] width 11 height 8
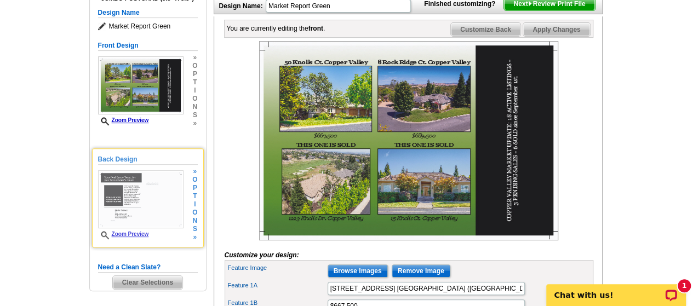
scroll to position [155, 0]
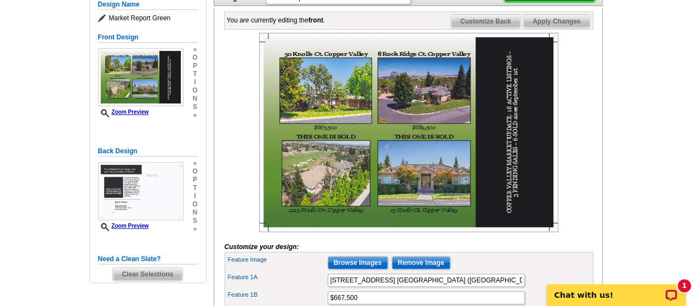
click at [601, 199] on div "You are currently editing the front . Customize Front Customize Back Apply Chan…" at bounding box center [408, 262] width 389 height 509
click at [569, 28] on span "Apply Changes" at bounding box center [556, 21] width 66 height 13
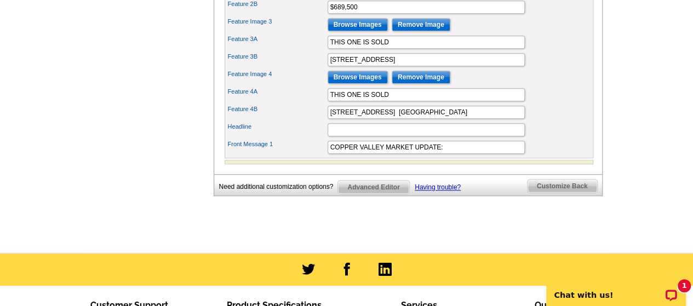
scroll to position [499, 0]
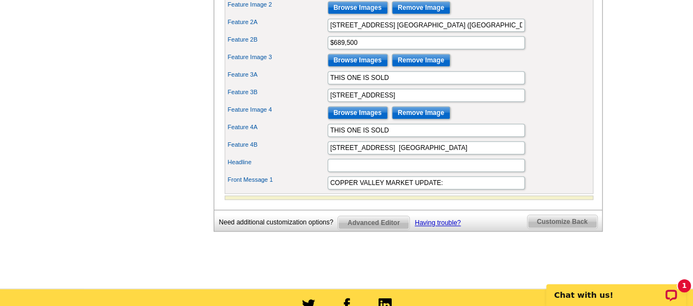
click at [575, 228] on span "Customize Back" at bounding box center [562, 221] width 70 height 13
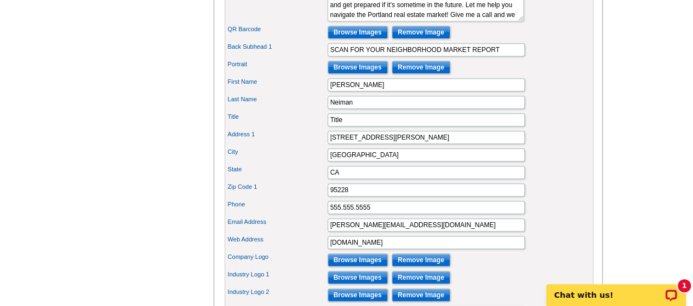
scroll to position [448, 0]
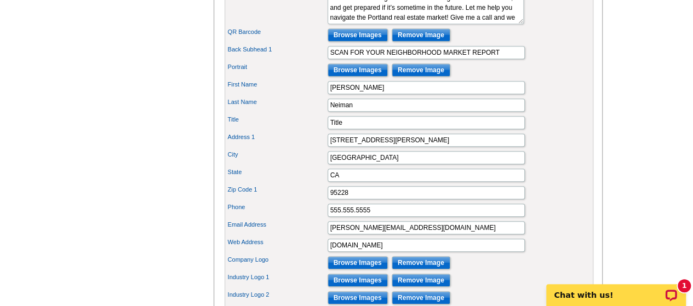
click at [430, 147] on input "14 O'Brynes Ferry Road" at bounding box center [425, 140] width 197 height 13
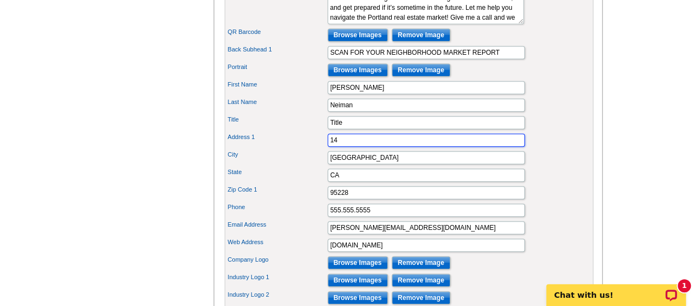
type input "1"
type input "26 Copper Cove Dr."
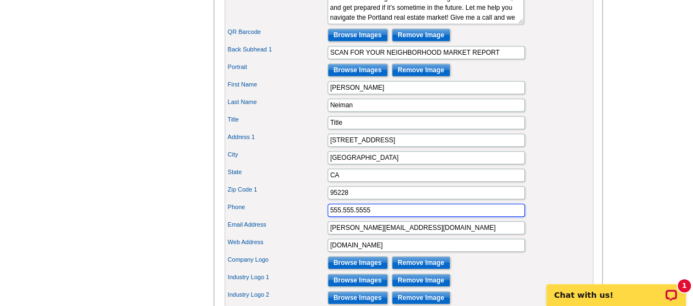
click at [389, 217] on input "555.555.5555" at bounding box center [425, 210] width 197 height 13
type input "5"
click at [339, 217] on input "2097350233" at bounding box center [425, 210] width 197 height 13
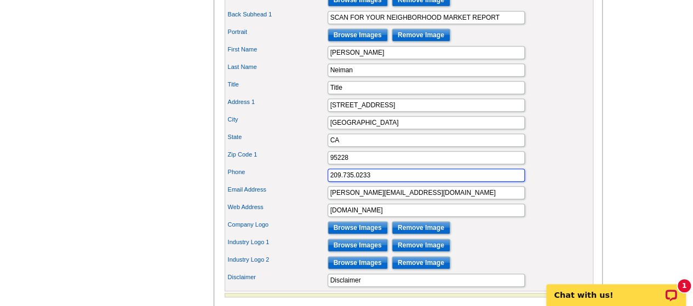
scroll to position [483, 0]
type input "209.735.0233"
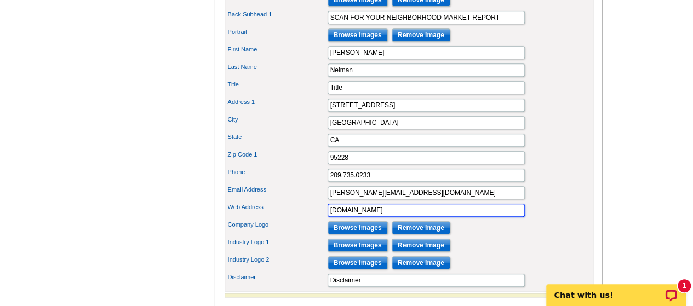
click at [443, 217] on input "[DOMAIN_NAME]" at bounding box center [425, 210] width 197 height 13
type input "w"
type input "Coppervalleyhomes.com"
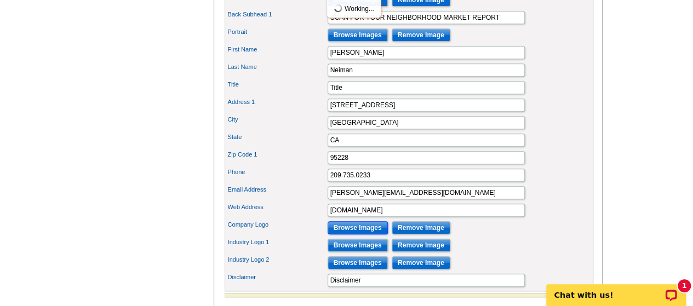
click at [365, 234] on input "Browse Images" at bounding box center [357, 227] width 60 height 13
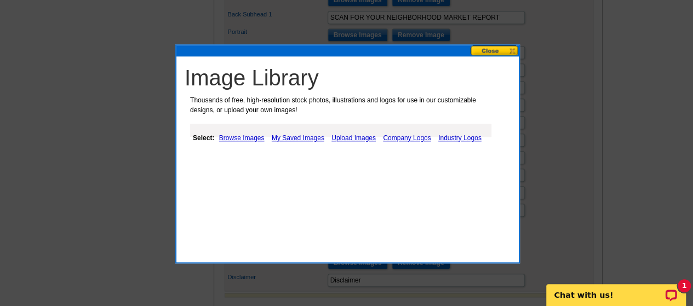
click at [239, 140] on link "Browse Images" at bounding box center [241, 137] width 51 height 13
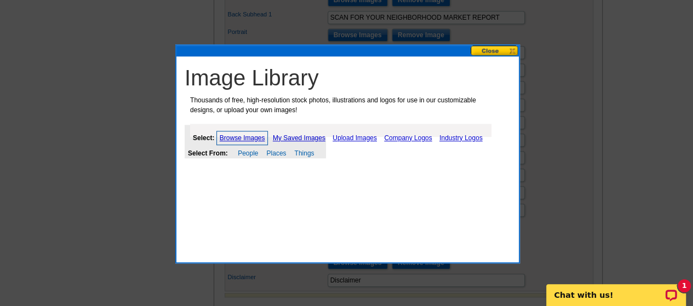
click at [415, 138] on link "Company Logos" at bounding box center [407, 137] width 53 height 13
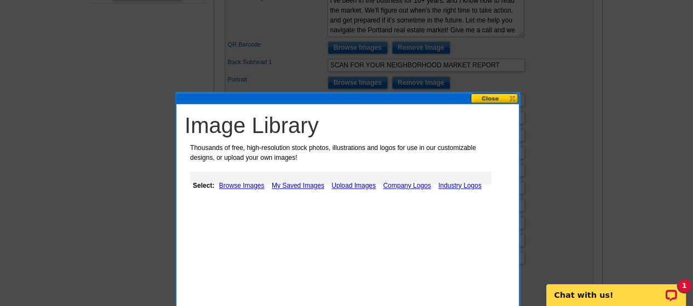
scroll to position [434, 0]
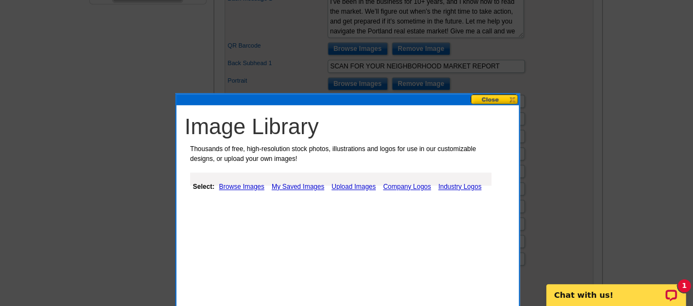
click at [418, 191] on link "Company Logos" at bounding box center [406, 186] width 53 height 13
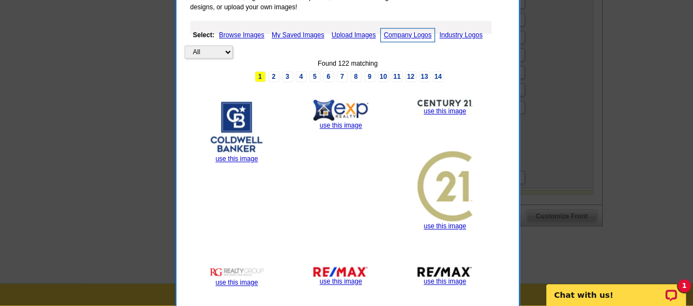
scroll to position [585, 0]
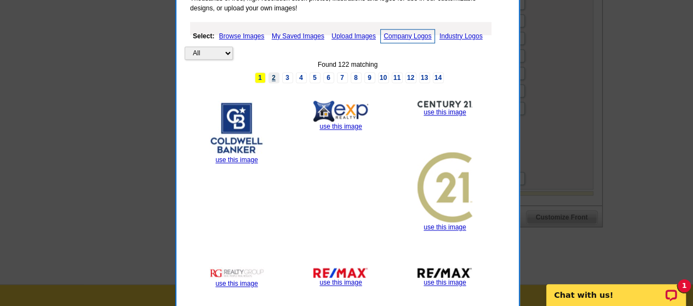
click at [273, 77] on link "2" at bounding box center [273, 77] width 11 height 11
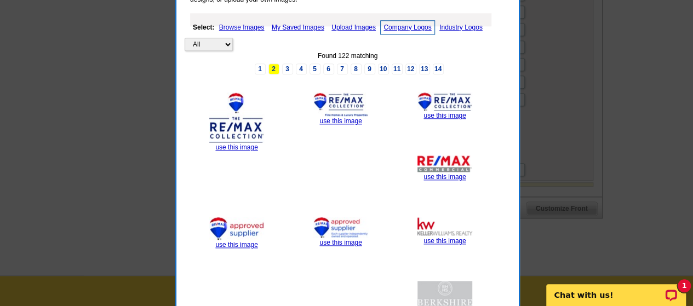
scroll to position [592, 0]
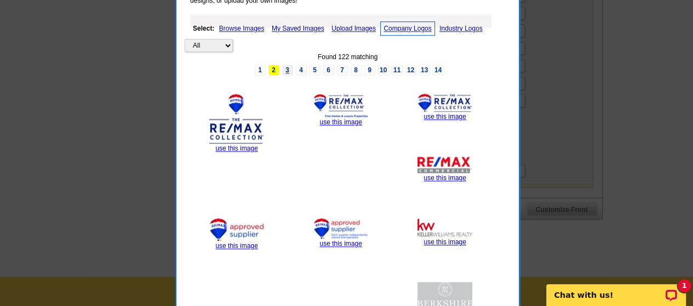
click at [288, 68] on link "3" at bounding box center [287, 70] width 11 height 11
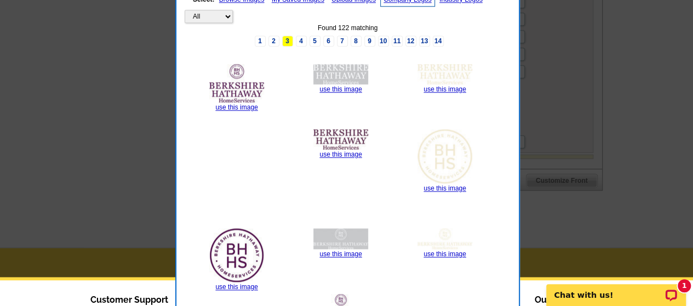
scroll to position [577, 0]
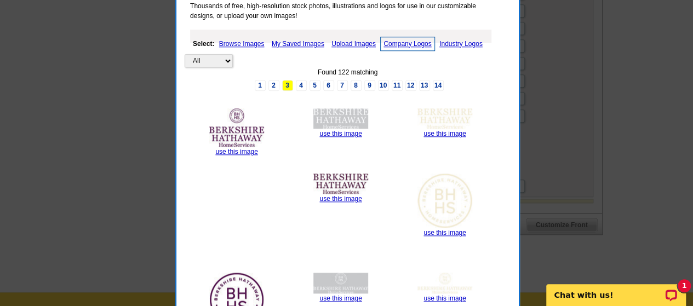
click at [300, 82] on link "4" at bounding box center [301, 85] width 11 height 11
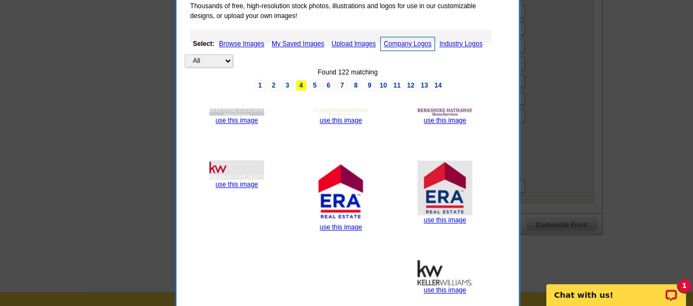
click at [314, 85] on link "5" at bounding box center [314, 85] width 11 height 11
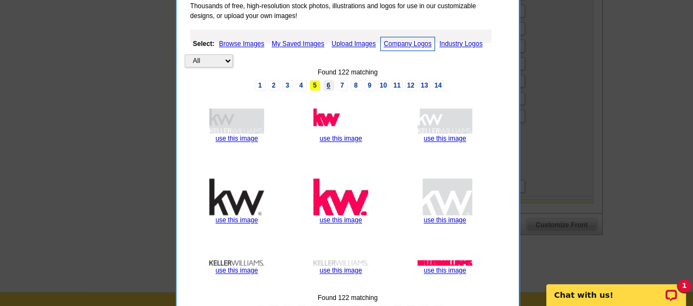
click at [327, 84] on link "6" at bounding box center [328, 85] width 11 height 11
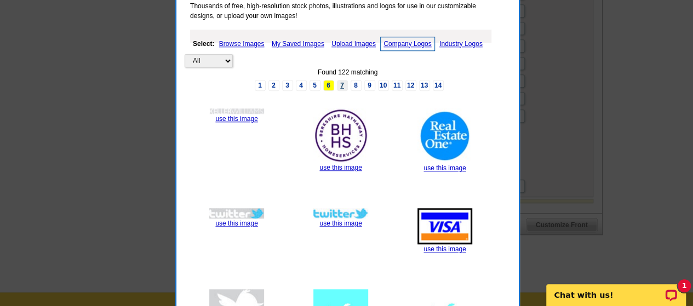
click at [339, 84] on link "7" at bounding box center [342, 85] width 11 height 11
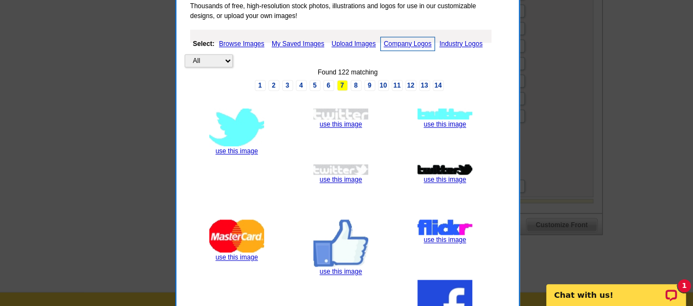
click at [356, 83] on link "8" at bounding box center [355, 85] width 11 height 11
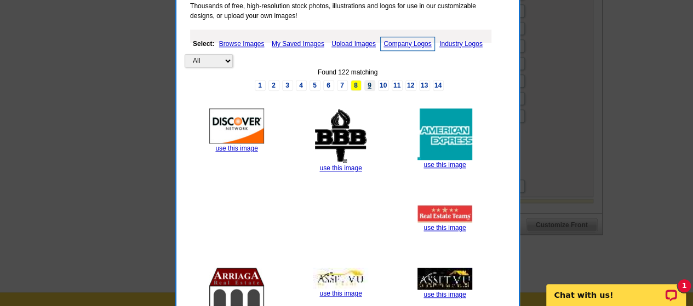
click at [370, 86] on link "9" at bounding box center [369, 85] width 11 height 11
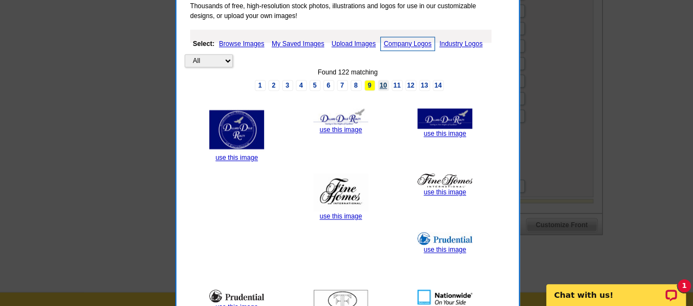
click at [382, 83] on link "10" at bounding box center [383, 85] width 11 height 11
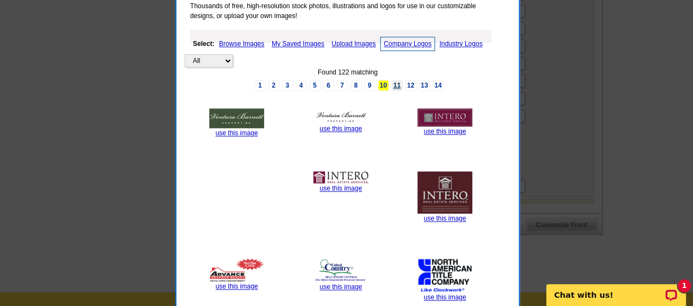
click at [395, 84] on link "11" at bounding box center [396, 85] width 11 height 11
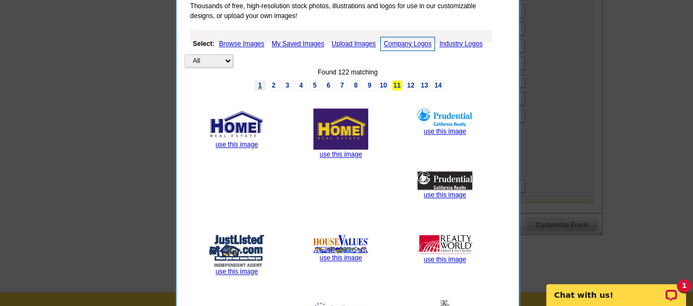
click at [255, 82] on link "1" at bounding box center [260, 85] width 11 height 11
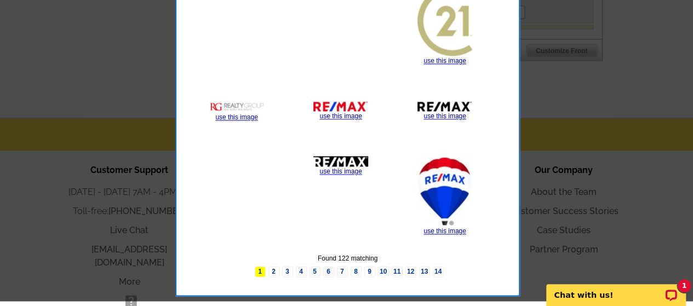
scroll to position [751, 0]
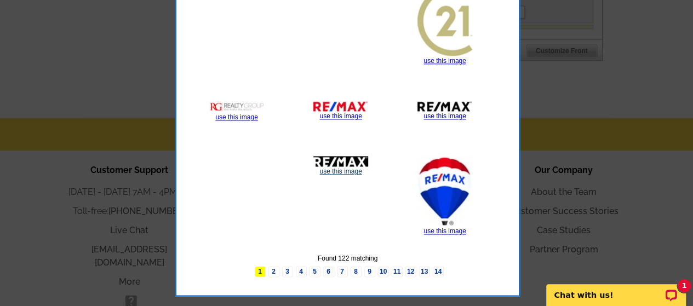
click at [352, 168] on link "use this image" at bounding box center [340, 172] width 42 height 8
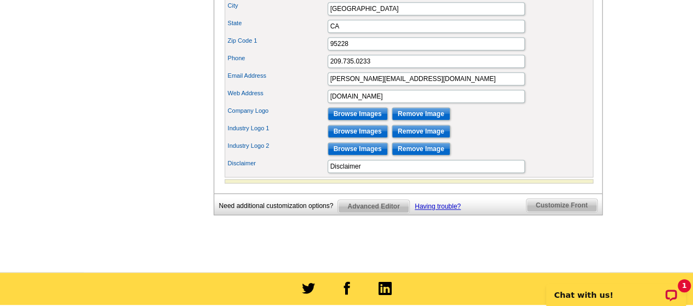
scroll to position [598, 0]
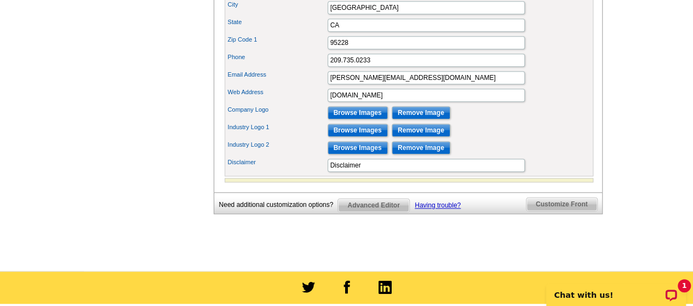
click at [370, 172] on input "Disclaimer" at bounding box center [425, 165] width 197 height 13
click at [373, 119] on input "Browse Images" at bounding box center [357, 112] width 60 height 13
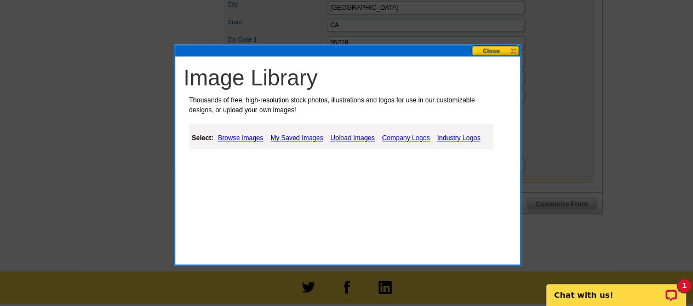
click at [240, 138] on link "Browse Images" at bounding box center [240, 137] width 51 height 13
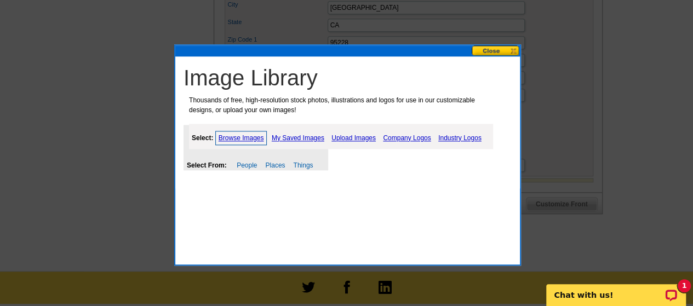
click at [413, 140] on link "Company Logos" at bounding box center [406, 137] width 53 height 13
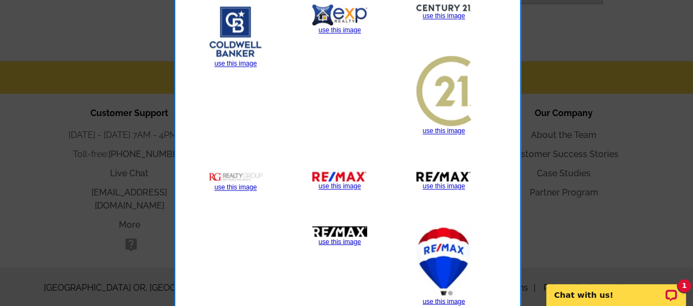
scroll to position [809, 0]
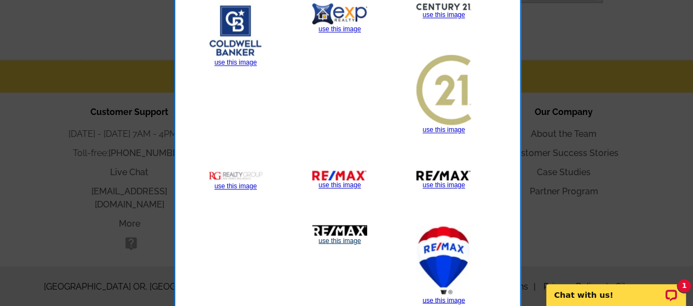
click at [348, 240] on link "use this image" at bounding box center [339, 241] width 42 height 8
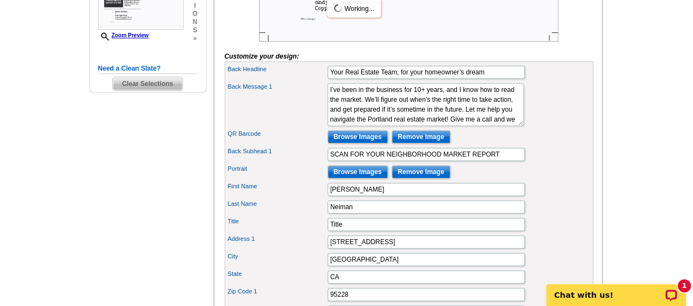
scroll to position [347, 0]
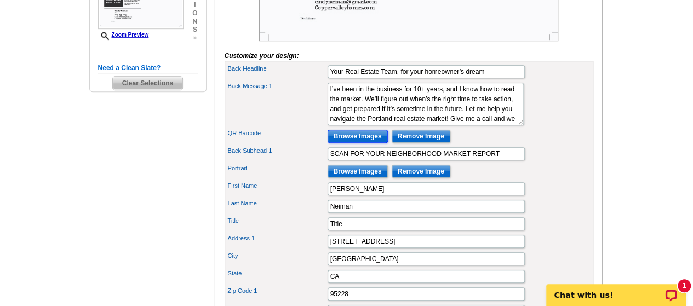
click at [368, 143] on input "Browse Images" at bounding box center [357, 136] width 60 height 13
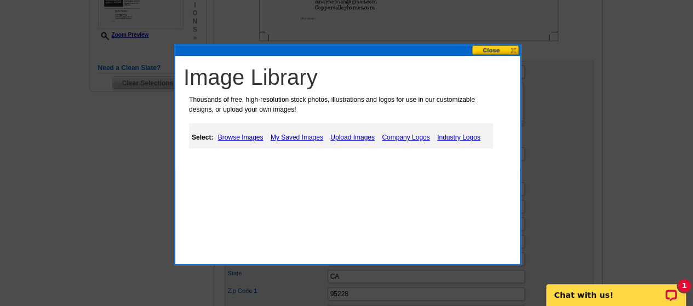
click at [463, 137] on link "Industry Logos" at bounding box center [458, 137] width 49 height 13
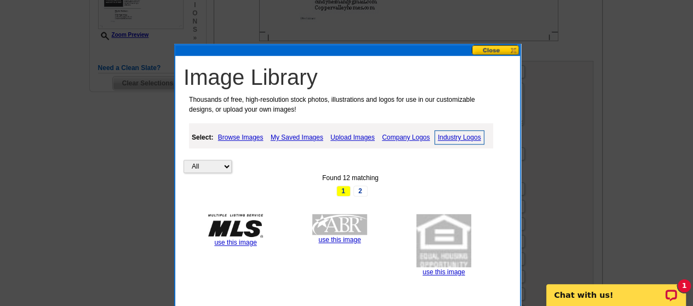
click at [246, 139] on link "Browse Images" at bounding box center [240, 137] width 51 height 13
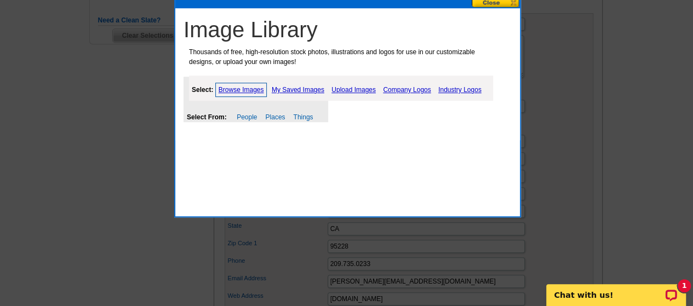
scroll to position [396, 0]
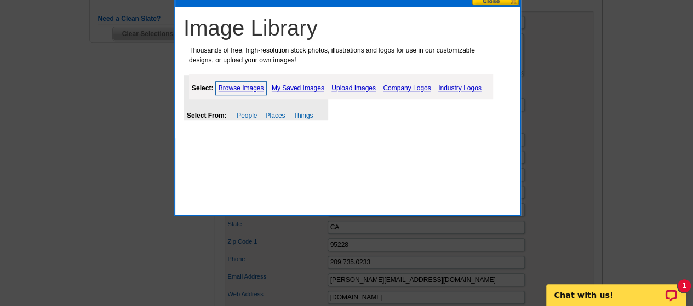
click at [307, 116] on link "Things" at bounding box center [303, 116] width 20 height 8
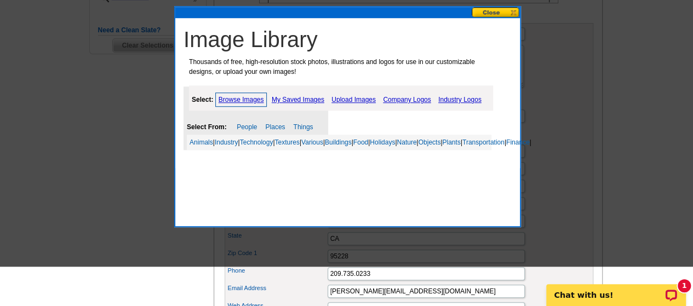
scroll to position [332, 0]
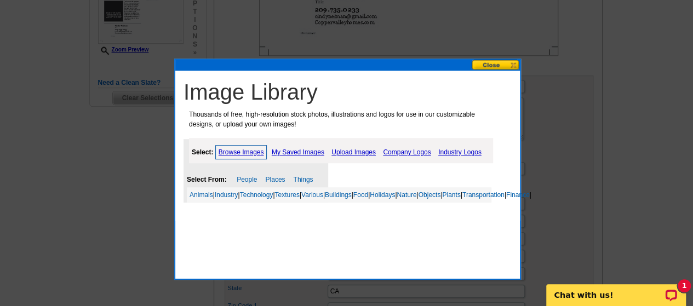
click at [500, 65] on button at bounding box center [495, 65] width 48 height 10
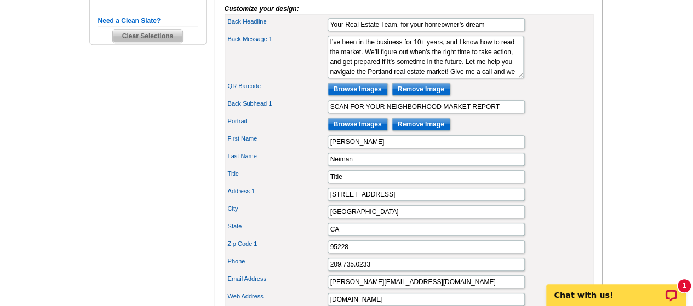
scroll to position [394, 0]
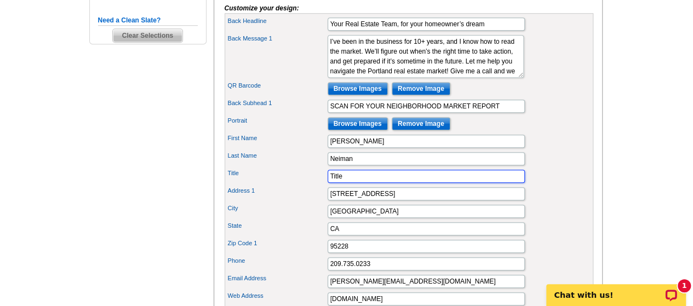
click at [411, 183] on input "Title" at bounding box center [425, 176] width 197 height 13
type input "T"
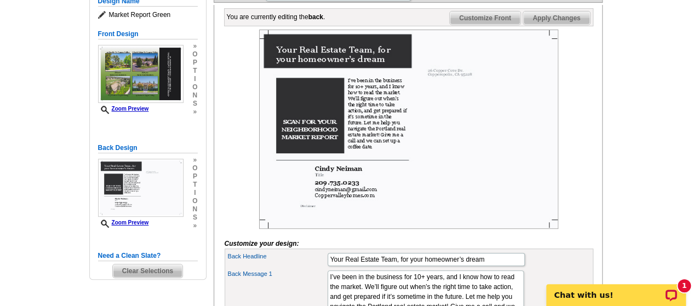
scroll to position [177, 0]
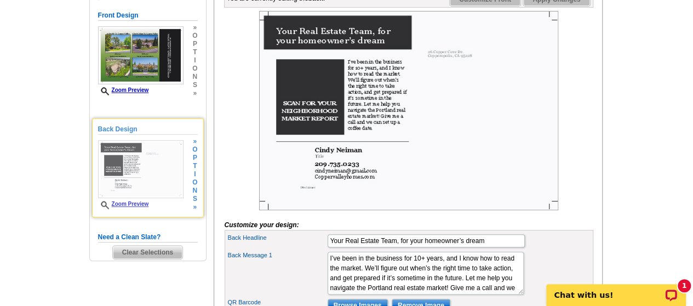
type input "Broker Assoc., CRS, ABR, CDPE"
click at [192, 184] on span "o" at bounding box center [194, 182] width 5 height 8
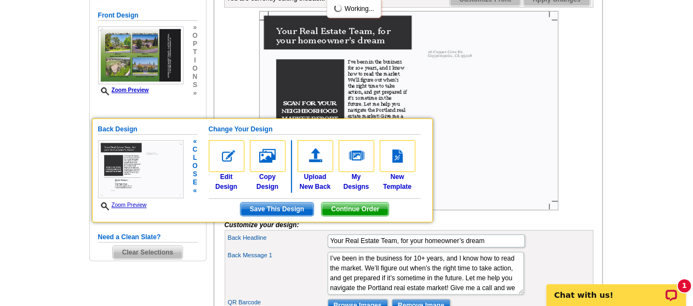
click at [401, 157] on img at bounding box center [397, 156] width 36 height 32
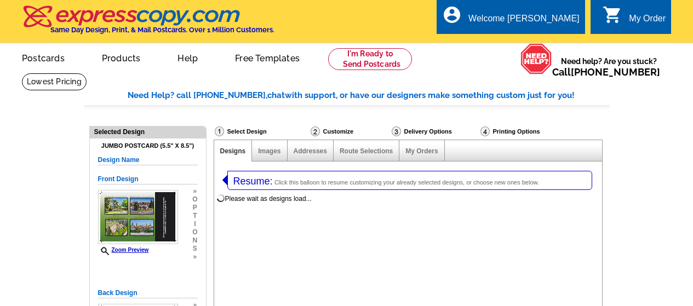
select select "1"
select select "2"
select select "back"
select select "785"
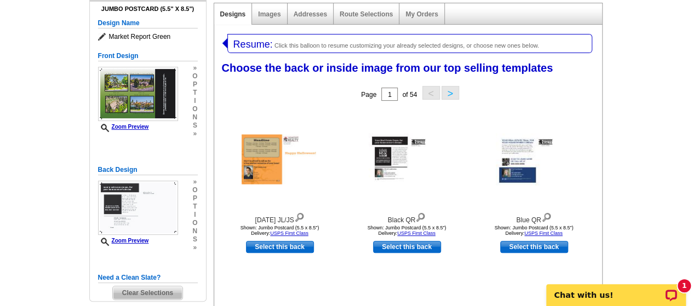
scroll to position [139, 0]
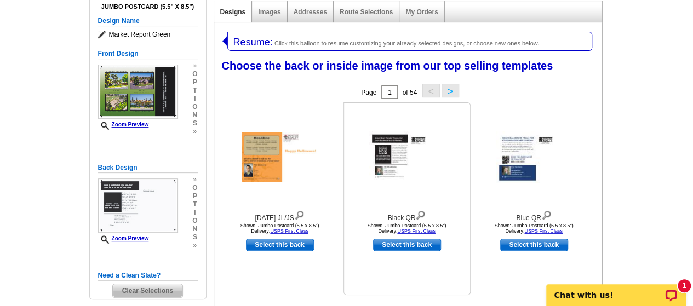
click at [425, 246] on link "Select this back" at bounding box center [407, 245] width 68 height 12
select select "front"
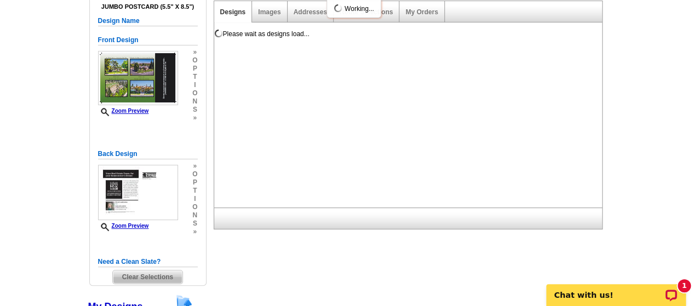
scroll to position [0, 0]
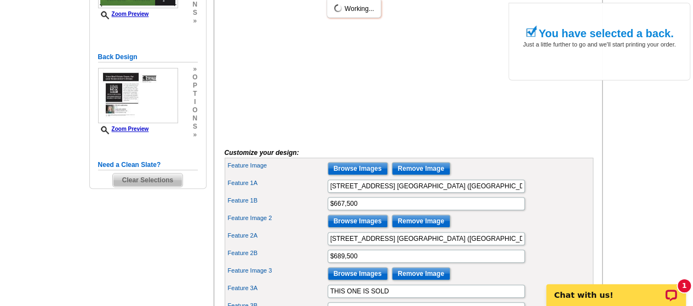
scroll to position [258, 0]
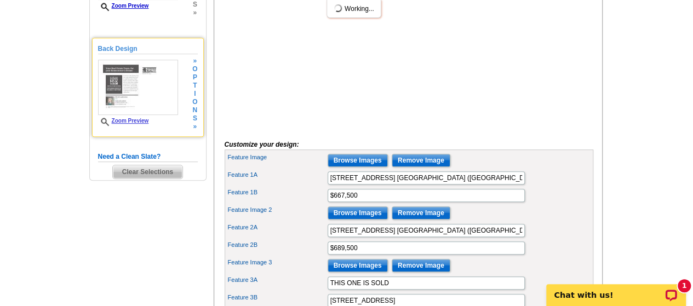
click at [127, 48] on h5 "Back Design" at bounding box center [148, 49] width 100 height 10
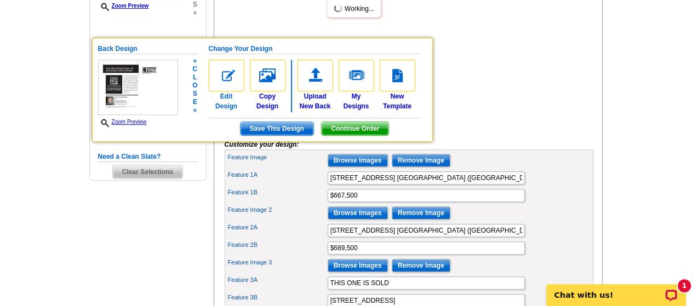
click at [227, 71] on img at bounding box center [227, 76] width 36 height 32
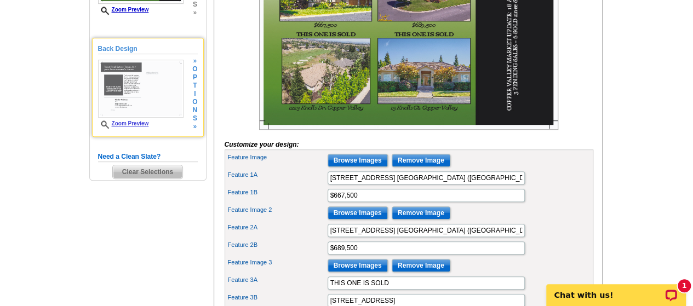
scroll to position [262, 0]
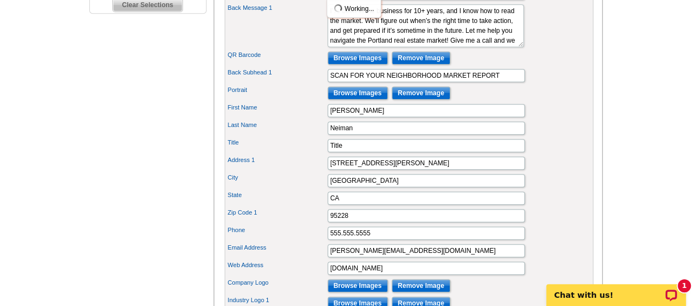
scroll to position [431, 0]
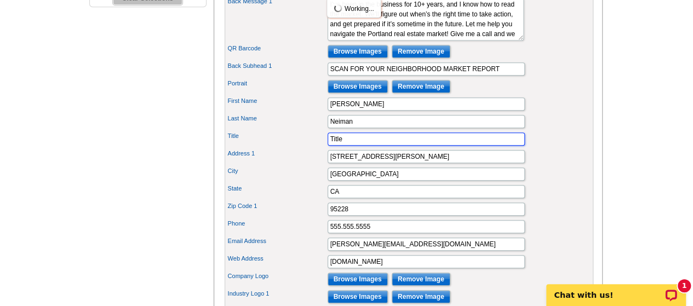
click at [450, 146] on input "Title" at bounding box center [425, 138] width 197 height 13
type input "T"
type input "Broker Assoc., CRS, ABR, CDPE"
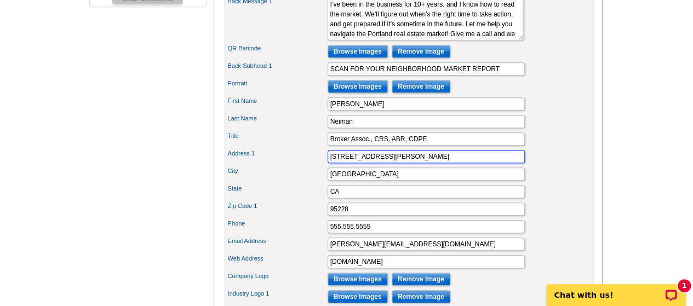
click at [419, 163] on input "[STREET_ADDRESS][PERSON_NAME]" at bounding box center [425, 156] width 197 height 13
type input "1"
type input "[STREET_ADDRESS]"
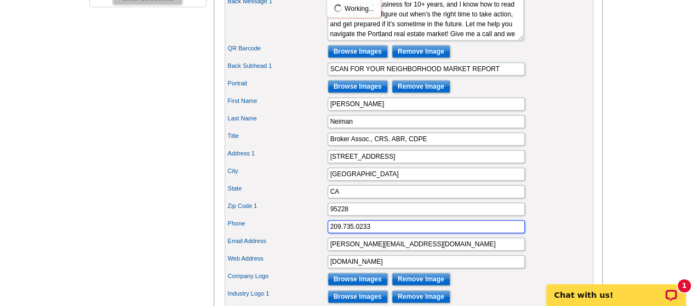
type input "209.735.0233"
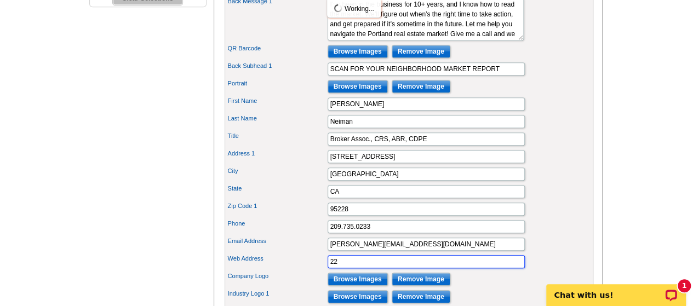
type input "2"
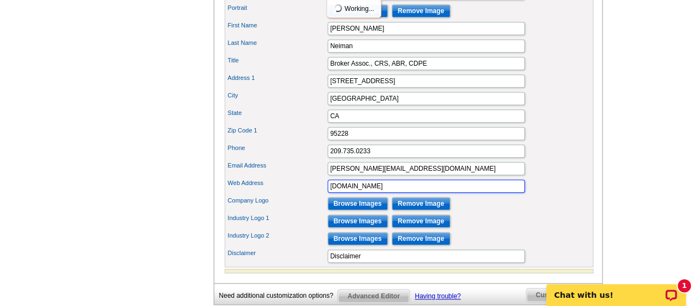
scroll to position [508, 0]
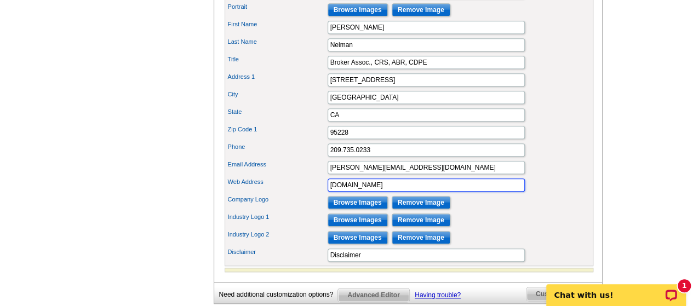
type input "[DOMAIN_NAME]"
click at [370, 209] on input "Browse Images" at bounding box center [357, 202] width 60 height 13
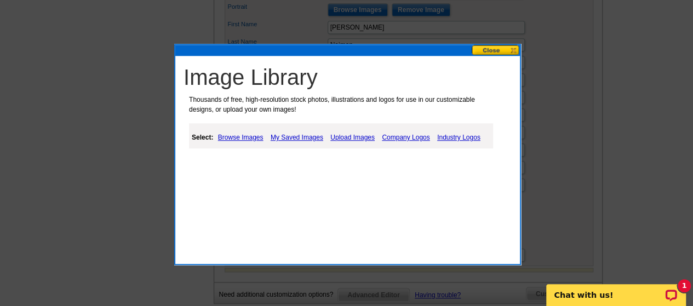
click at [415, 140] on link "Company Logos" at bounding box center [405, 137] width 53 height 13
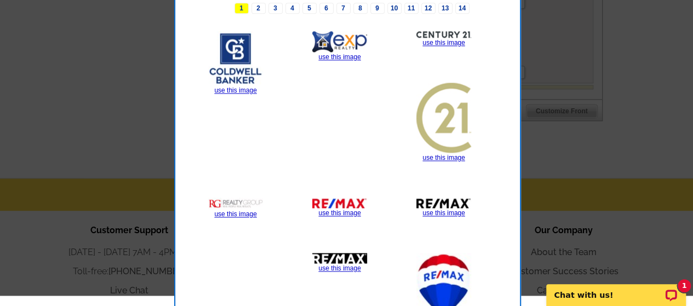
scroll to position [694, 0]
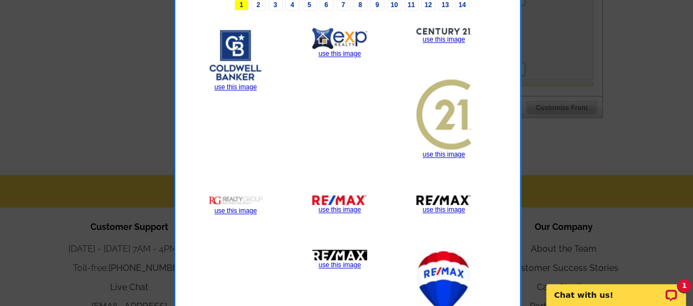
click at [352, 265] on link "use this image" at bounding box center [339, 265] width 42 height 8
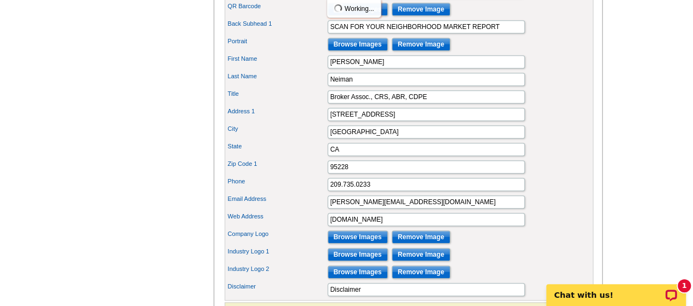
scroll to position [475, 0]
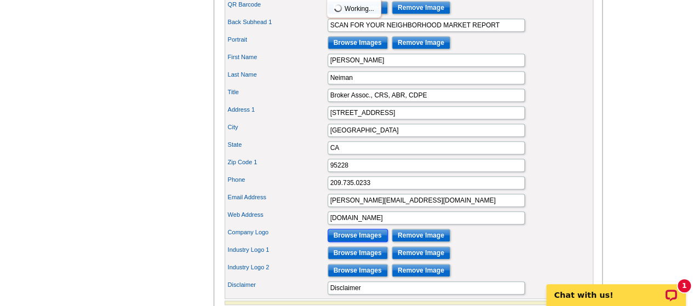
click at [371, 242] on input "Browse Images" at bounding box center [357, 235] width 60 height 13
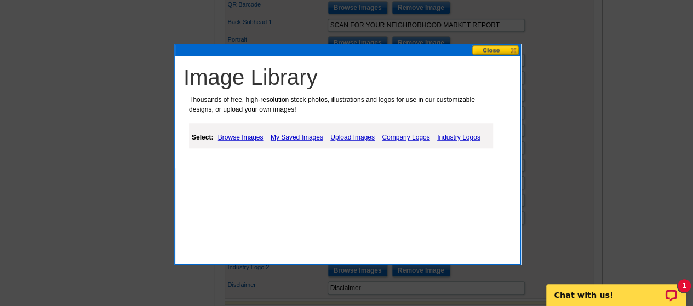
click at [414, 138] on link "Company Logos" at bounding box center [405, 137] width 53 height 13
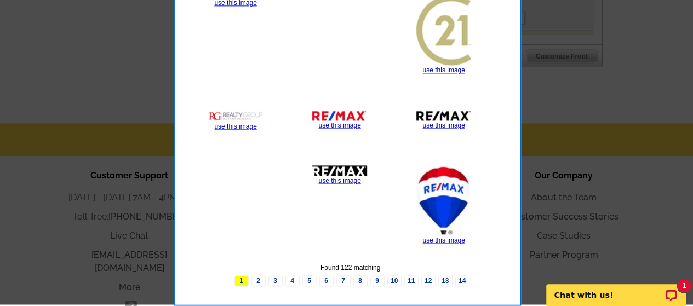
scroll to position [752, 0]
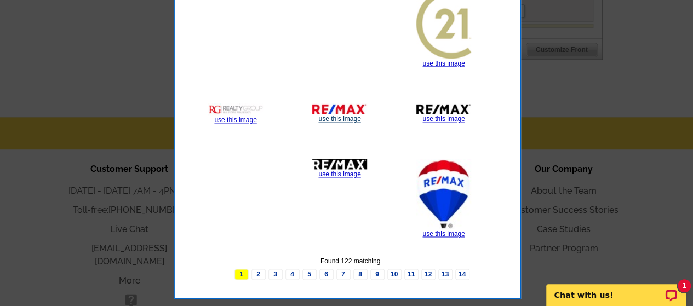
click at [357, 116] on link "use this image" at bounding box center [339, 119] width 42 height 8
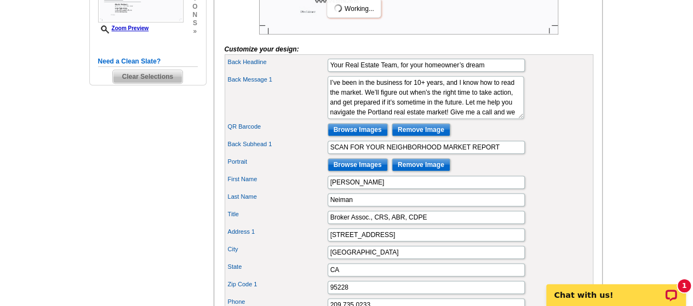
scroll to position [353, 0]
click at [370, 172] on input "Browse Images" at bounding box center [357, 165] width 60 height 13
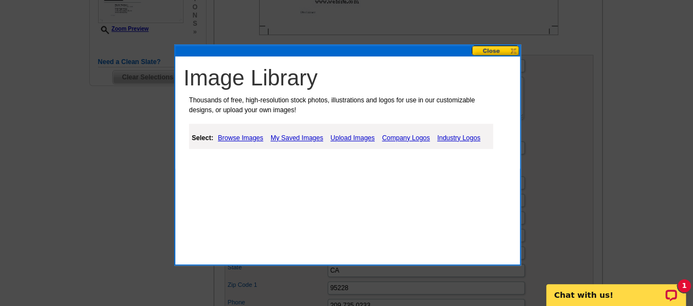
click at [295, 141] on link "My Saved Images" at bounding box center [297, 137] width 58 height 13
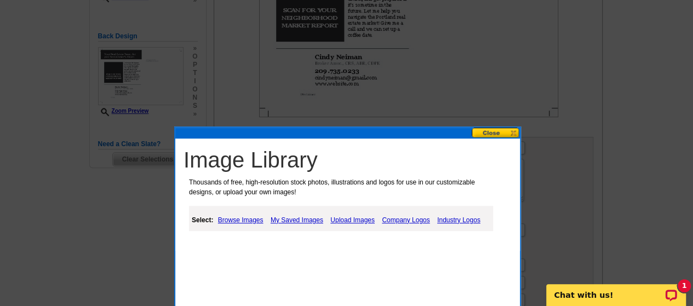
scroll to position [270, 0]
click at [305, 217] on link "My Saved Images" at bounding box center [297, 220] width 58 height 13
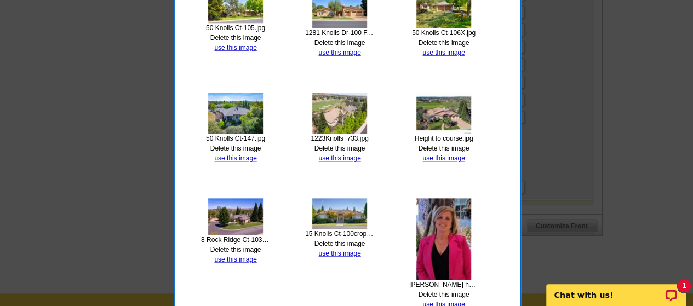
scroll to position [576, 0]
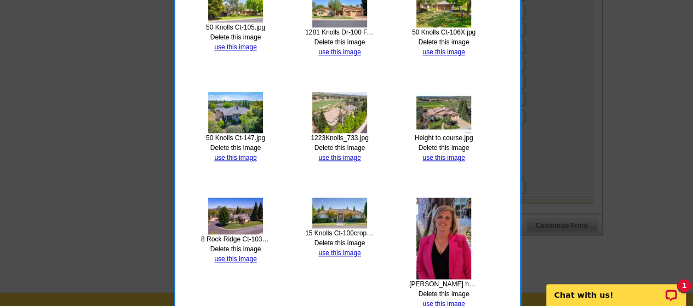
click at [446, 238] on img at bounding box center [443, 239] width 55 height 82
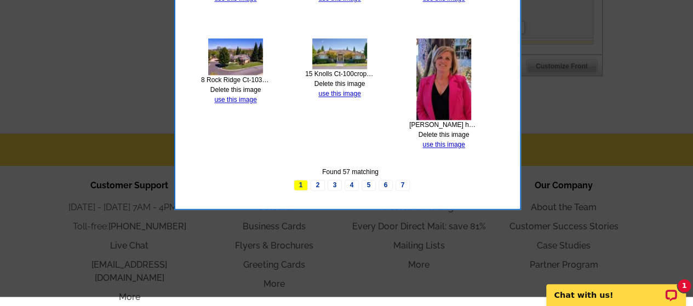
scroll to position [739, 0]
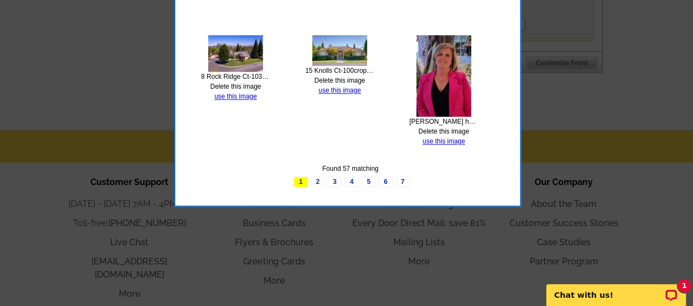
click at [455, 142] on link "use this image" at bounding box center [443, 141] width 42 height 8
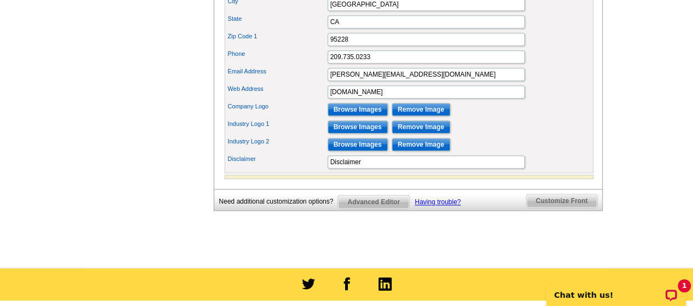
scroll to position [602, 0]
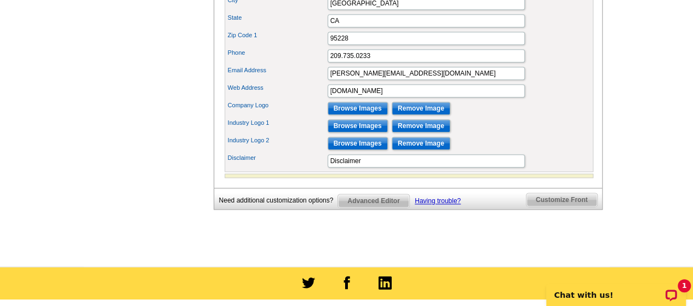
click at [388, 207] on span "Advanced Editor" at bounding box center [373, 200] width 71 height 13
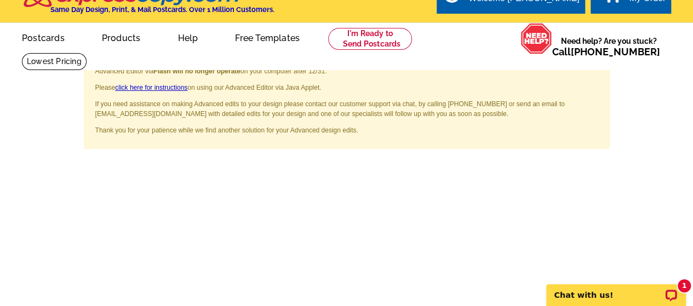
scroll to position [24, 0]
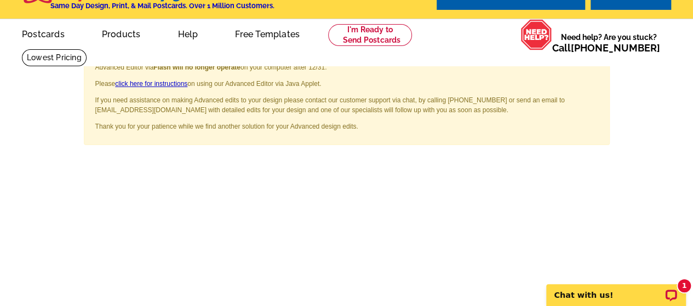
click at [597, 60] on span "×" at bounding box center [594, 62] width 8 height 15
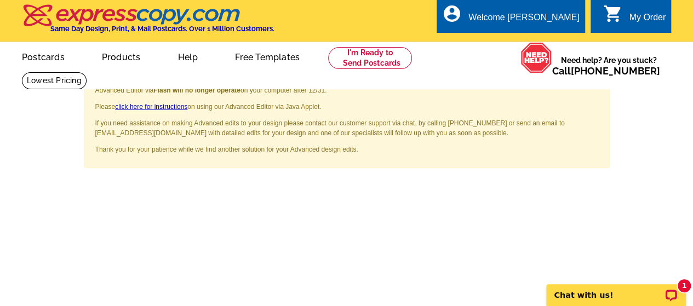
scroll to position [0, 0]
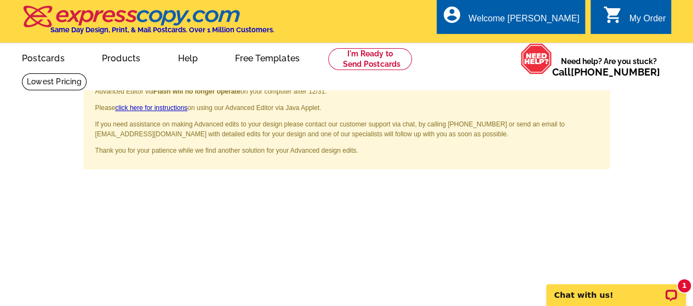
click at [592, 86] on span "×" at bounding box center [594, 86] width 8 height 15
click at [595, 85] on span "×" at bounding box center [594, 86] width 8 height 15
click at [163, 109] on link "click here for instructions" at bounding box center [151, 108] width 72 height 8
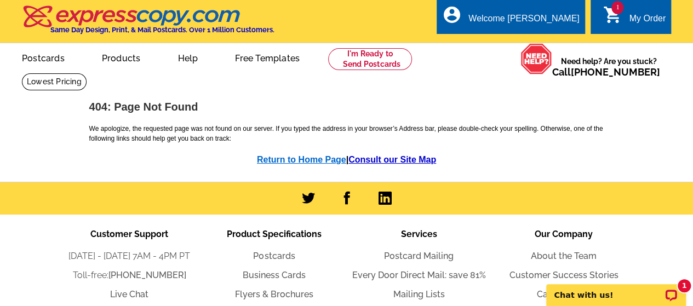
click at [322, 164] on link "Return to Home Page" at bounding box center [301, 159] width 89 height 9
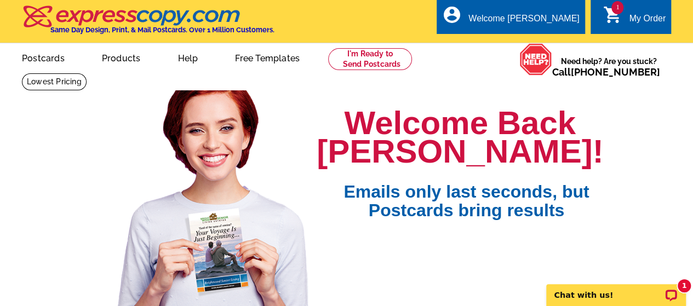
click at [265, 62] on link "Free Templates" at bounding box center [267, 57] width 100 height 26
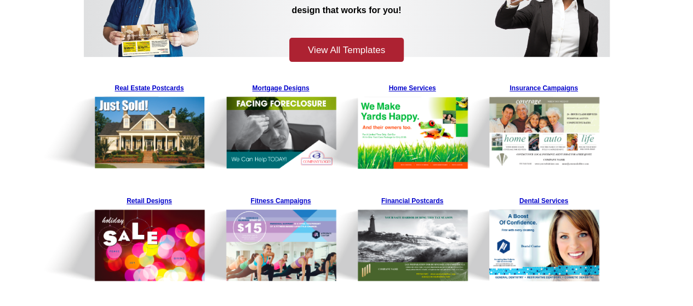
scroll to position [169, 0]
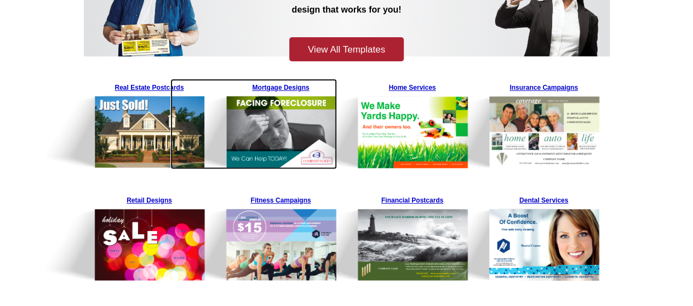
click at [189, 140] on img at bounding box center [253, 124] width 167 height 90
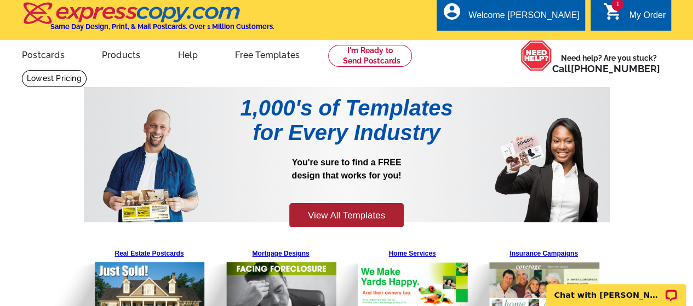
scroll to position [0, 0]
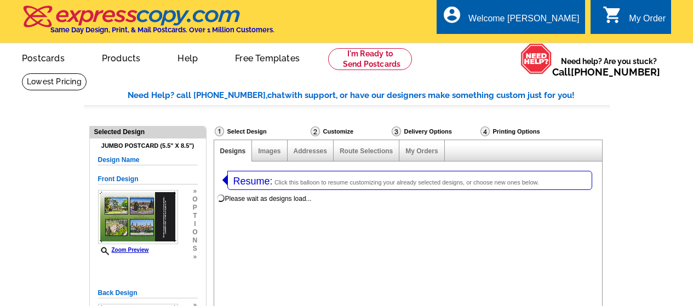
select select "1"
select select "2"
select select "774"
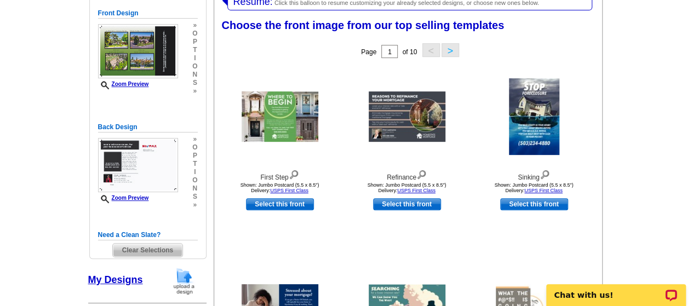
scroll to position [180, 0]
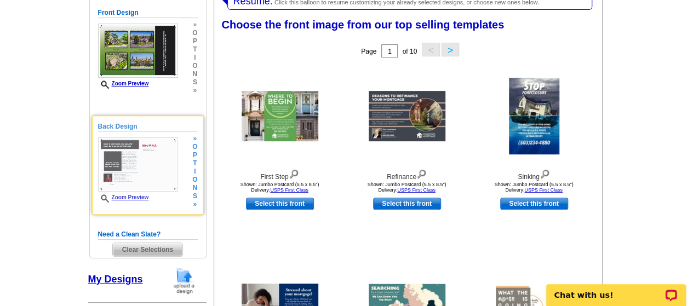
click at [118, 158] on img at bounding box center [138, 164] width 80 height 54
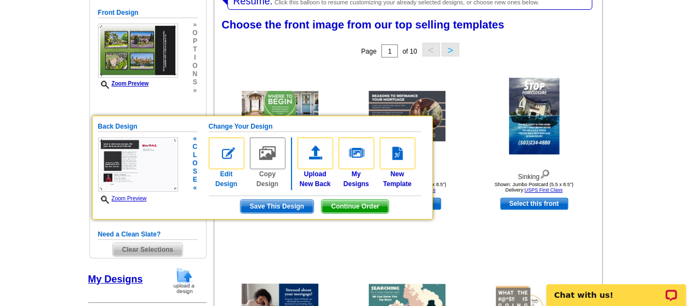
click at [221, 150] on img at bounding box center [227, 153] width 36 height 32
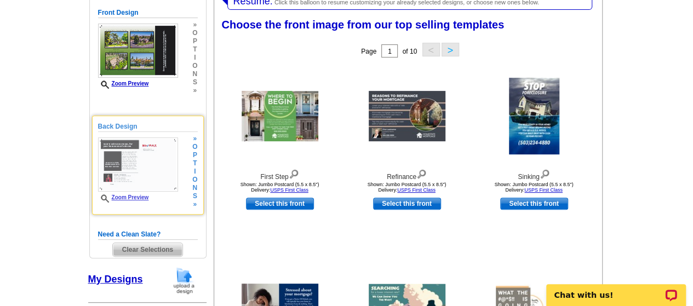
click at [474, 244] on div "Sinking Shown: Jumbo Postcard (5.5 x 8.5") Delivery: USPS First Class Select th…" at bounding box center [533, 157] width 127 height 193
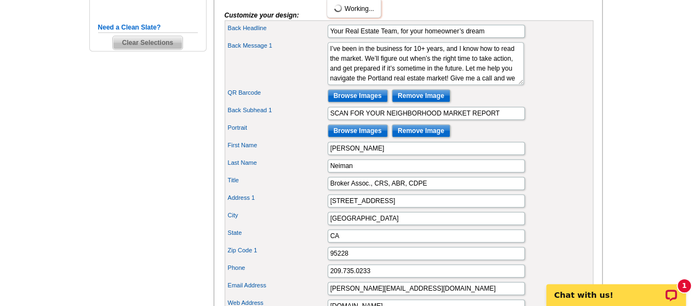
scroll to position [369, 0]
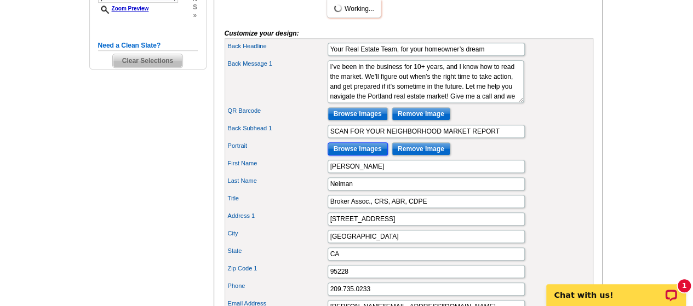
click at [371, 155] on input "Browse Images" at bounding box center [357, 148] width 60 height 13
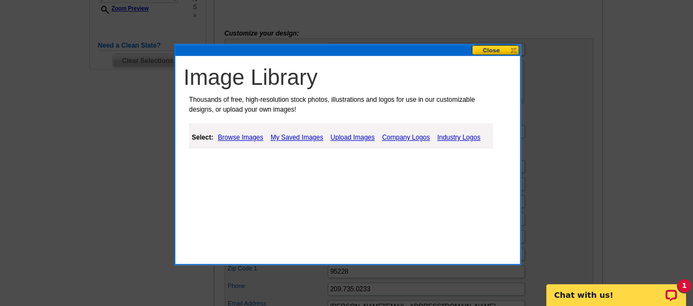
click at [355, 136] on link "Upload Images" at bounding box center [352, 137] width 50 height 13
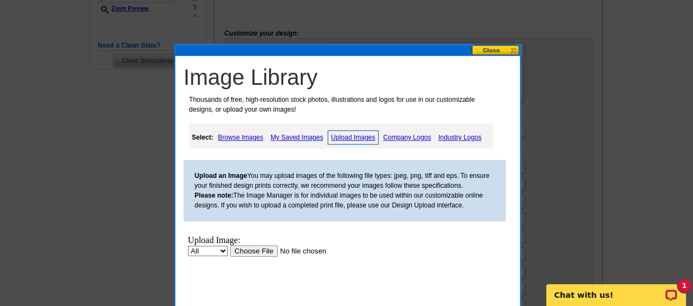
scroll to position [0, 0]
click at [259, 250] on input "file" at bounding box center [299, 250] width 139 height 11
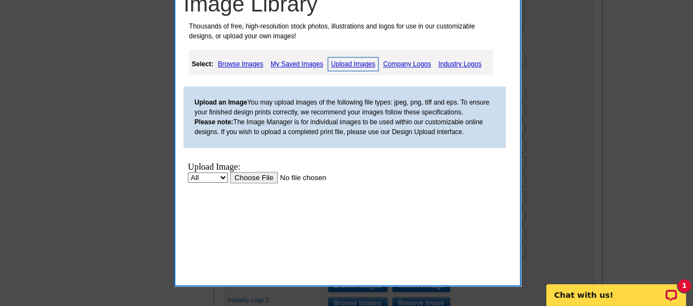
scroll to position [443, 0]
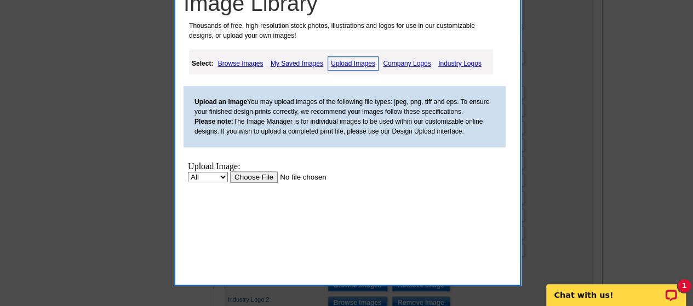
click at [366, 61] on link "Upload Images" at bounding box center [352, 63] width 51 height 14
click at [259, 175] on input "file" at bounding box center [299, 176] width 139 height 11
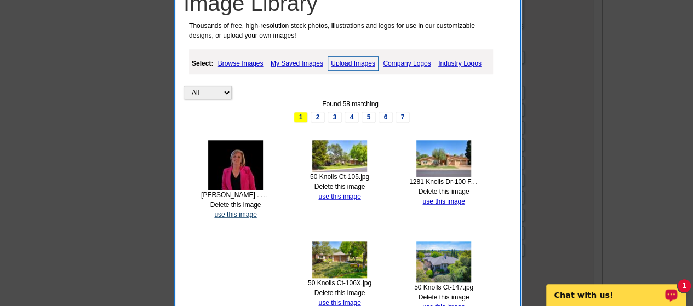
click at [239, 214] on link "use this image" at bounding box center [235, 215] width 42 height 8
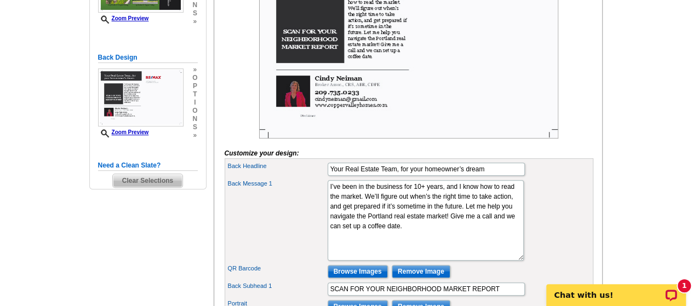
scroll to position [252, 0]
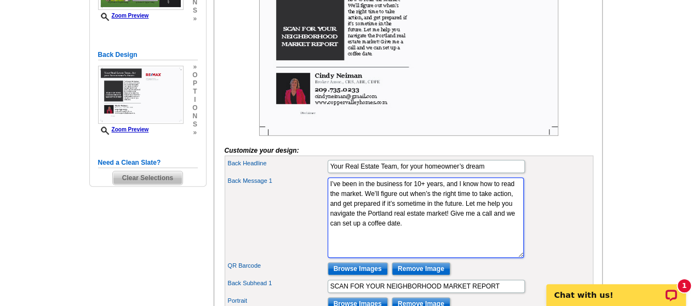
click at [447, 203] on textarea "I’ve been in the business for 10+ years, and I know how to read the market. We’…" at bounding box center [425, 217] width 196 height 80
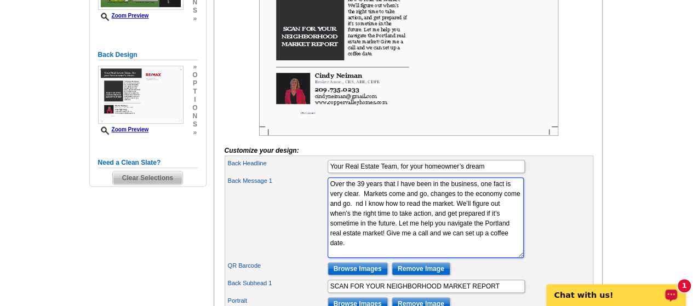
click at [357, 258] on textarea "I’ve been in the business for 10+ years, and I know how to read the market. We’…" at bounding box center [425, 217] width 196 height 80
click at [354, 258] on textarea "I’ve been in the business for 10+ years, and I know how to read the market. We’…" at bounding box center [425, 217] width 196 height 80
click at [446, 222] on textarea "I’ve been in the business for 10+ years, and I know how to read the market. We’…" at bounding box center [425, 217] width 196 height 80
click at [401, 230] on textarea "I’ve been in the business for 10+ years, and I know how to read the market. We’…" at bounding box center [425, 217] width 196 height 80
drag, startPoint x: 399, startPoint y: 228, endPoint x: 444, endPoint y: 217, distance: 46.3
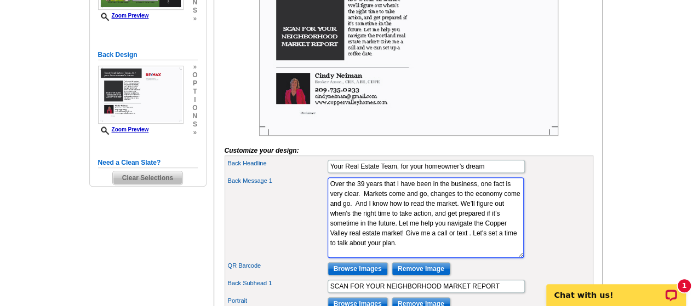
click at [444, 217] on textarea "I’ve been in the business for 10+ years, and I know how to read the market. We’…" at bounding box center [425, 217] width 196 height 80
drag, startPoint x: 360, startPoint y: 269, endPoint x: 307, endPoint y: 177, distance: 106.5
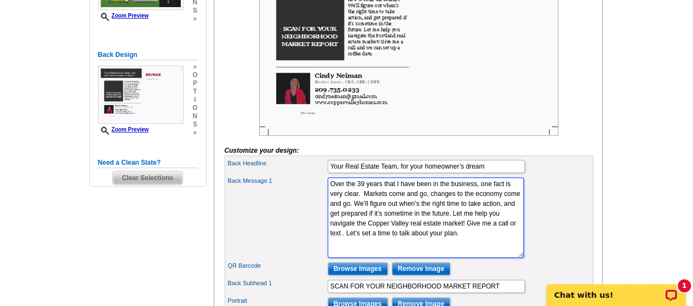
type textarea "Over the 39 years that I have been in the business, one fact is very clear. Mar…"
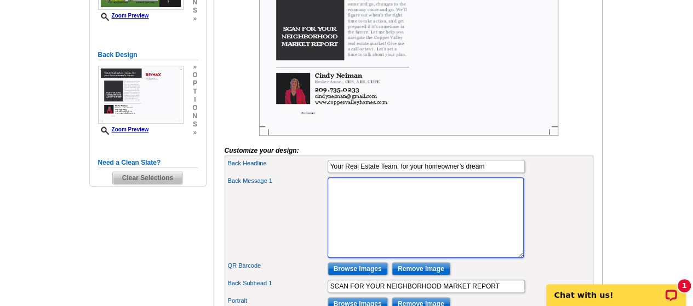
paste textarea "After 39 years in real estate, I’ve learned one thing for sure—markets change, …"
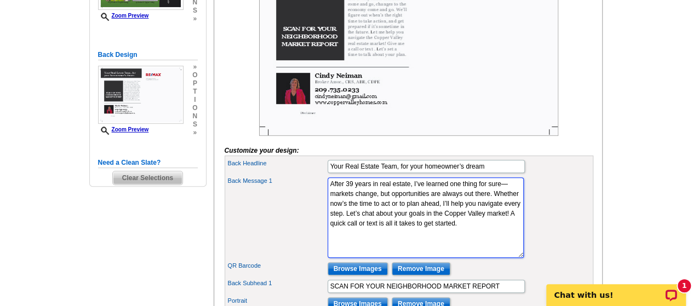
click at [420, 252] on textarea "I’ve been in the business for 10+ years, and I know how to read the market. We’…" at bounding box center [425, 217] width 196 height 80
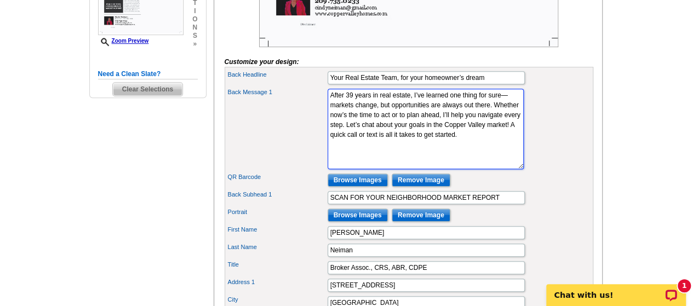
scroll to position [341, 0]
type textarea "After 39 years in real estate, I’ve learned one thing for sure—markets change, …"
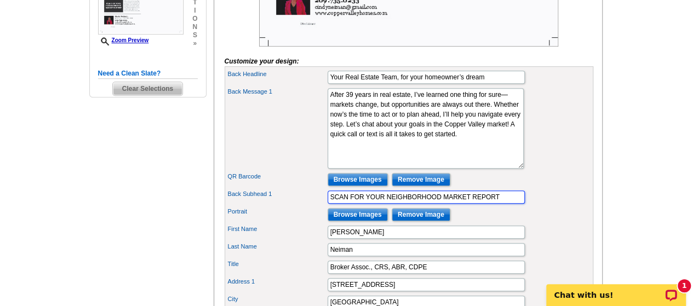
click at [507, 204] on input "SCAN FOR YOUR NEIGHBORHOOD MARKET REPORT" at bounding box center [425, 197] width 197 height 13
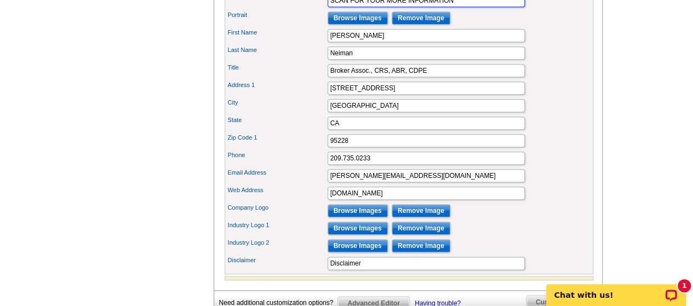
scroll to position [537, 0]
type input "SCAN FOR YOUR MORE INFORMATION"
click at [374, 235] on input "Browse Images" at bounding box center [357, 228] width 60 height 13
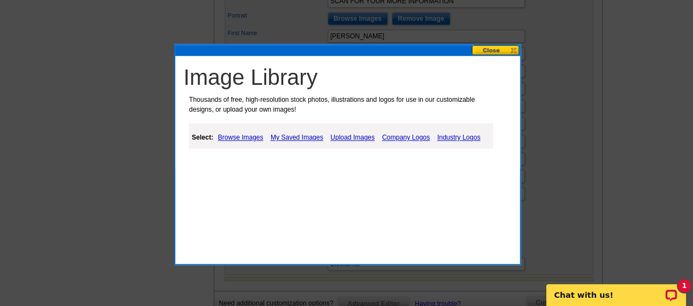
click at [469, 142] on link "Industry Logos" at bounding box center [458, 137] width 49 height 13
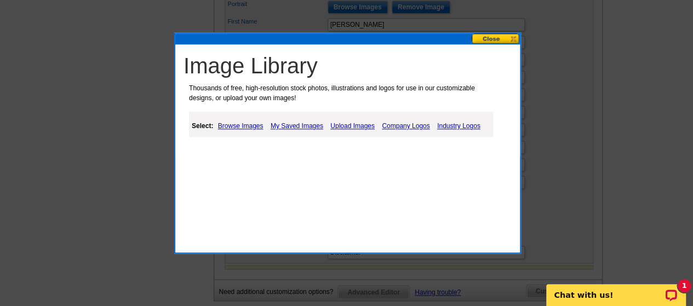
scroll to position [548, 0]
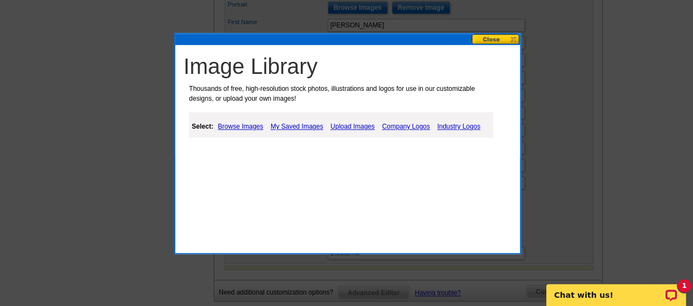
click at [470, 127] on link "Industry Logos" at bounding box center [458, 126] width 49 height 13
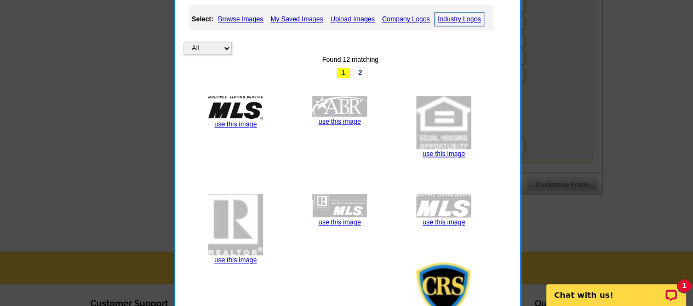
scroll to position [666, 0]
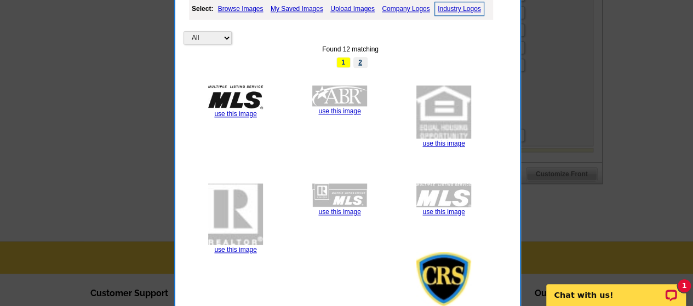
click at [359, 64] on link "2" at bounding box center [360, 62] width 14 height 11
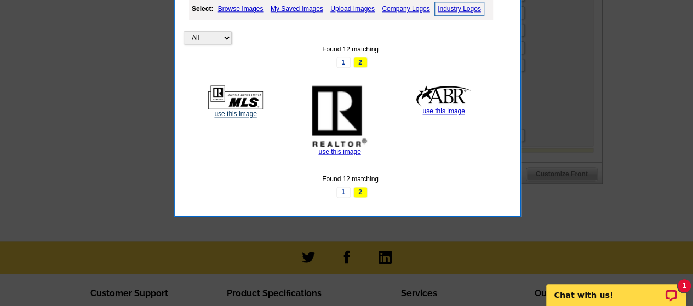
click at [251, 114] on link "use this image" at bounding box center [235, 114] width 42 height 8
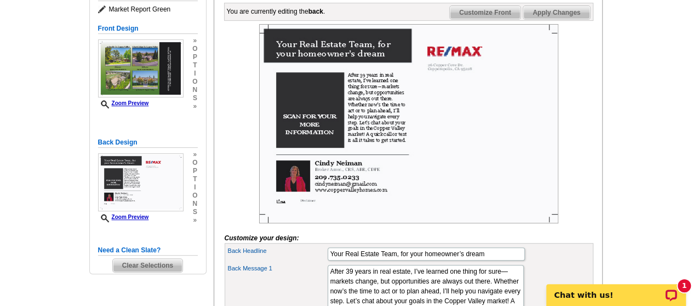
scroll to position [165, 0]
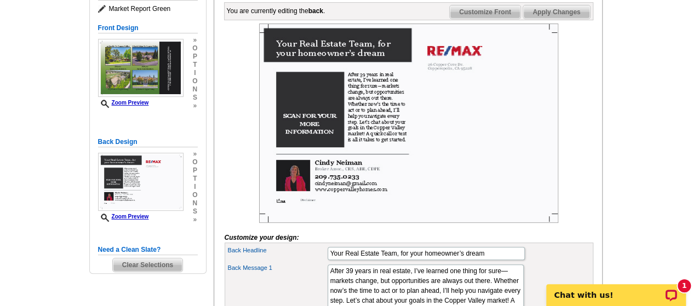
click at [310, 137] on img at bounding box center [408, 123] width 299 height 199
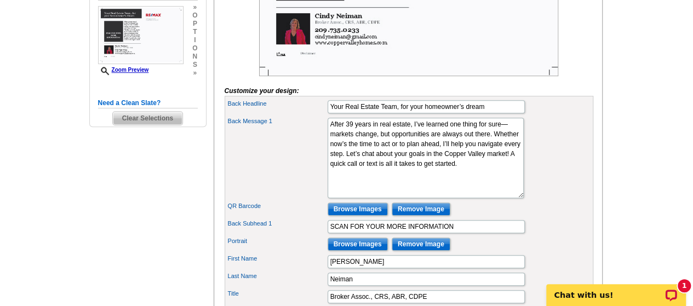
scroll to position [318, 0]
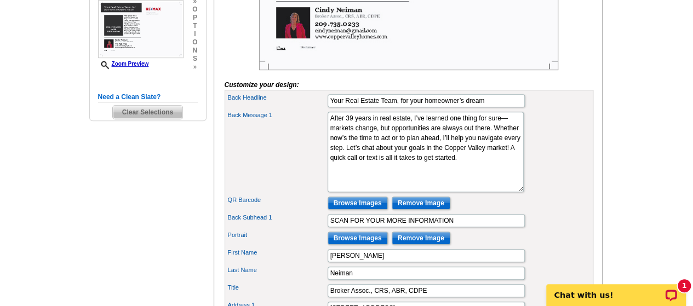
click at [365, 210] on input "Browse Images" at bounding box center [357, 203] width 60 height 13
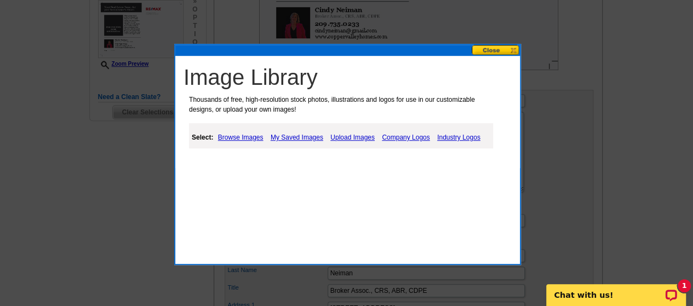
click at [234, 140] on link "Browse Images" at bounding box center [240, 137] width 51 height 13
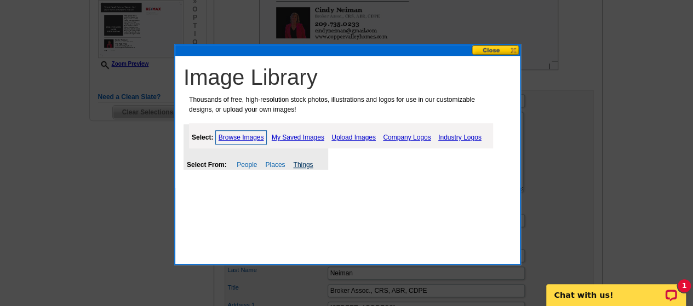
click at [309, 163] on link "Things" at bounding box center [303, 165] width 20 height 8
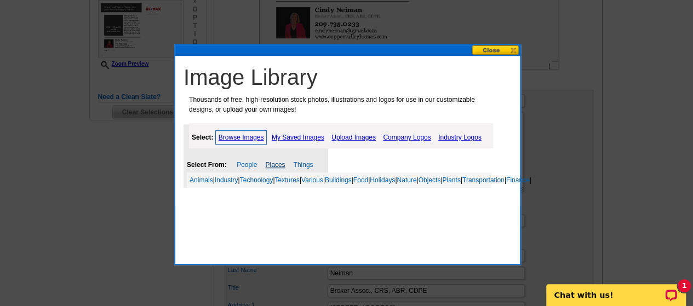
click at [273, 164] on link "Places" at bounding box center [275, 165] width 20 height 8
click at [461, 170] on div "Image Library Thousands of free, high-resolution stock photos, illustrations an…" at bounding box center [350, 130] width 339 height 139
click at [473, 165] on div "Image Library Thousands of free, high-resolution stock photos, illustrations an…" at bounding box center [350, 130] width 339 height 139
click at [466, 138] on link "Industry Logos" at bounding box center [459, 137] width 49 height 13
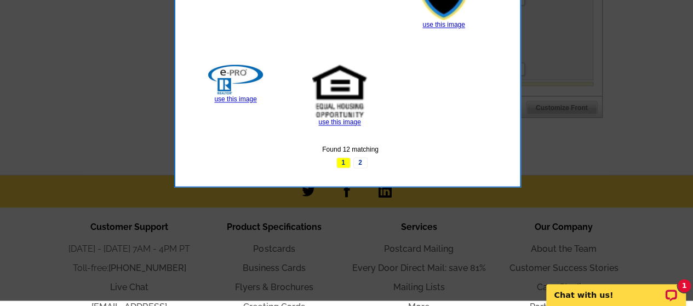
scroll to position [734, 0]
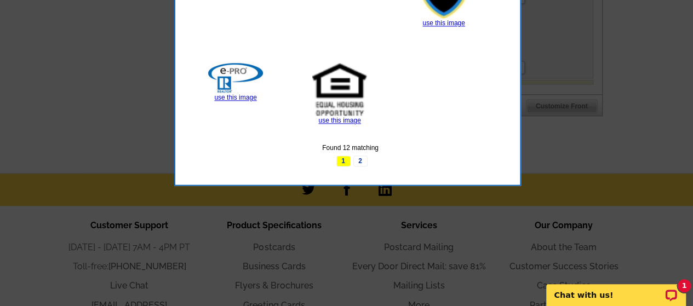
click at [635, 295] on p "Chat with us!" at bounding box center [608, 295] width 108 height 9
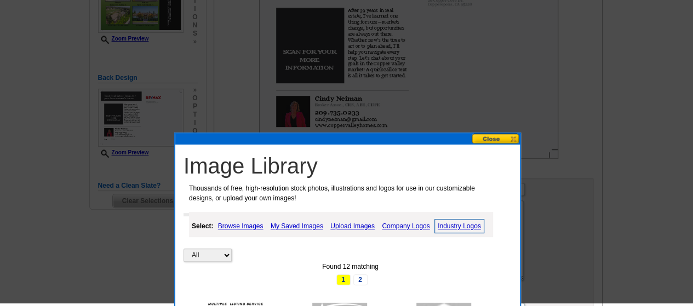
scroll to position [229, 0]
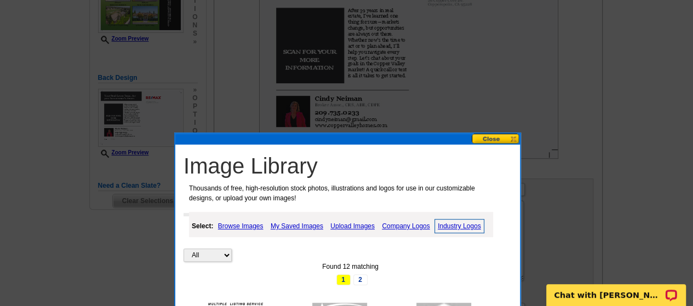
click at [493, 139] on button at bounding box center [495, 139] width 48 height 10
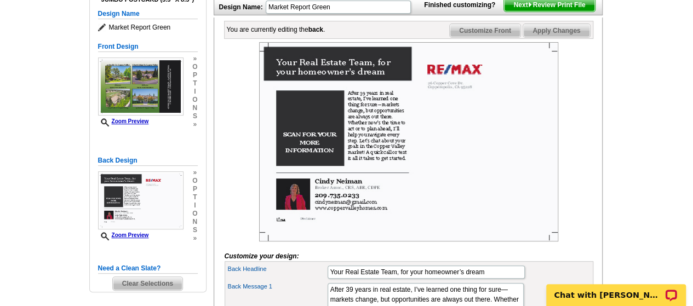
scroll to position [142, 0]
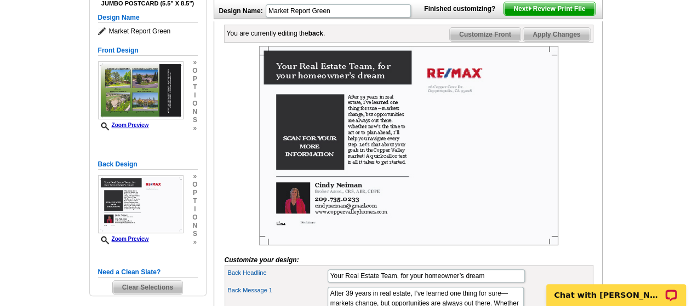
click at [316, 154] on img at bounding box center [408, 145] width 299 height 199
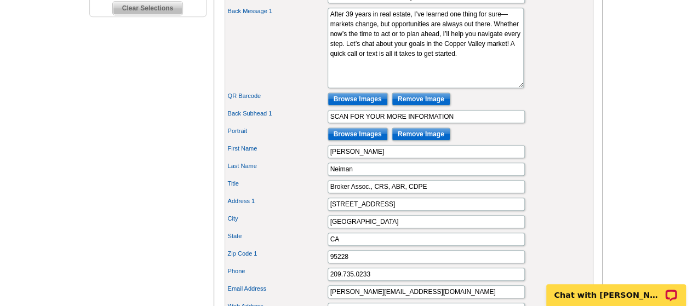
scroll to position [428, 0]
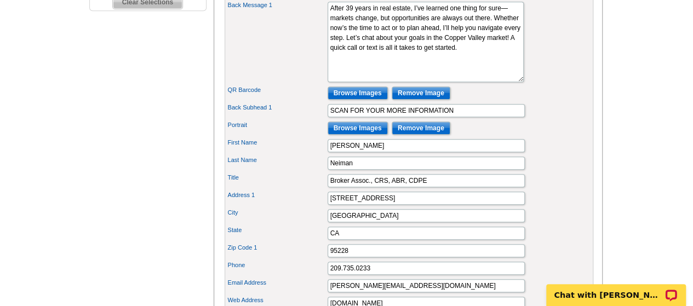
click at [368, 100] on input "Browse Images" at bounding box center [357, 92] width 60 height 13
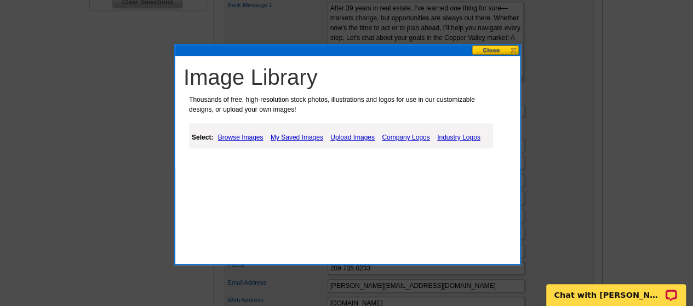
click at [357, 142] on link "Upload Images" at bounding box center [352, 137] width 50 height 13
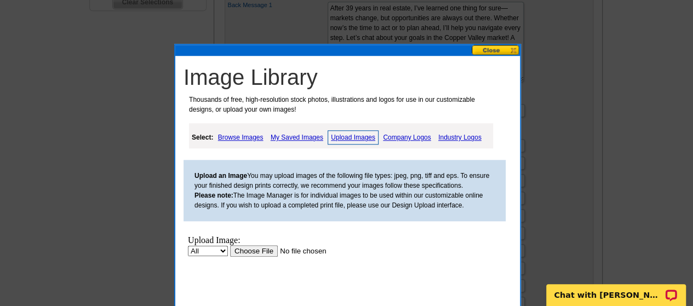
scroll to position [0, 0]
click at [264, 252] on input "file" at bounding box center [299, 250] width 139 height 11
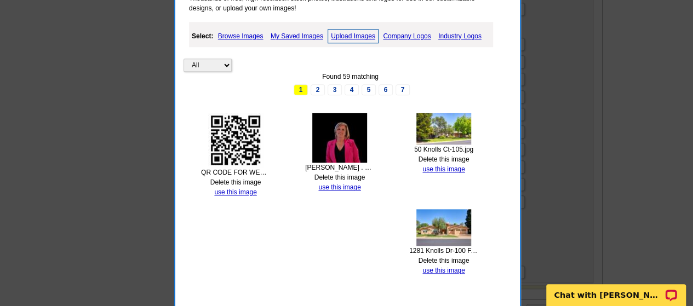
scroll to position [523, 0]
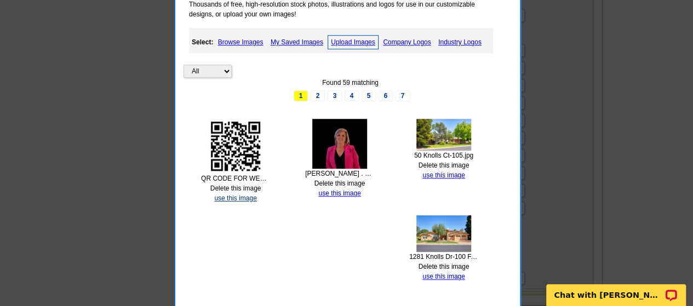
click at [235, 194] on link "use this image" at bounding box center [235, 198] width 42 height 8
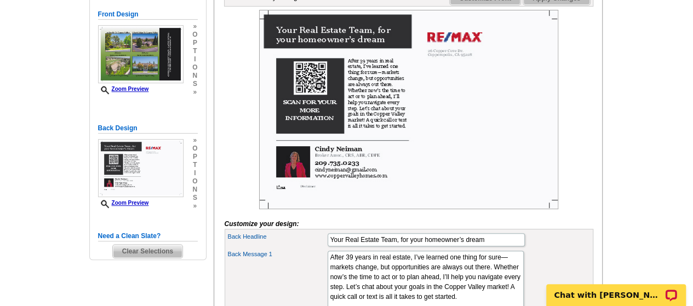
scroll to position [226, 0]
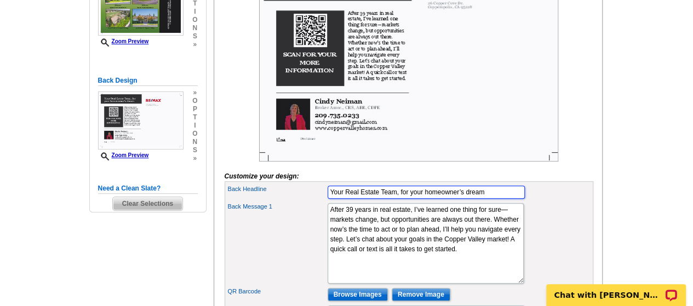
click at [496, 199] on input "Your Real Estate Team, for your homeowner’s dream" at bounding box center [425, 192] width 197 height 13
type input "Y"
drag, startPoint x: 394, startPoint y: 210, endPoint x: 401, endPoint y: 211, distance: 7.2
click at [401, 199] on input "Back Headline" at bounding box center [425, 192] width 197 height 13
click at [401, 199] on input "W" at bounding box center [425, 192] width 197 height 13
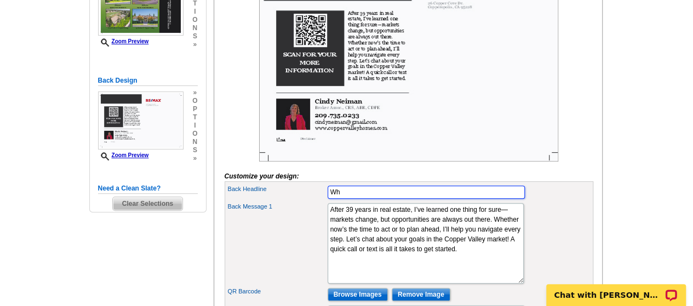
type input "W"
click at [401, 199] on input "Back Headline" at bounding box center [425, 192] width 197 height 13
paste input "“Where Experience Leads You Home.”"
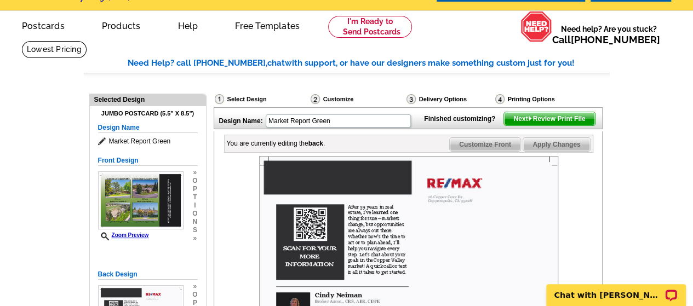
scroll to position [0, 0]
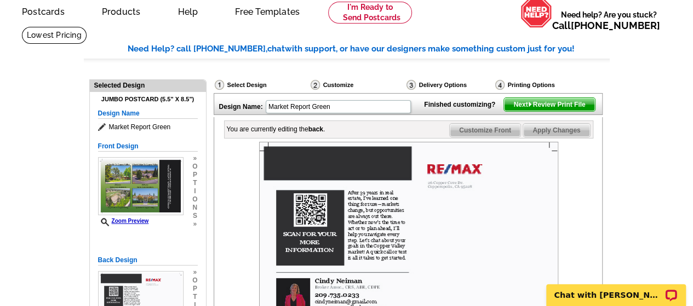
type input "“Where Experience Leads You Home.”"
click at [537, 231] on img at bounding box center [408, 241] width 299 height 199
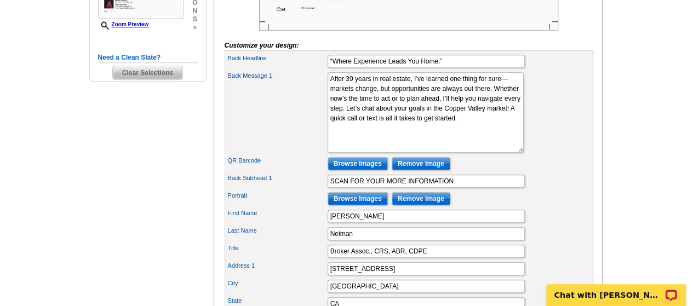
scroll to position [348, 0]
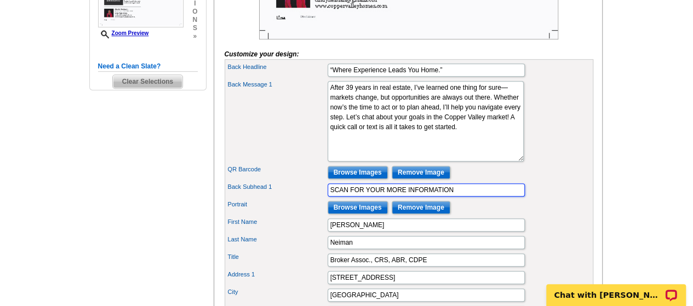
click at [477, 197] on input "SCAN FOR YOUR MORE INFORMATION" at bounding box center [425, 189] width 197 height 13
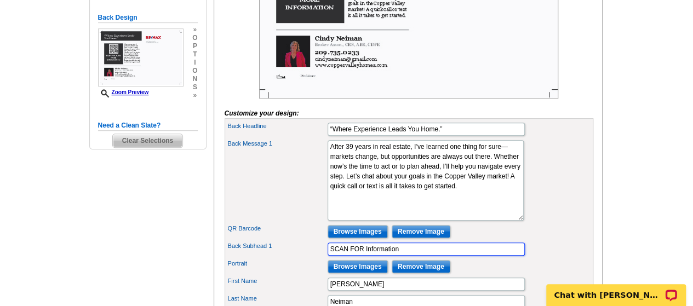
scroll to position [289, 0]
click at [473, 256] on input "SCAN FOR Information" at bounding box center [425, 249] width 197 height 13
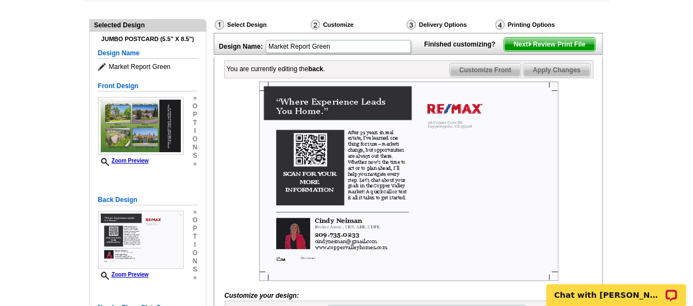
scroll to position [101, 0]
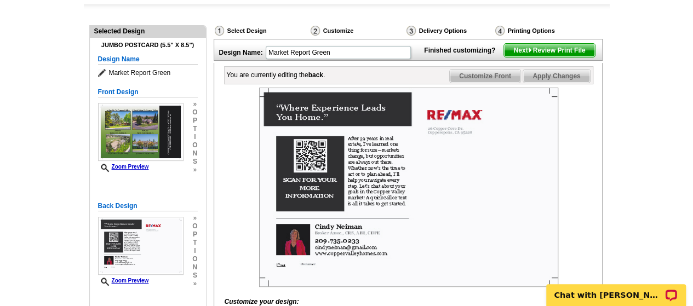
type input "SCAN FOR Information"
click at [521, 216] on img at bounding box center [408, 187] width 299 height 199
click at [390, 129] on img at bounding box center [408, 187] width 299 height 199
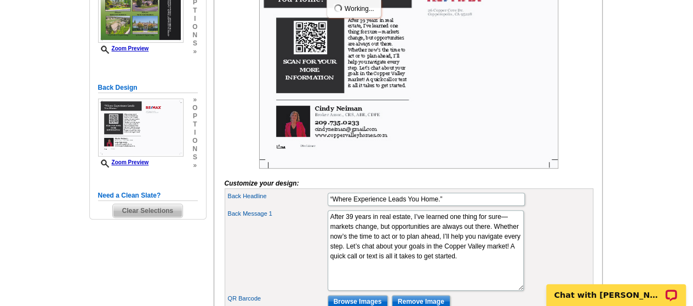
scroll to position [219, 0]
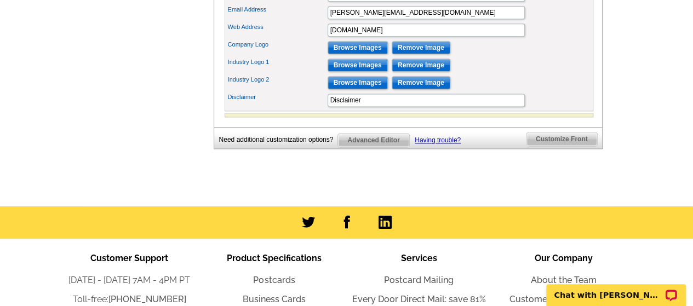
click at [574, 145] on span "Customize Front" at bounding box center [561, 138] width 71 height 13
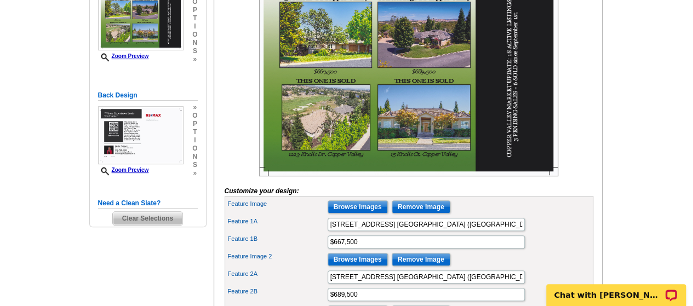
scroll to position [212, 0]
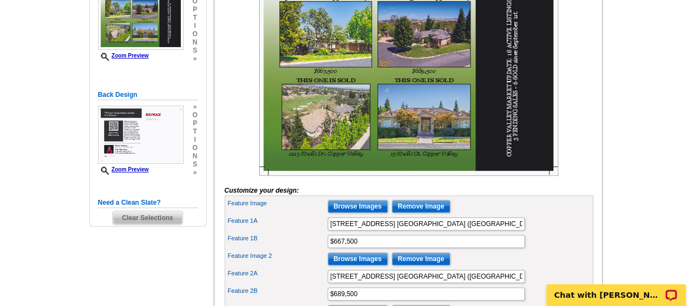
click at [518, 172] on img at bounding box center [408, 75] width 299 height 199
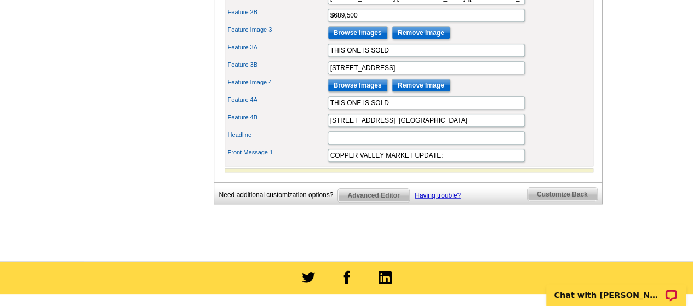
scroll to position [491, 0]
click at [460, 162] on input "COPPER VALLEY MARKET UPDATE: 18 ACTIVE LISTINGS - 3 PENDING SALES - 6 SOLD sinc…" at bounding box center [425, 155] width 197 height 13
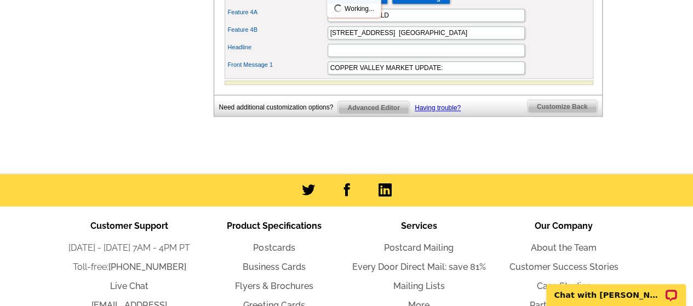
scroll to position [578, 0]
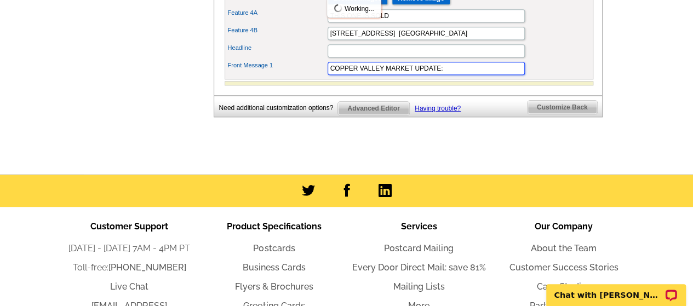
click at [492, 75] on input "COPPER VALLEY MARKET UPDATE: 18 ACTIVE LISTINGS - 3 PENDING SALES - 6 SOLD sinc…" at bounding box center [425, 68] width 197 height 13
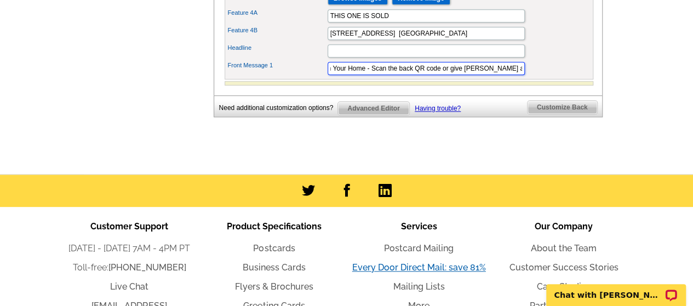
scroll to position [0, 449]
type input "COPPER VALLEY MARKET UPDATE: 18 ACTIVE LISTINGS - 3 PENDING SALES - 6 SOLD sinc…"
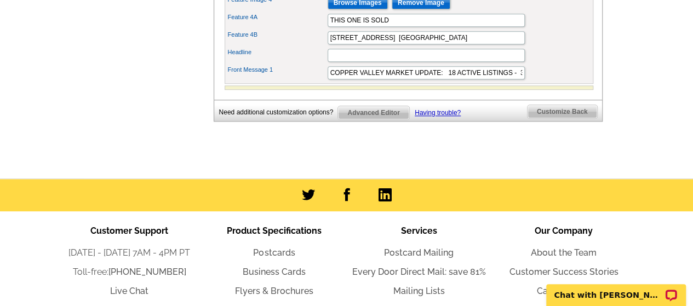
scroll to position [572, 0]
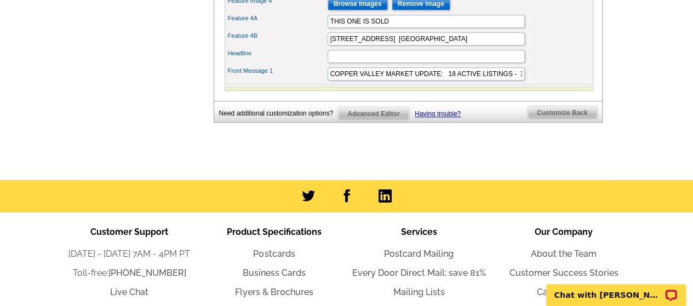
click at [375, 120] on span "Advanced Editor" at bounding box center [373, 113] width 71 height 13
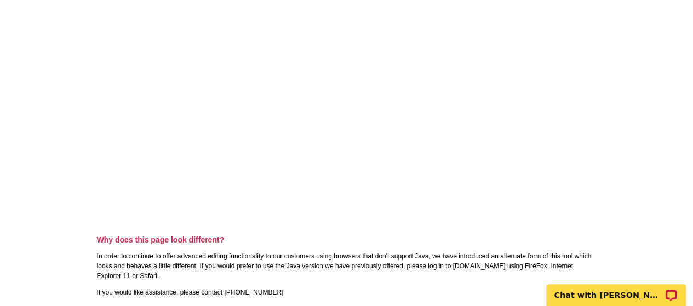
scroll to position [346, 0]
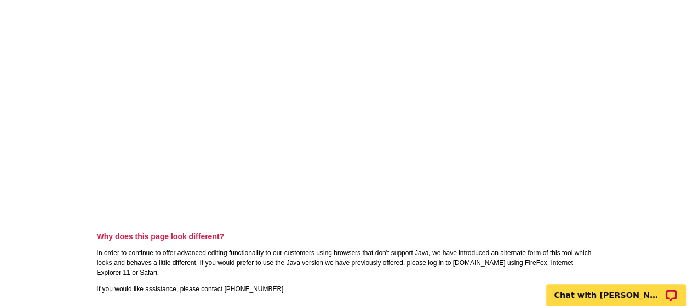
click at [651, 161] on main "Advanced Editor via Flash will no longer operate on your computer after 12/31. …" at bounding box center [346, 23] width 693 height 593
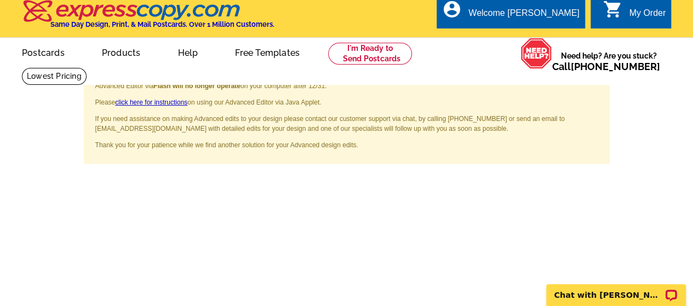
scroll to position [0, 0]
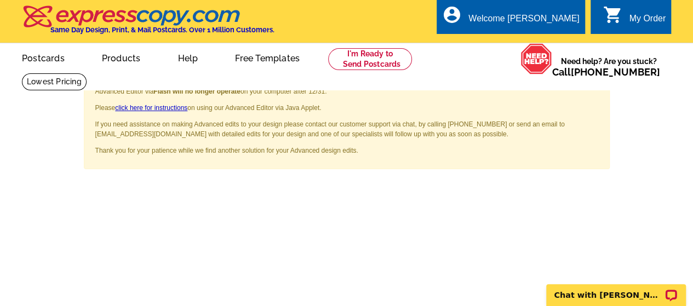
click at [595, 88] on span "×" at bounding box center [594, 86] width 8 height 15
click at [593, 86] on span "×" at bounding box center [594, 86] width 8 height 15
click at [592, 86] on span "×" at bounding box center [594, 86] width 8 height 15
click at [590, 90] on span "×" at bounding box center [594, 86] width 8 height 15
click at [587, 90] on button "×" at bounding box center [594, 86] width 30 height 26
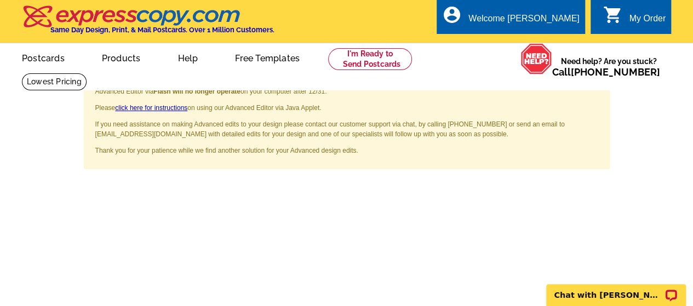
click at [584, 96] on button "×" at bounding box center [594, 86] width 30 height 26
click at [585, 98] on button "×" at bounding box center [594, 86] width 30 height 26
click at [586, 99] on button "×" at bounding box center [594, 86] width 30 height 26
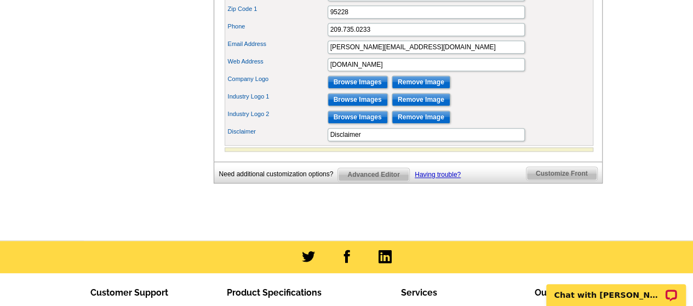
scroll to position [625, 0]
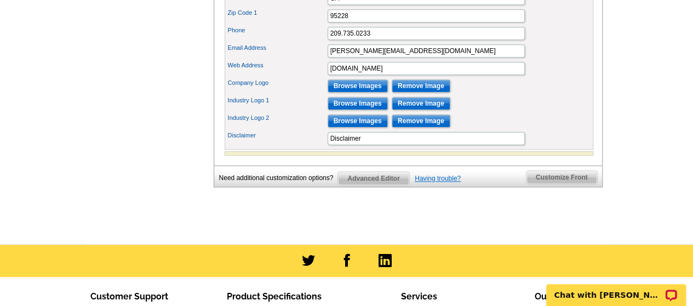
click at [443, 182] on link "Having trouble?" at bounding box center [437, 179] width 46 height 8
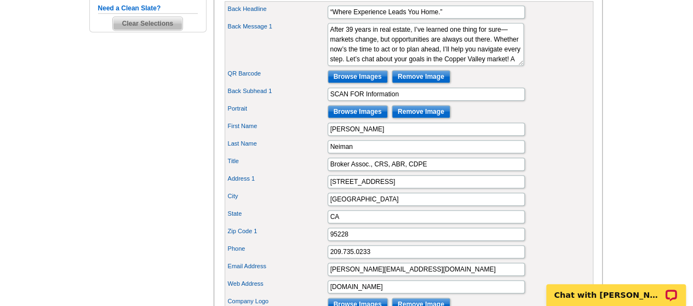
scroll to position [407, 0]
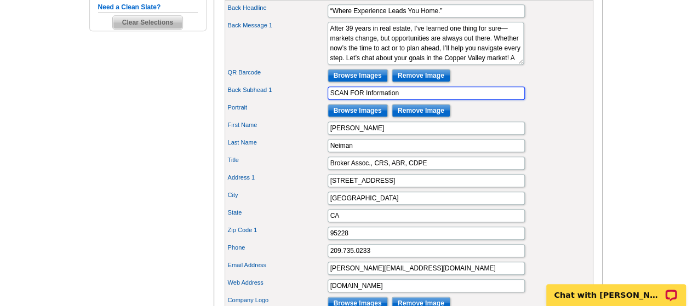
click at [361, 100] on input "SCAN FOR Information" at bounding box center [425, 92] width 197 height 13
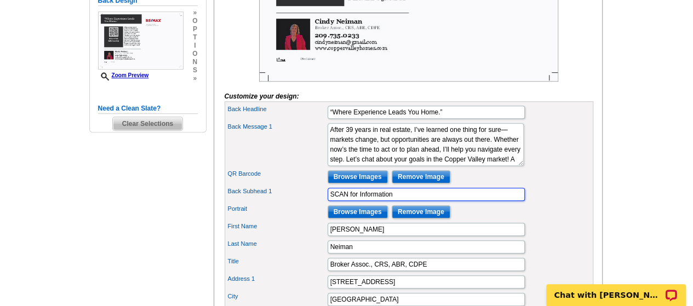
scroll to position [307, 0]
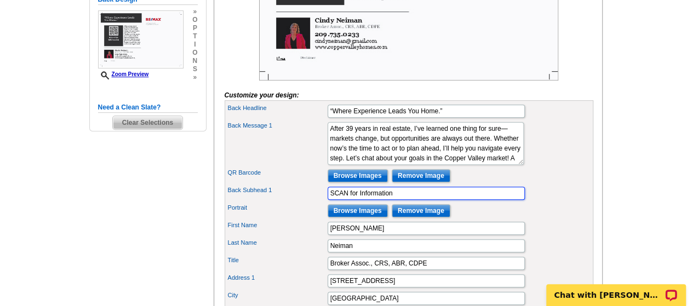
click at [419, 200] on input "SCAN for Information" at bounding box center [425, 193] width 197 height 13
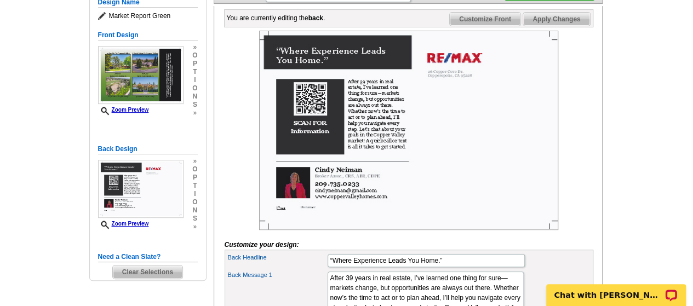
scroll to position [152, 0]
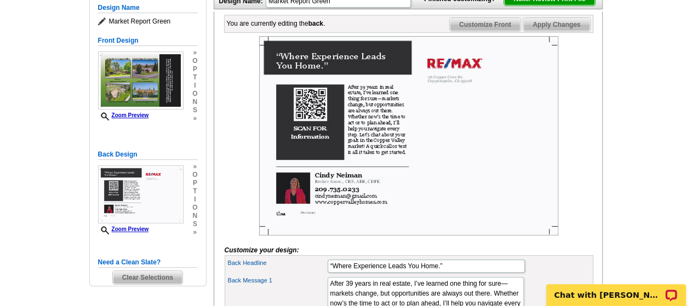
type input "SCAN for More Details"
click at [581, 174] on div at bounding box center [408, 135] width 368 height 199
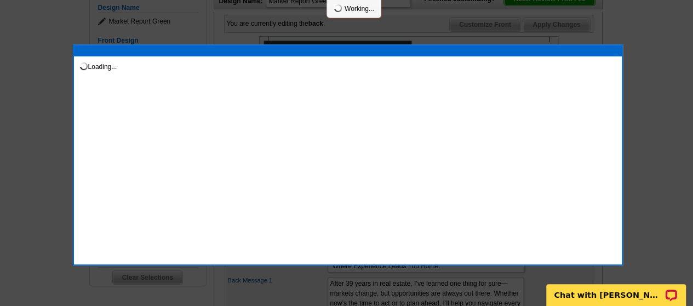
click at [637, 156] on div at bounding box center [346, 77] width 693 height 459
click at [661, 127] on div at bounding box center [346, 77] width 693 height 459
click at [653, 218] on div at bounding box center [346, 77] width 693 height 459
click at [653, 222] on div at bounding box center [346, 77] width 693 height 459
click at [657, 220] on div at bounding box center [346, 77] width 693 height 459
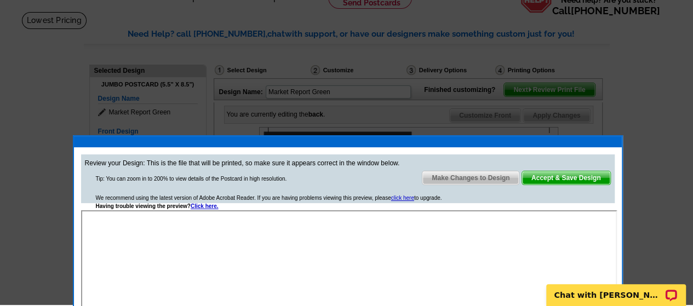
scroll to position [61, 0]
click at [493, 177] on span "Make Changes to Design" at bounding box center [470, 177] width 96 height 13
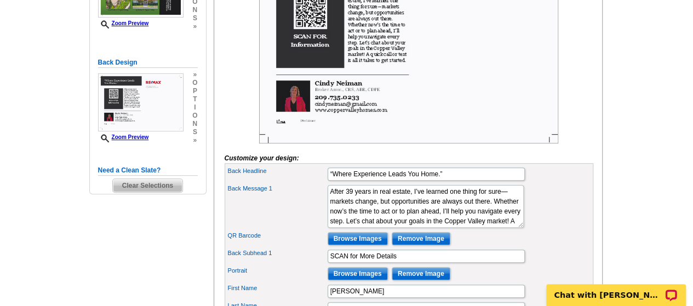
scroll to position [245, 0]
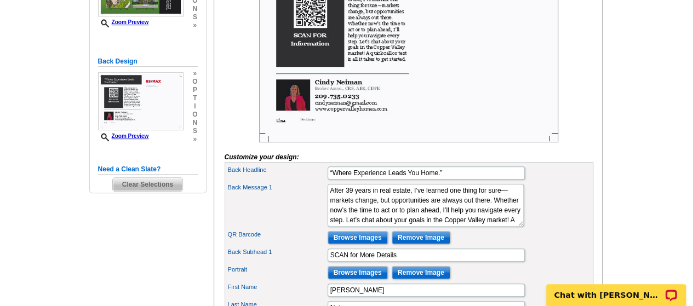
click at [289, 108] on img at bounding box center [408, 42] width 299 height 199
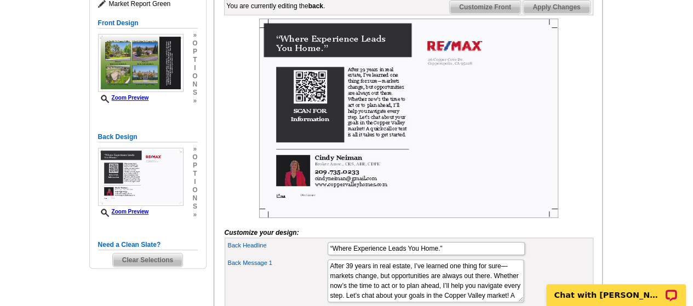
scroll to position [163, 0]
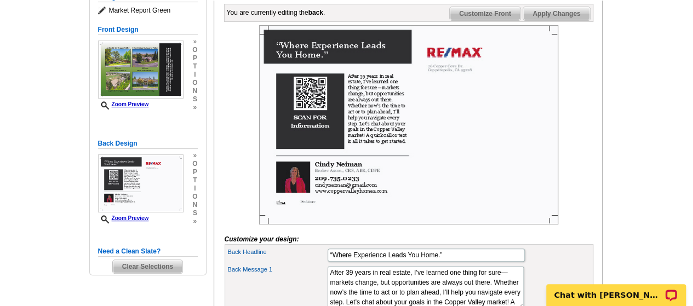
click at [342, 193] on img at bounding box center [408, 124] width 299 height 199
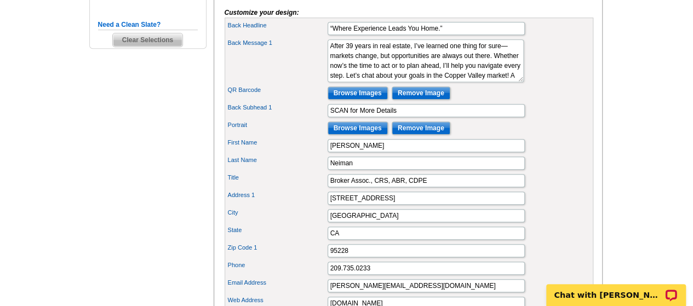
scroll to position [384, 0]
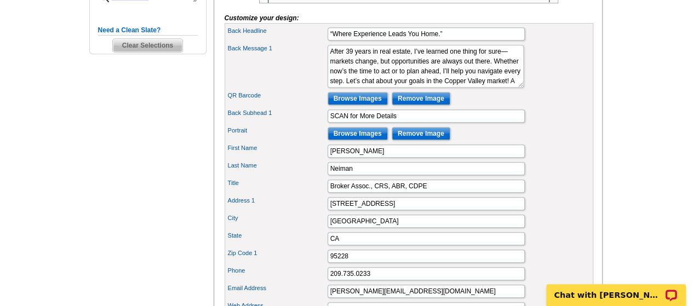
click at [376, 140] on input "Browse Images" at bounding box center [357, 133] width 60 height 13
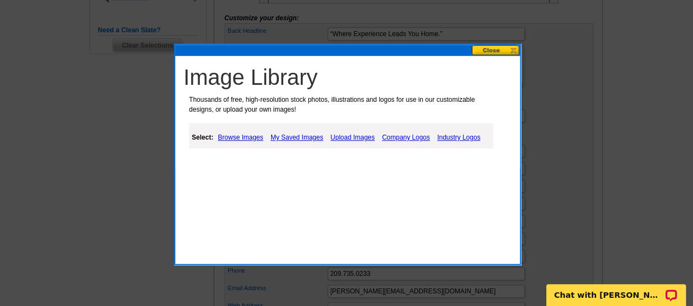
click at [355, 140] on link "Upload Images" at bounding box center [352, 137] width 50 height 13
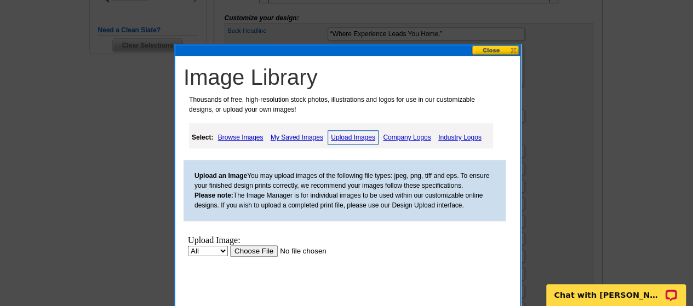
scroll to position [0, 0]
click at [299, 143] on link "My Saved Images" at bounding box center [297, 137] width 58 height 13
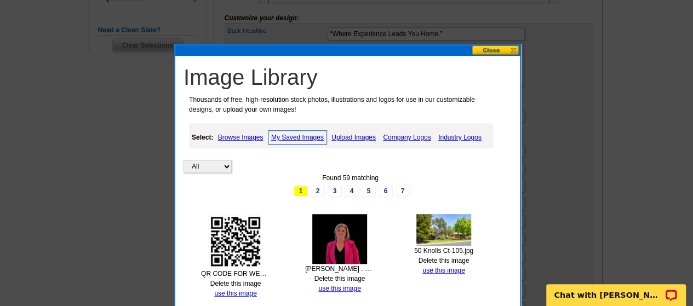
click at [348, 239] on img at bounding box center [339, 239] width 55 height 50
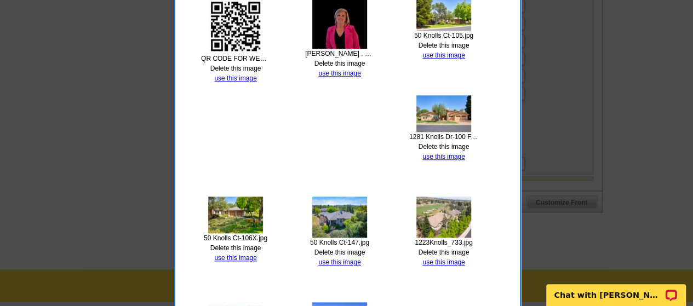
scroll to position [599, 0]
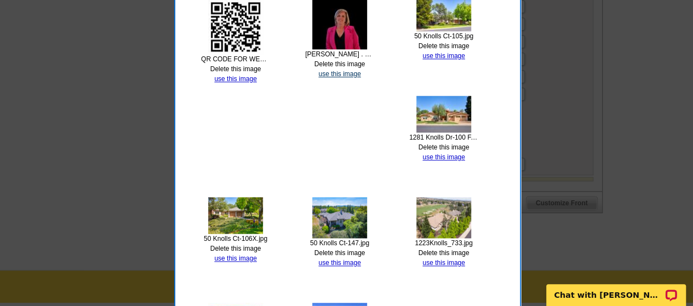
click at [356, 73] on link "use this image" at bounding box center [339, 74] width 42 height 8
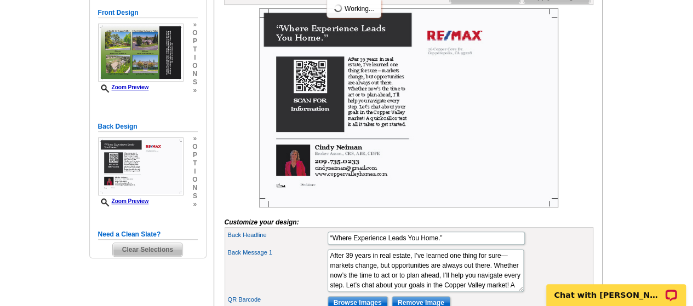
scroll to position [190, 0]
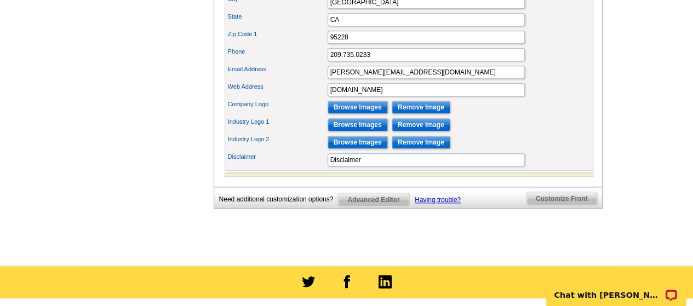
click at [570, 205] on span "Customize Front" at bounding box center [561, 198] width 71 height 13
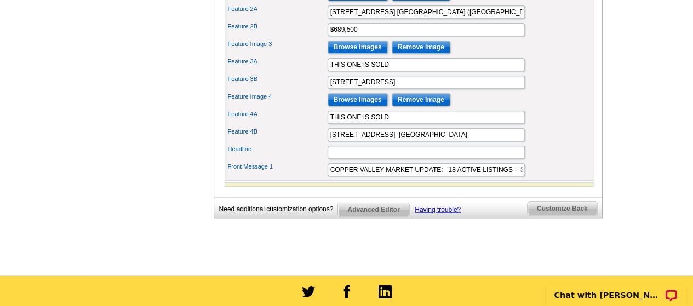
scroll to position [476, 0]
click at [448, 176] on input "COPPER VALLEY MARKET UPDATE: 18 ACTIVE LISTINGS - 3 PENDING SALES - 6 SOLD sinc…" at bounding box center [425, 169] width 197 height 13
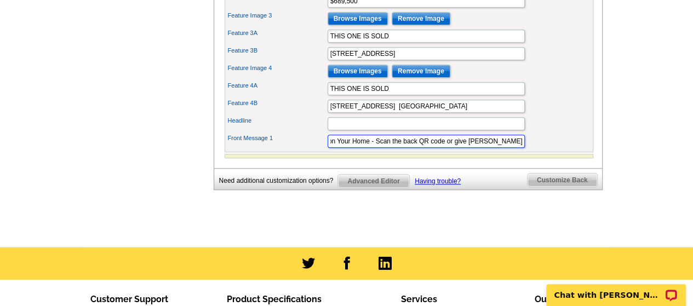
scroll to position [0, 547]
type input "COPPER VALLEY MARKET UPDATE: Currently there are 18 ACTIVE LISTINGS - 3 PENDING…"
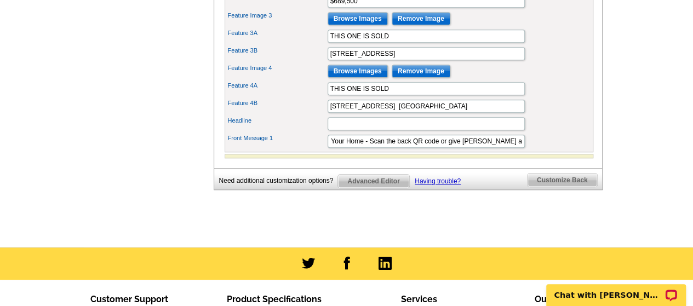
click at [575, 130] on div "Headline" at bounding box center [409, 124] width 364 height 18
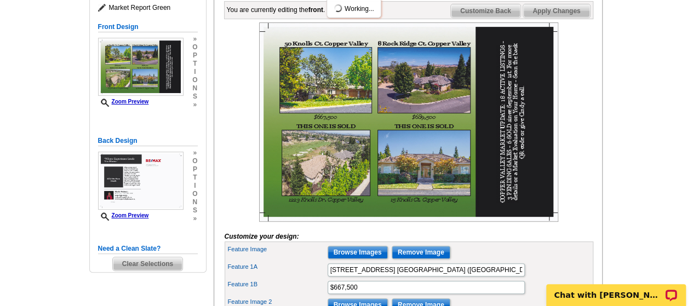
scroll to position [159, 0]
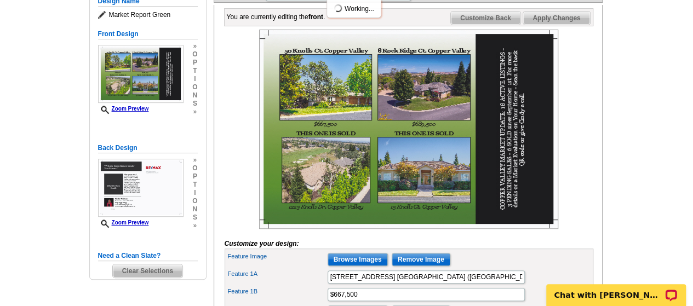
click at [596, 157] on div "You are currently editing the front . Customize Front Customize Back Apply Chan…" at bounding box center [408, 259] width 389 height 509
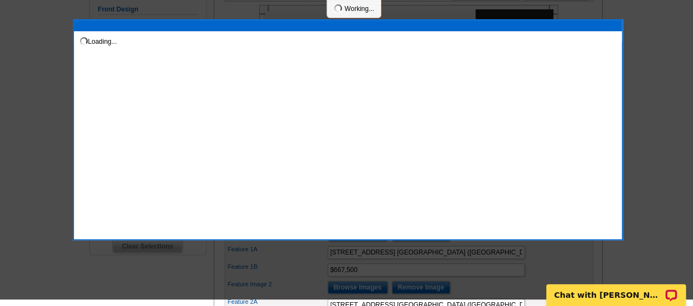
scroll to position [174, 0]
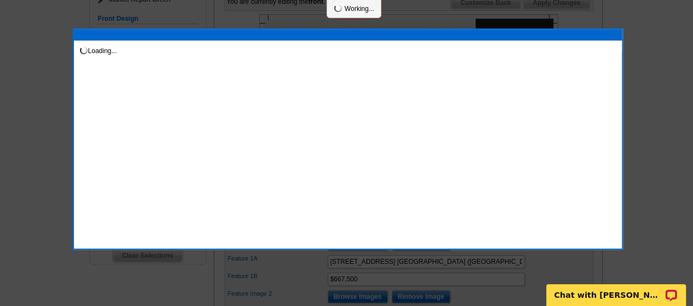
click at [669, 212] on div at bounding box center [346, 66] width 693 height 481
click at [630, 295] on p "Chat with [PERSON_NAME]" at bounding box center [608, 295] width 108 height 9
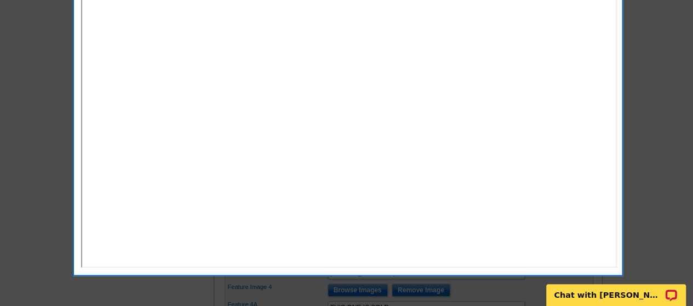
scroll to position [286, 0]
drag, startPoint x: 614, startPoint y: 290, endPoint x: 255, endPoint y: 319, distance: 360.9
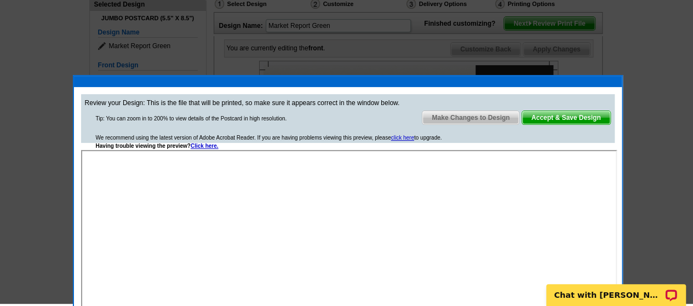
scroll to position [125, 0]
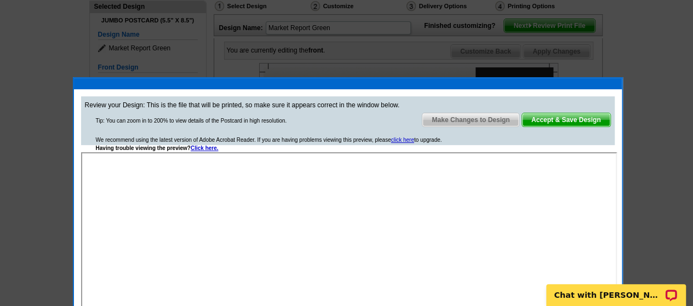
click at [490, 117] on span "Make Changes to Design" at bounding box center [470, 119] width 96 height 13
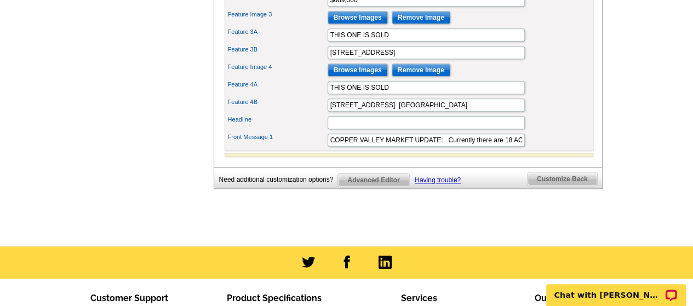
scroll to position [504, 0]
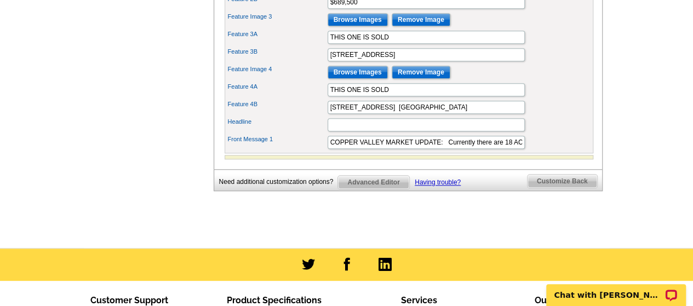
click at [570, 188] on span "Customize Back" at bounding box center [562, 181] width 70 height 13
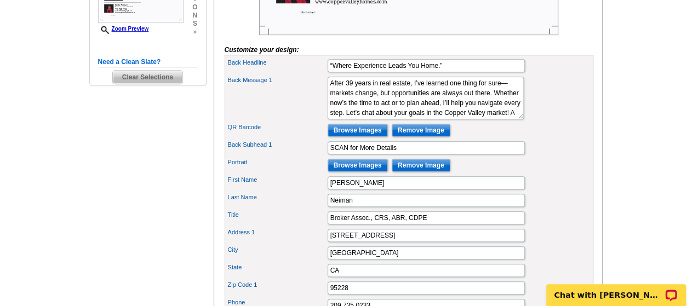
scroll to position [351, 0]
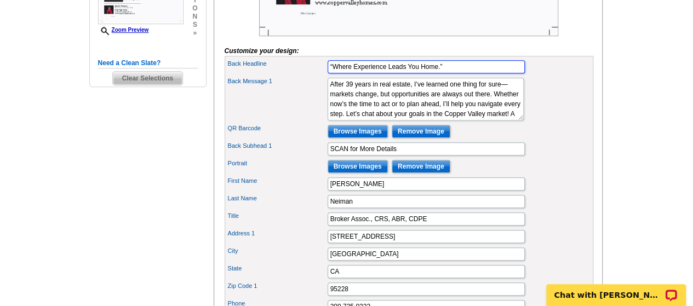
click at [451, 73] on input "“Where Experience Leads You Home.”" at bounding box center [425, 66] width 197 height 13
click at [399, 73] on input "“Where Experience Leads You Home.”" at bounding box center [425, 66] width 197 height 13
click at [405, 73] on input "“Where Experience Leads You Home.”" at bounding box center [425, 66] width 197 height 13
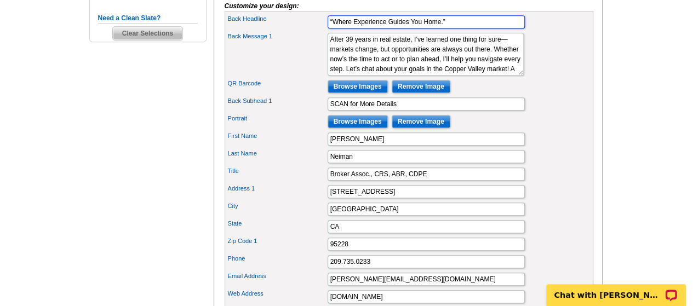
scroll to position [407, 0]
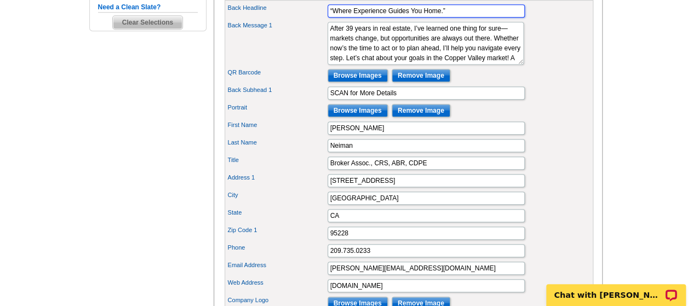
type input "“Where Experience Guides You Home.”"
click at [370, 82] on input "Browse Images" at bounding box center [357, 75] width 60 height 13
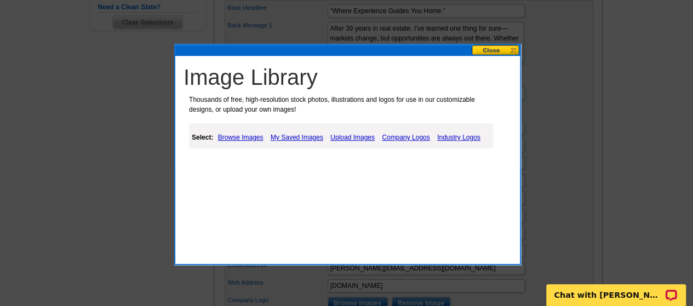
click at [362, 138] on link "Upload Images" at bounding box center [352, 137] width 50 height 13
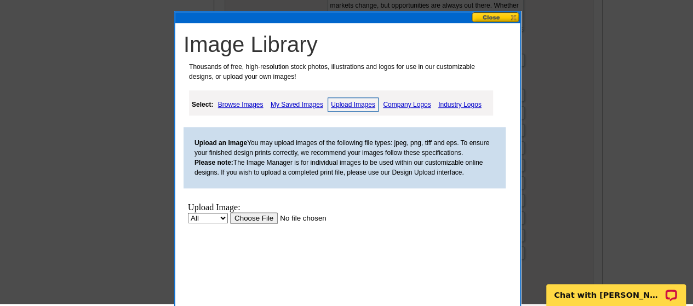
scroll to position [436, 0]
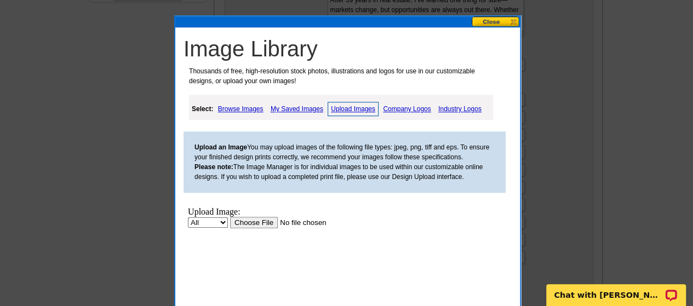
click at [295, 113] on link "My Saved Images" at bounding box center [297, 108] width 58 height 13
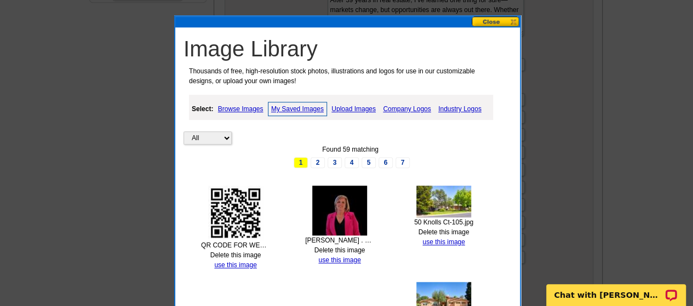
click at [237, 211] on img at bounding box center [235, 213] width 55 height 55
click at [246, 265] on link "use this image" at bounding box center [235, 265] width 42 height 8
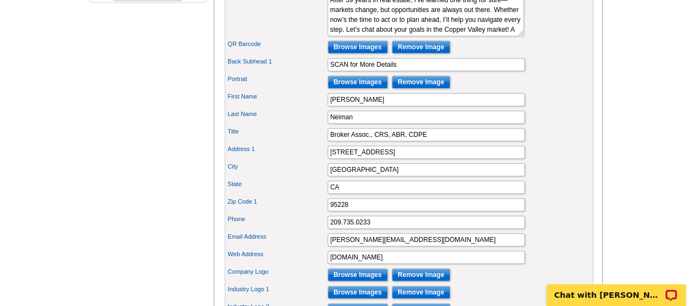
scroll to position [440, 0]
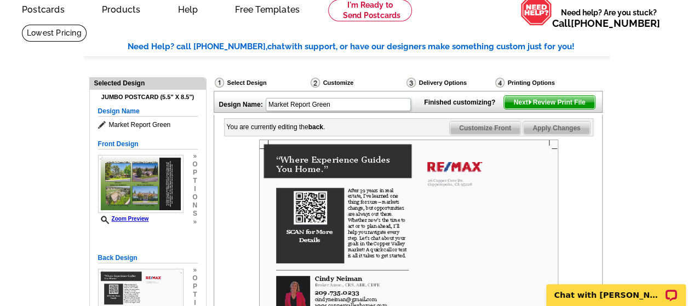
scroll to position [48, 0]
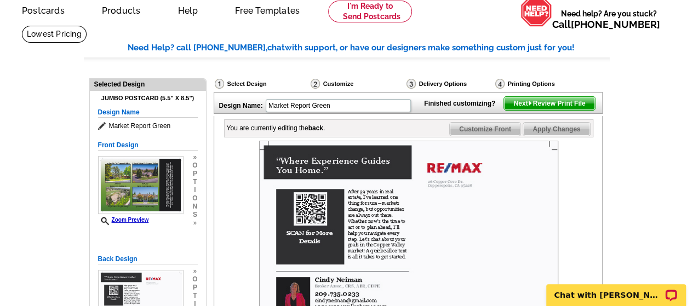
click at [569, 136] on span "Apply Changes" at bounding box center [556, 129] width 66 height 13
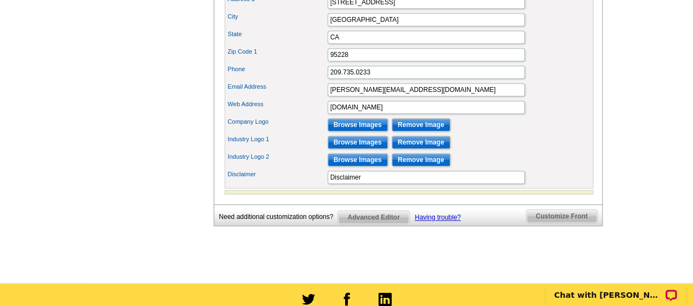
click at [576, 223] on span "Customize Front" at bounding box center [561, 216] width 71 height 13
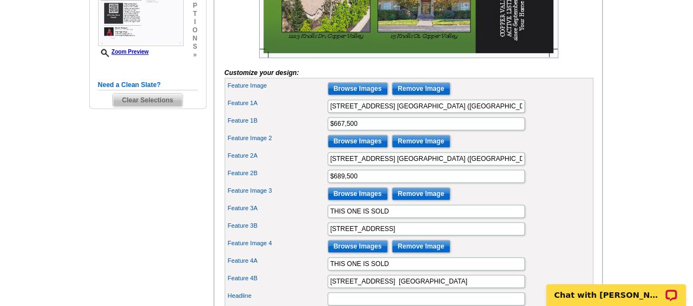
scroll to position [330, 0]
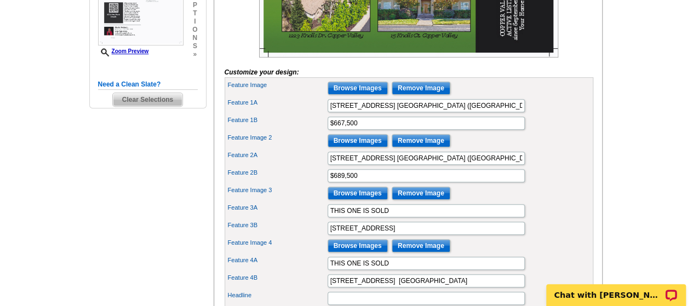
click at [406, 217] on input "THIS ONE IS SOLD" at bounding box center [425, 210] width 197 height 13
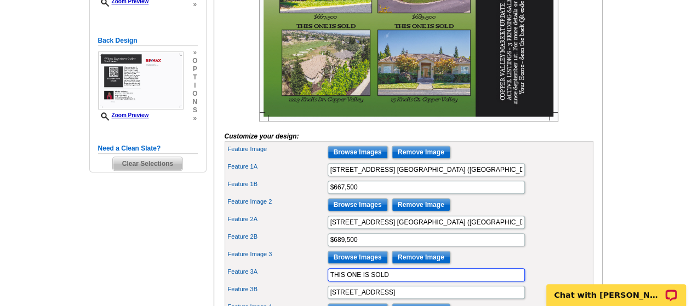
scroll to position [267, 0]
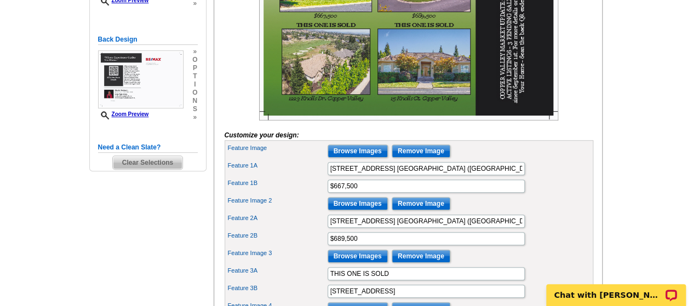
click at [635, 34] on main "Need Help? call 800-260-5887, chat with support, or have our designers make som…" at bounding box center [346, 145] width 693 height 679
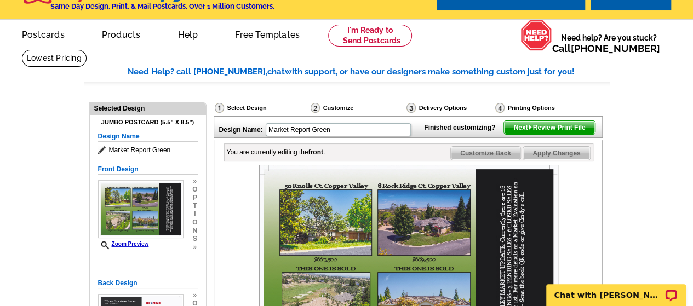
scroll to position [22, 0]
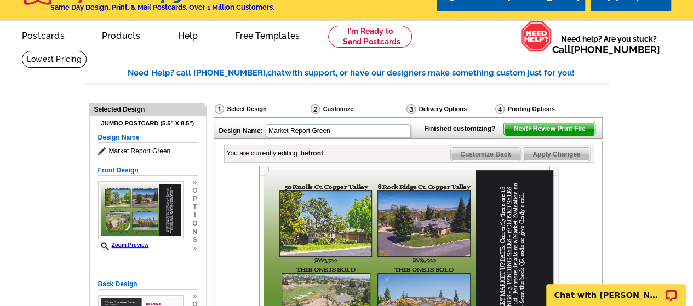
click at [570, 135] on span "Next Review Print File" at bounding box center [549, 128] width 90 height 13
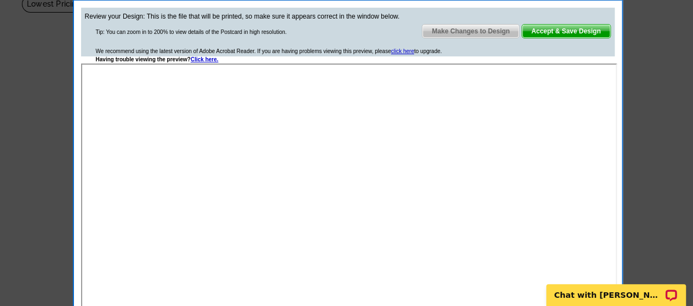
scroll to position [76, 0]
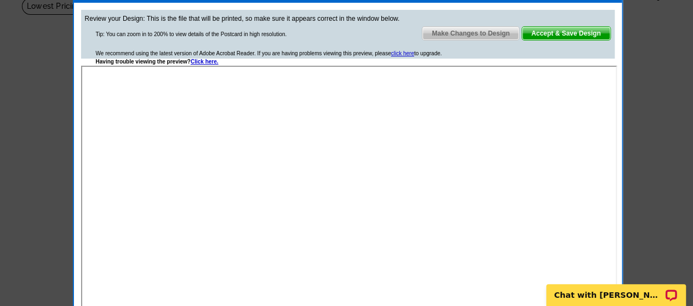
click at [492, 35] on span "Make Changes to Design" at bounding box center [470, 33] width 96 height 13
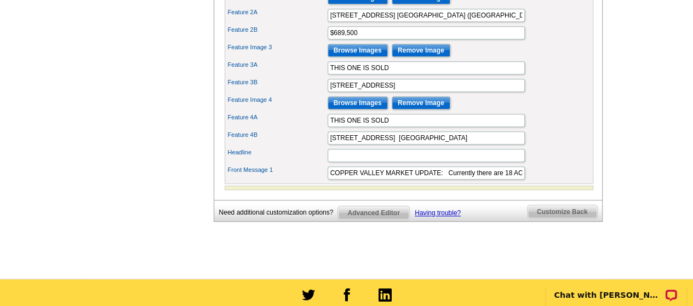
click at [574, 218] on span "Customize Back" at bounding box center [562, 211] width 70 height 13
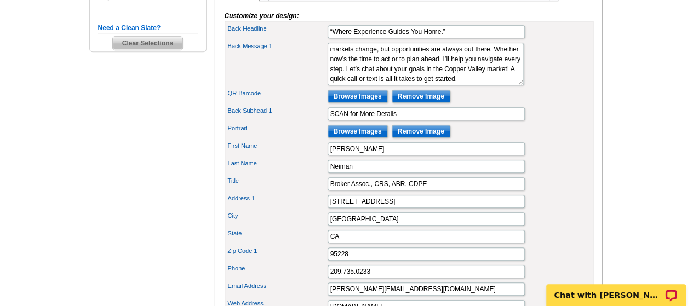
scroll to position [20, 0]
click at [452, 85] on textarea "I’ve been in the business for 10+ years, and I know how to read the market. We’…" at bounding box center [425, 64] width 196 height 43
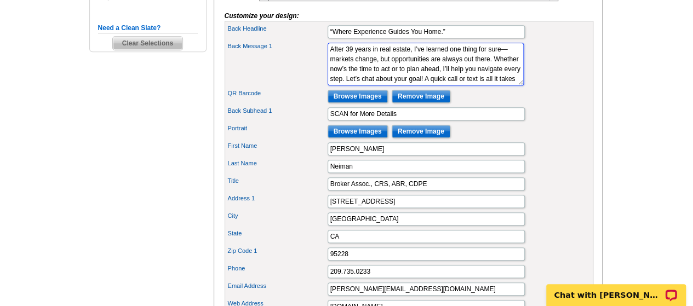
click at [461, 67] on textarea "I’ve been in the business for 10+ years, and I know how to read the market. We’…" at bounding box center [425, 64] width 196 height 43
click at [389, 81] on textarea "I’ve been in the business for 10+ years, and I know how to read the market. We’…" at bounding box center [425, 64] width 196 height 43
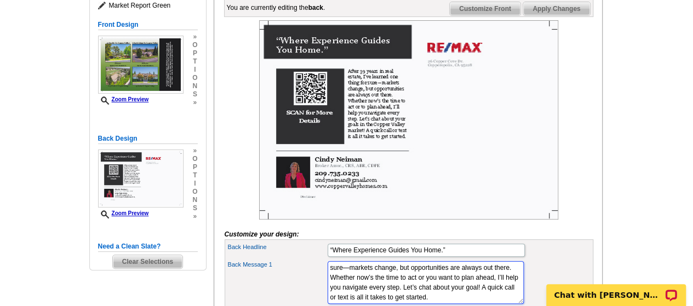
scroll to position [0, 0]
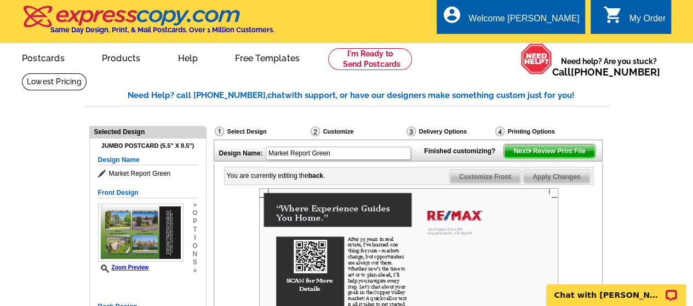
type textarea "After 39 years in real estate, I’ve learned one important fact for sure—markets…"
click at [556, 183] on span "Apply Changes" at bounding box center [556, 176] width 66 height 13
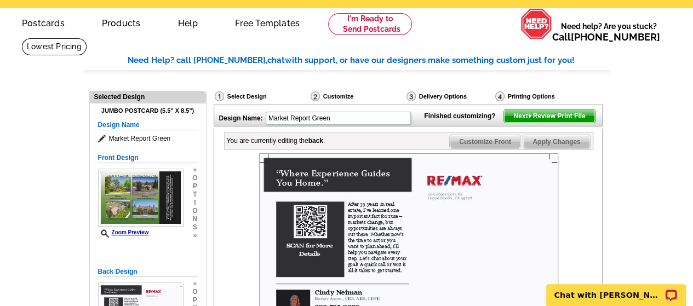
scroll to position [34, 0]
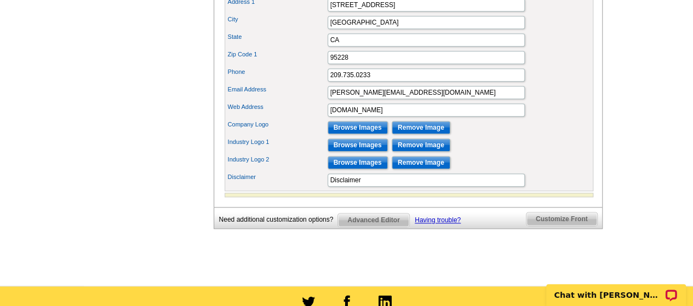
click at [572, 226] on span "Customize Front" at bounding box center [561, 218] width 71 height 13
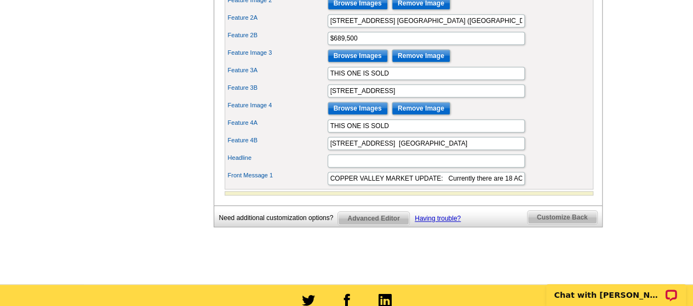
click at [575, 224] on span "Customize Back" at bounding box center [562, 217] width 70 height 13
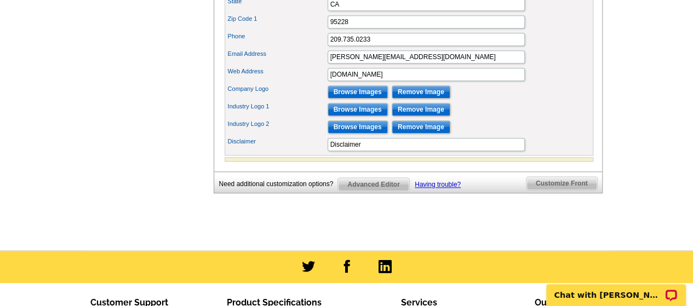
click at [569, 190] on span "Customize Front" at bounding box center [561, 183] width 71 height 13
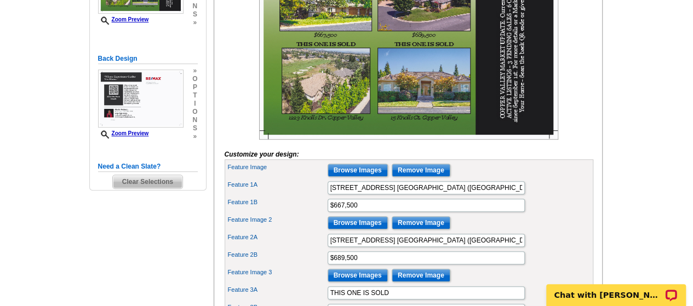
scroll to position [298, 0]
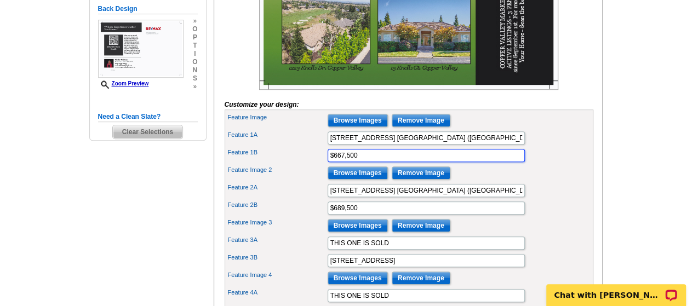
click at [331, 162] on input "$667,500" at bounding box center [425, 155] width 197 height 13
click at [336, 162] on input "A$667,500" at bounding box center [425, 155] width 197 height 13
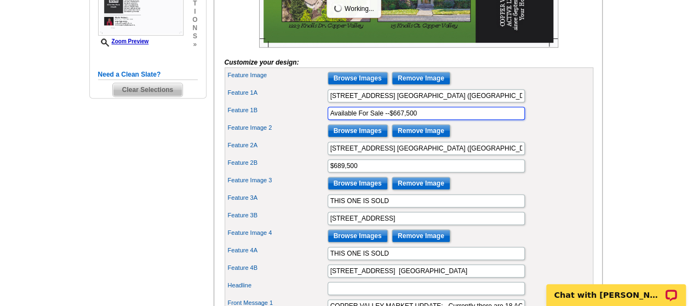
scroll to position [343, 0]
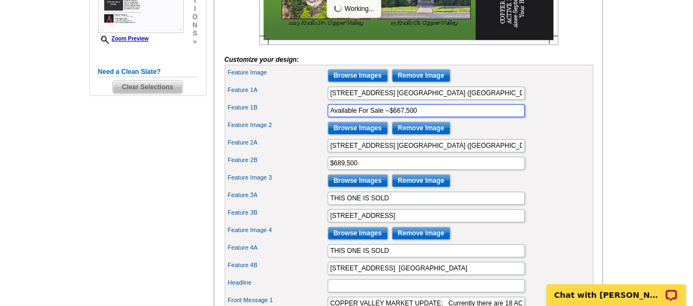
type input "Available For Sale --$667,500"
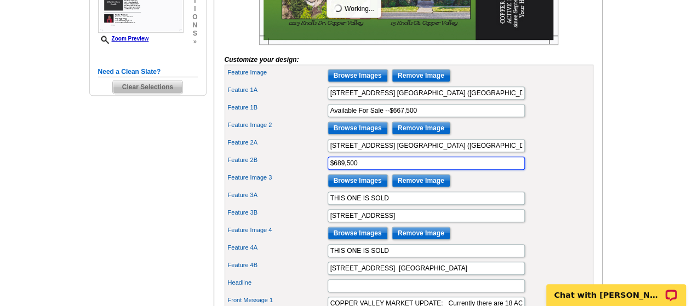
click at [330, 170] on input "$689,500" at bounding box center [425, 163] width 197 height 13
type input "Available For Sale - $689,500"
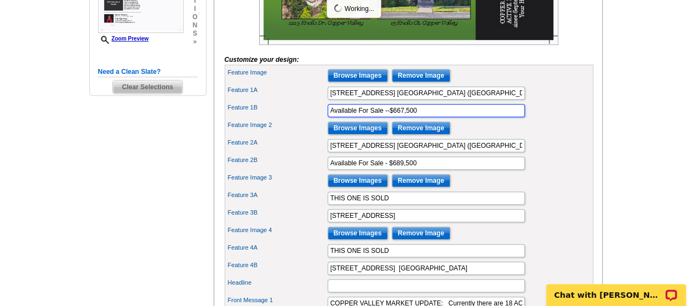
click at [392, 117] on input "Available For Sale --$667,500" at bounding box center [425, 110] width 197 height 13
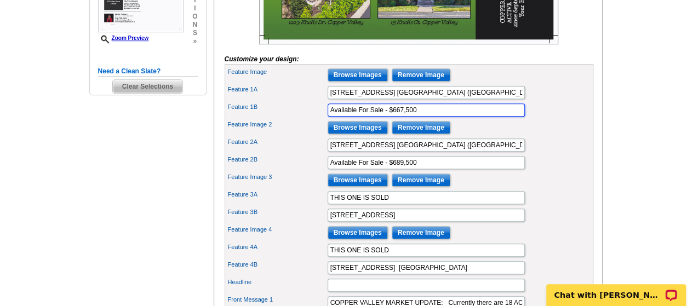
scroll to position [336, 0]
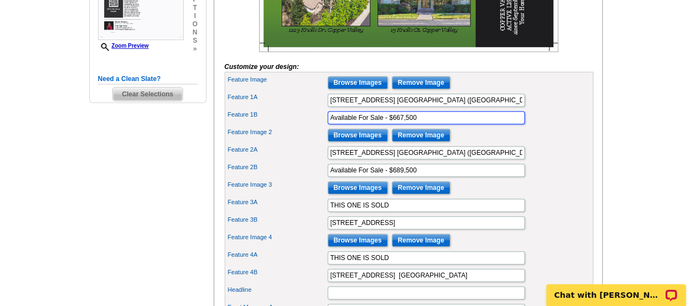
type input "Available For Sale - $667,500"
click at [575, 162] on div "Feature 2A 8 Rock Ridge Ct. Copper Valley (Copperopolis, CA)" at bounding box center [409, 153] width 364 height 18
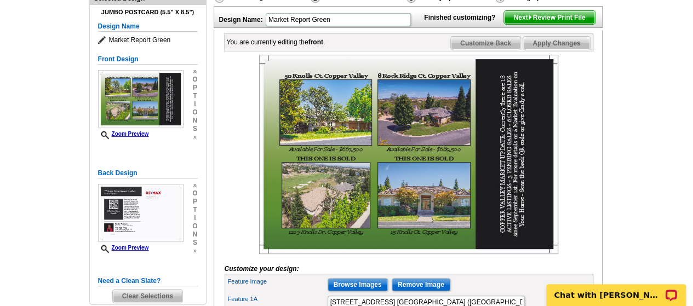
scroll to position [93, 0]
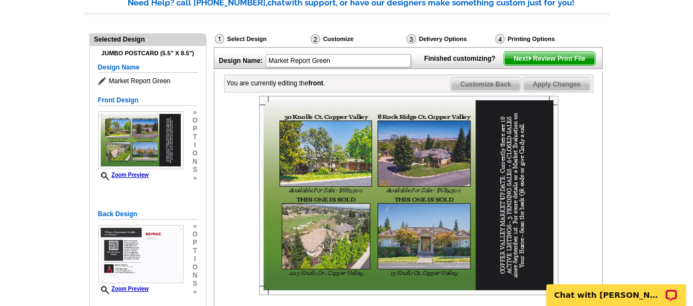
click at [563, 65] on span "Next Review Print File" at bounding box center [549, 58] width 90 height 13
